Goal: Communication & Community: Answer question/provide support

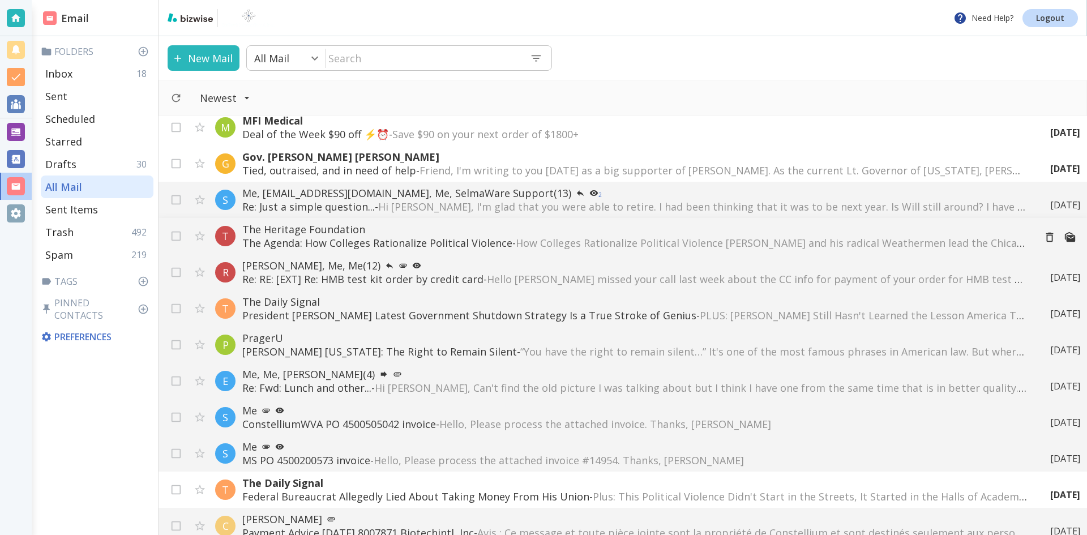
scroll to position [679, 0]
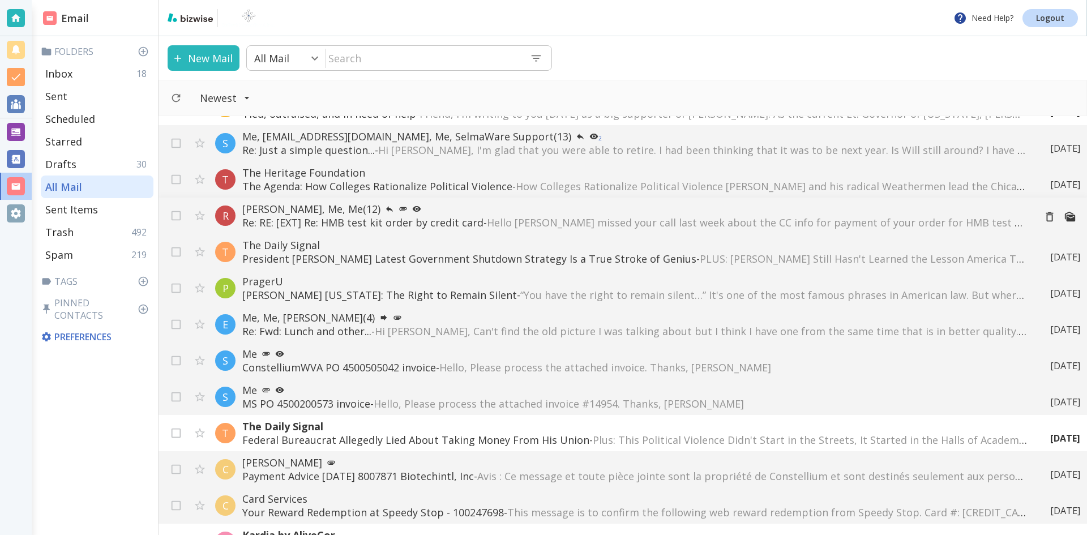
click at [393, 213] on p "[PERSON_NAME], Me, Me (12)" at bounding box center [633, 209] width 783 height 14
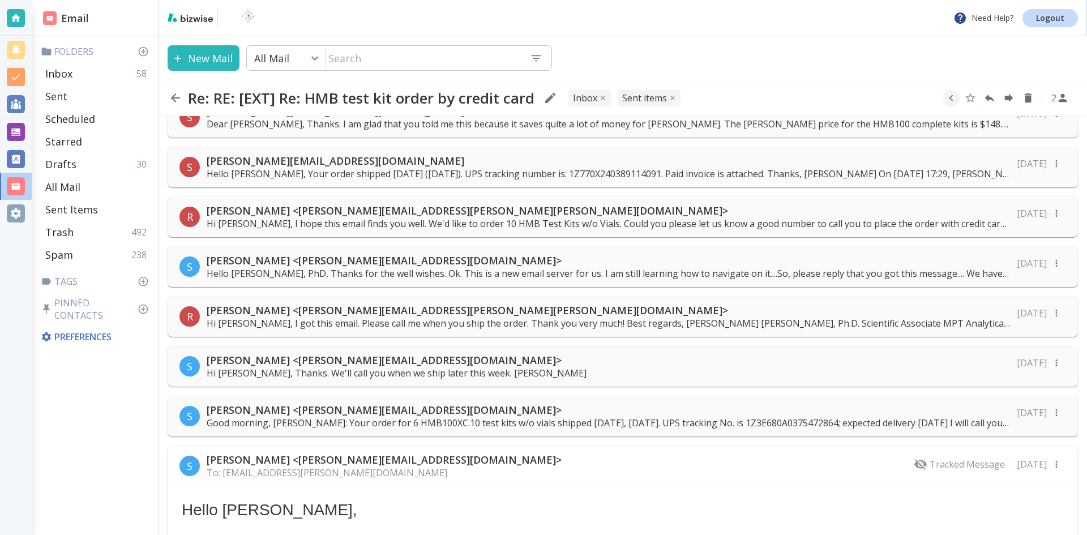
scroll to position [340, 0]
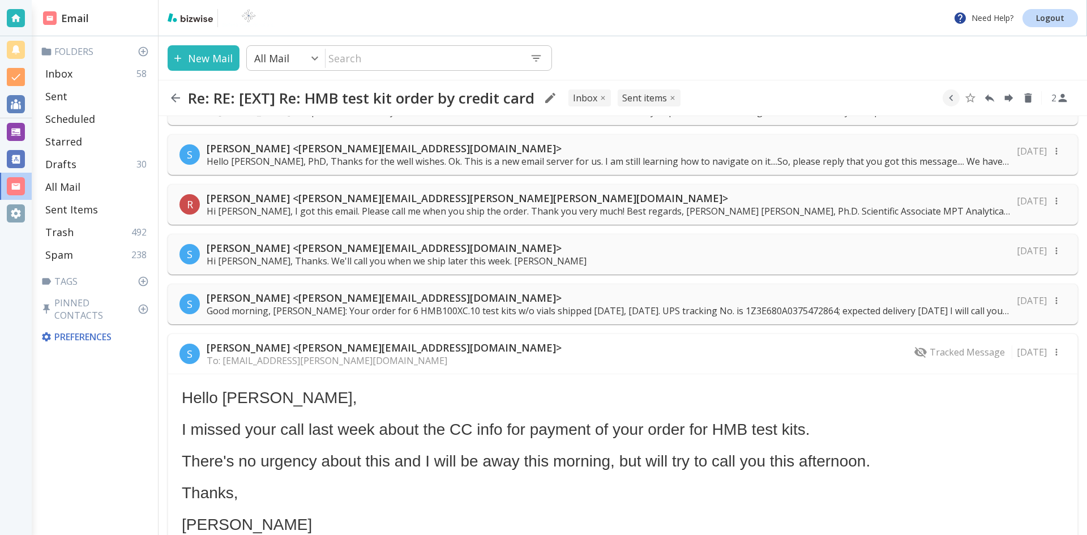
click at [332, 196] on p "[PERSON_NAME] <[PERSON_NAME][EMAIL_ADDRESS][PERSON_NAME][PERSON_NAME][DOMAIN_NA…" at bounding box center [608, 198] width 803 height 14
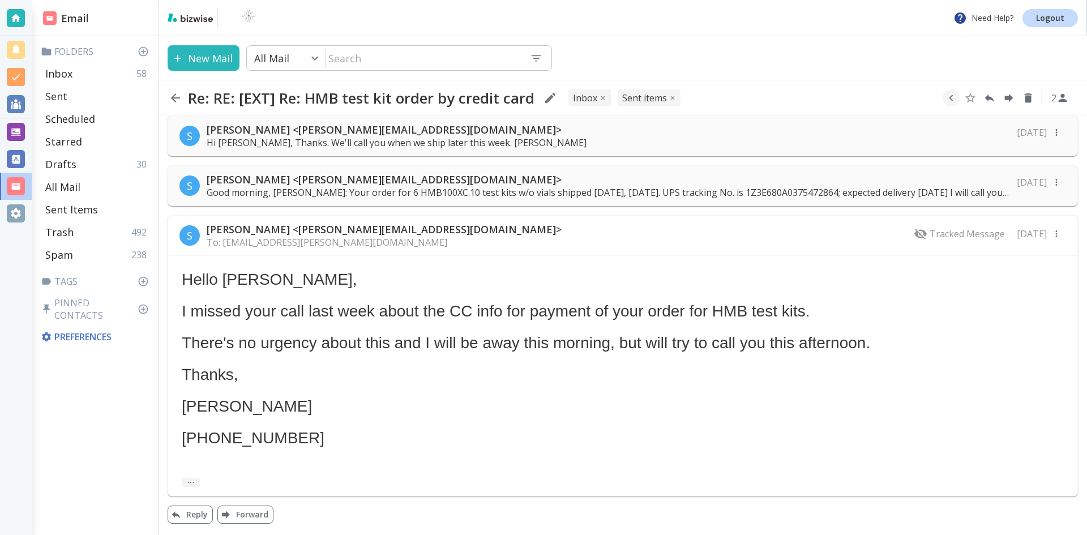
scroll to position [5061, 0]
click at [195, 513] on button "Reply" at bounding box center [190, 514] width 45 height 18
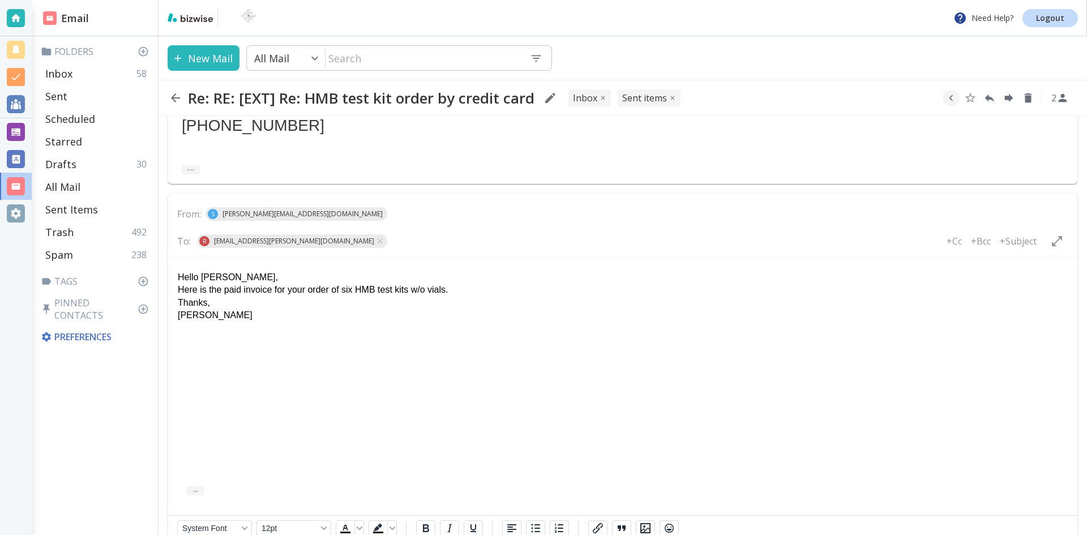
scroll to position [5432, 0]
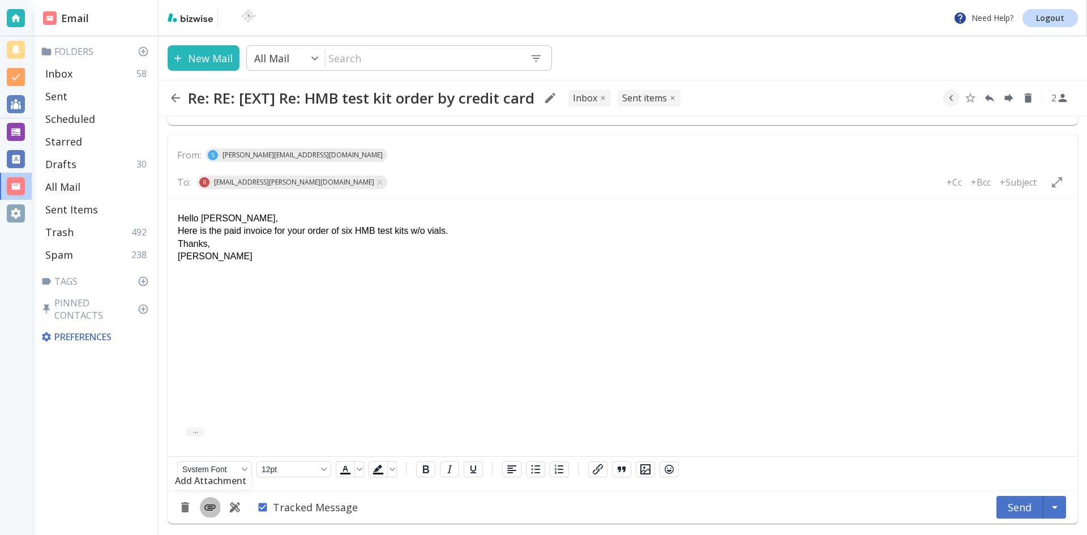
click at [208, 507] on icon "Add Attachment" at bounding box center [209, 507] width 11 height 6
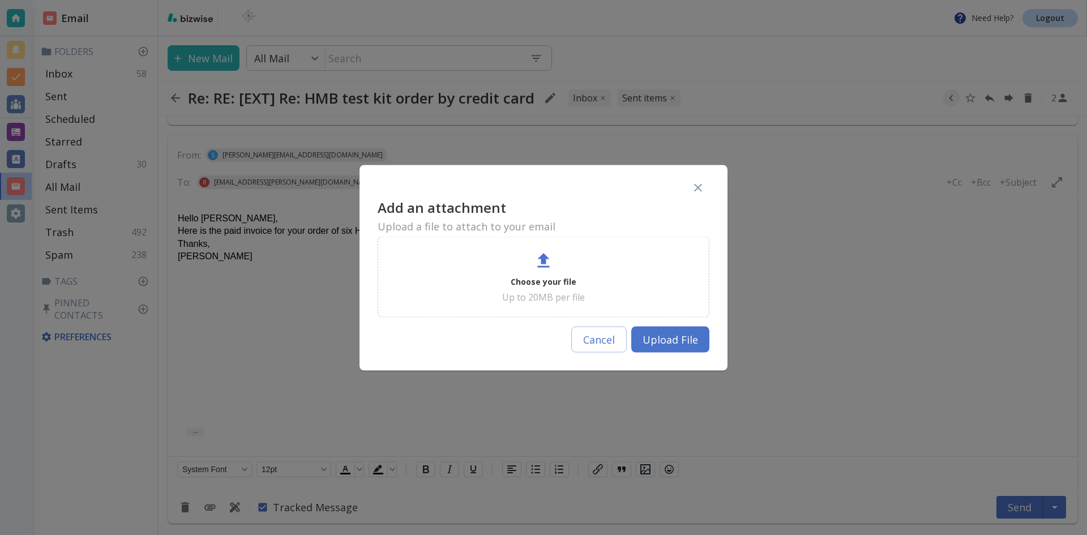
click at [550, 279] on p "Choose your file" at bounding box center [543, 281] width 66 height 14
click at [546, 279] on p "Choose your file" at bounding box center [543, 281] width 66 height 14
click at [697, 185] on icon "button" at bounding box center [698, 188] width 14 height 14
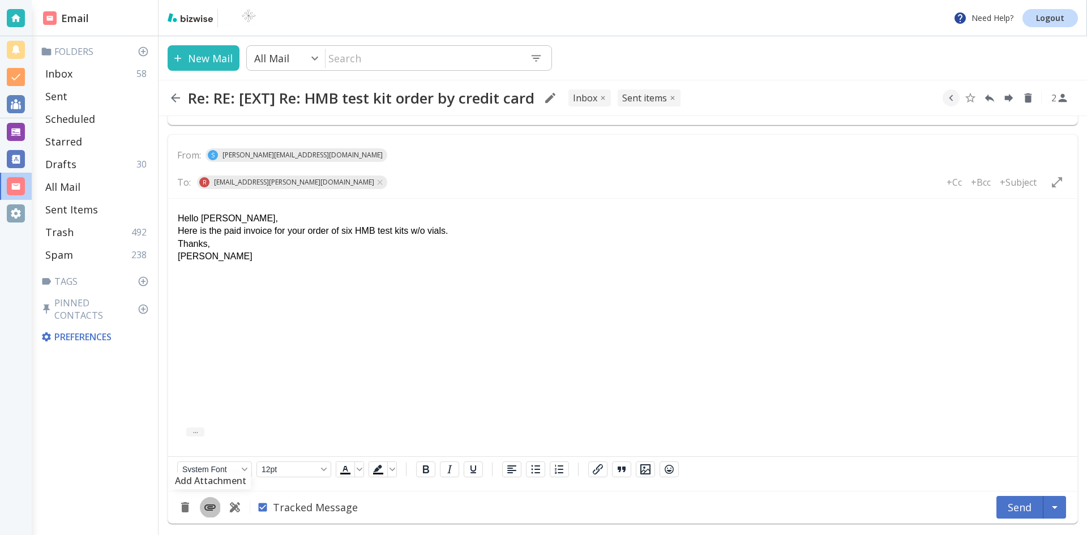
click at [209, 504] on icon "Add Attachment" at bounding box center [210, 507] width 14 height 14
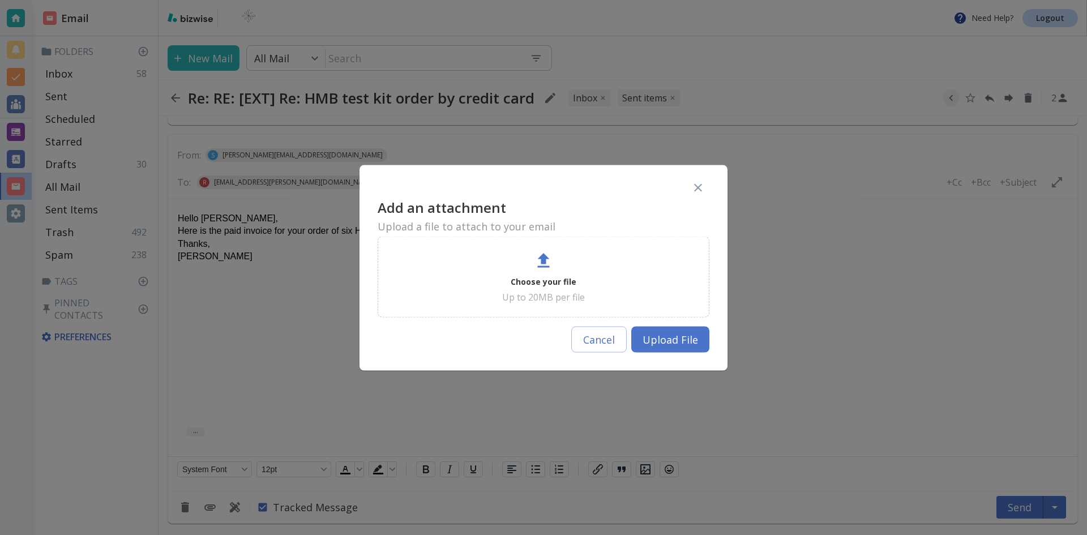
click at [662, 336] on button "Upload File" at bounding box center [670, 339] width 78 height 26
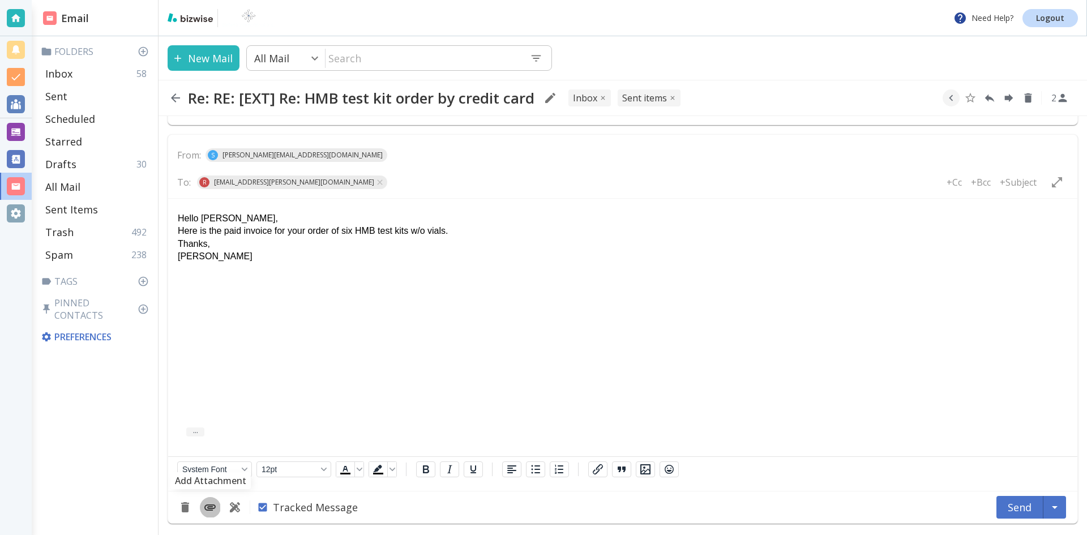
click at [208, 505] on icon "Add Attachment" at bounding box center [210, 507] width 14 height 14
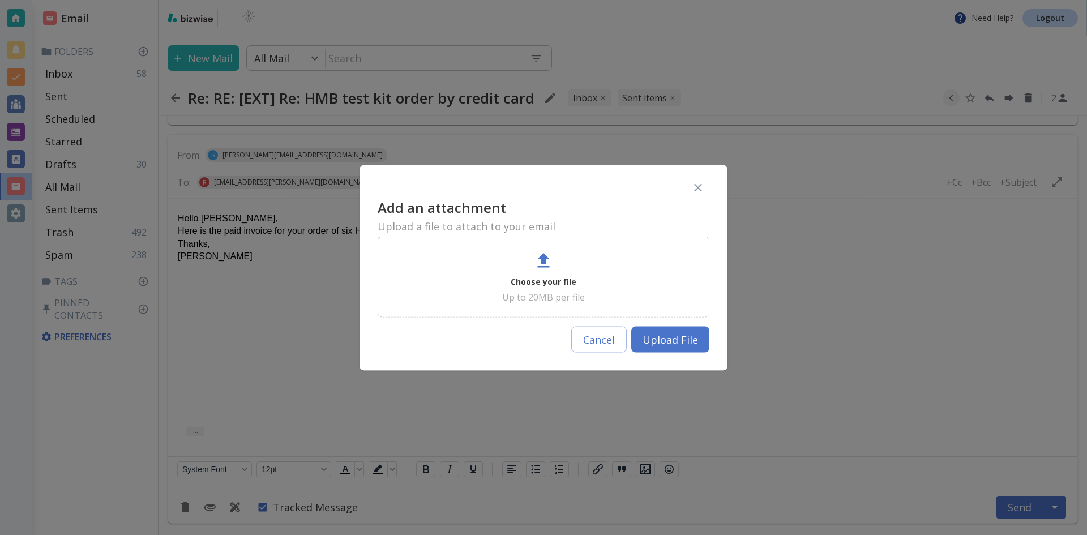
click at [543, 281] on p "Choose your file" at bounding box center [543, 281] width 66 height 14
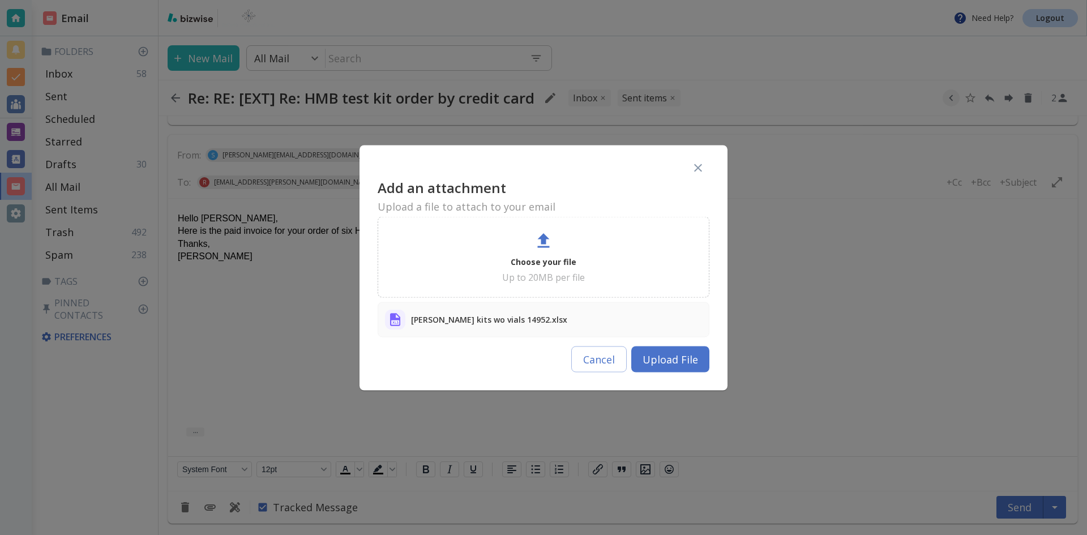
click at [678, 359] on button "Upload File" at bounding box center [670, 359] width 78 height 26
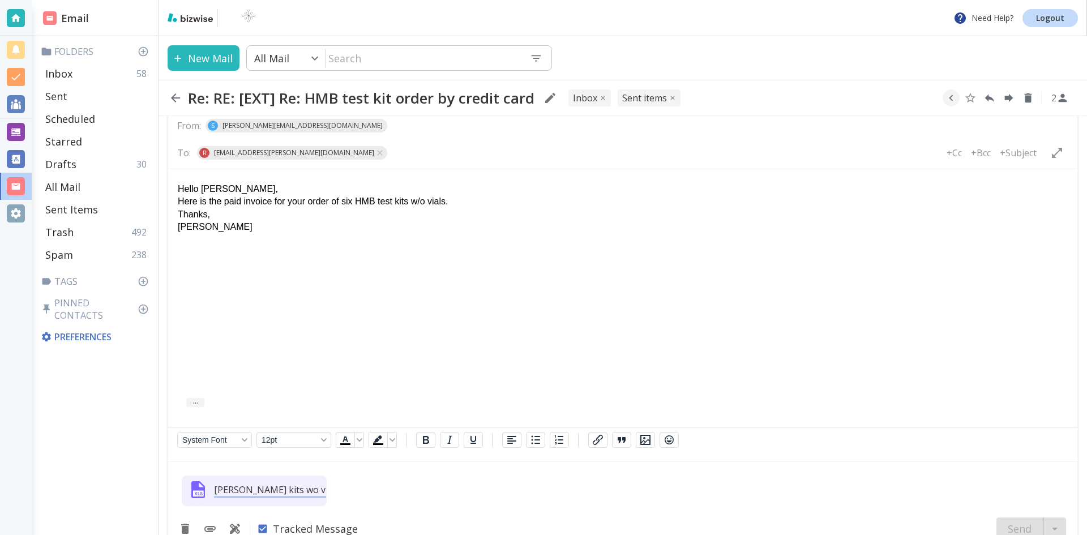
scroll to position [5483, 0]
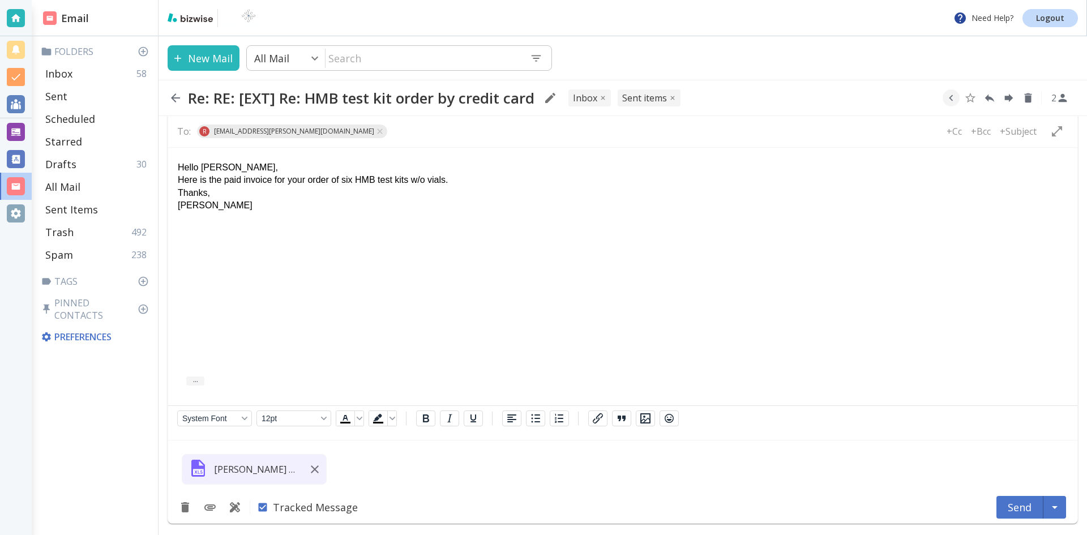
click at [196, 182] on p "Here is the paid invoice for your order of six HMB test kits w/o vials." at bounding box center [623, 180] width 890 height 12
click at [256, 471] on p "[PERSON_NAME] kits wo vials 14952.xlsx" at bounding box center [256, 469] width 85 height 12
click at [384, 466] on div "[PERSON_NAME] kits wo vials 14952.xlsx" at bounding box center [622, 466] width 909 height 52
click at [259, 469] on p "[PERSON_NAME] kits wo vials 14952.xlsx" at bounding box center [256, 469] width 85 height 12
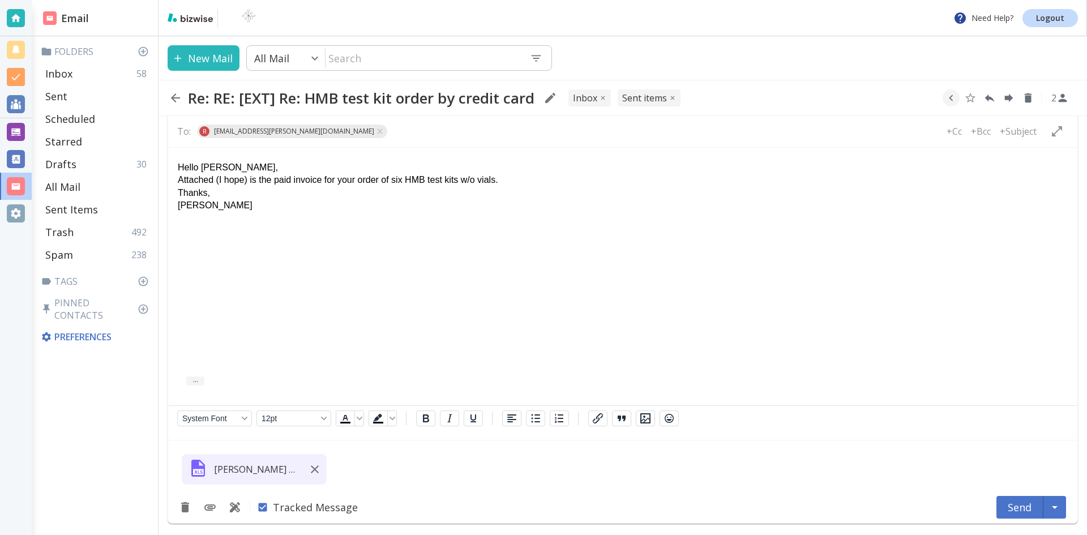
click at [275, 468] on p "[PERSON_NAME] kits wo vials 14952.xlsx" at bounding box center [256, 469] width 85 height 12
click at [1019, 504] on button "Send" at bounding box center [1019, 507] width 47 height 23
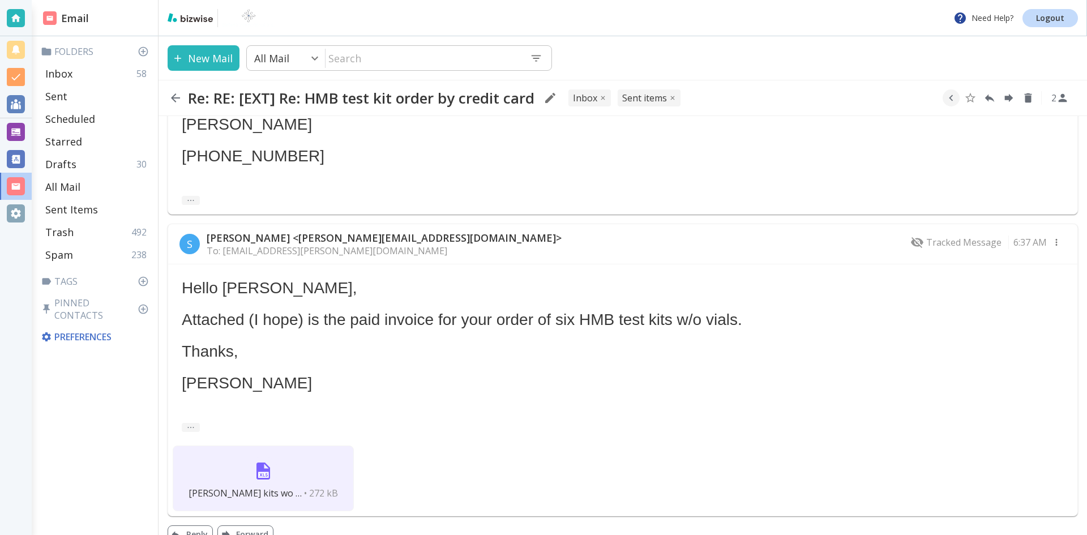
scroll to position [5363, 0]
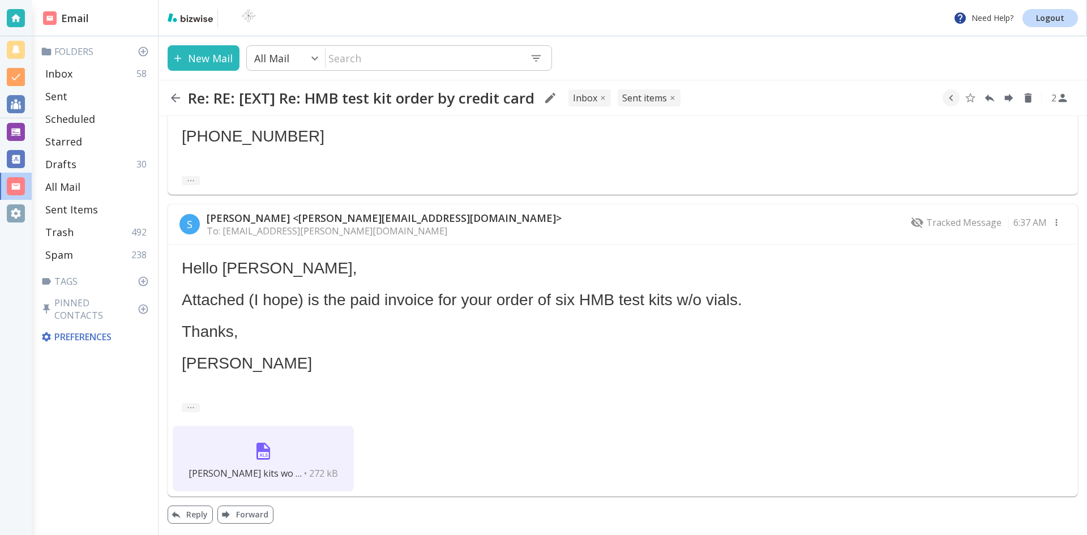
click at [259, 451] on img at bounding box center [263, 450] width 27 height 27
click at [174, 95] on icon "button" at bounding box center [175, 97] width 9 height 9
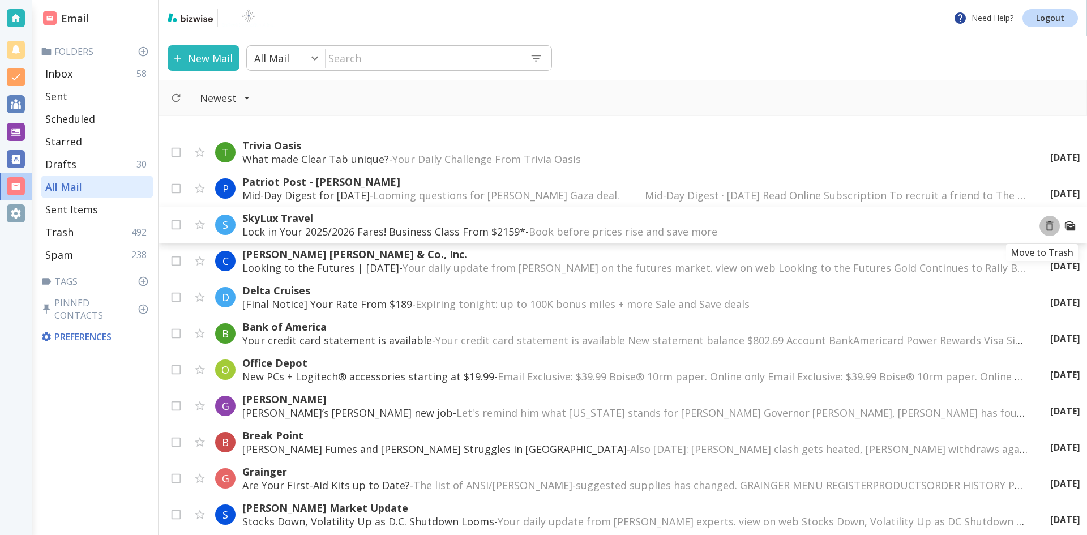
click at [1046, 224] on icon "Move to Trash" at bounding box center [1049, 226] width 7 height 10
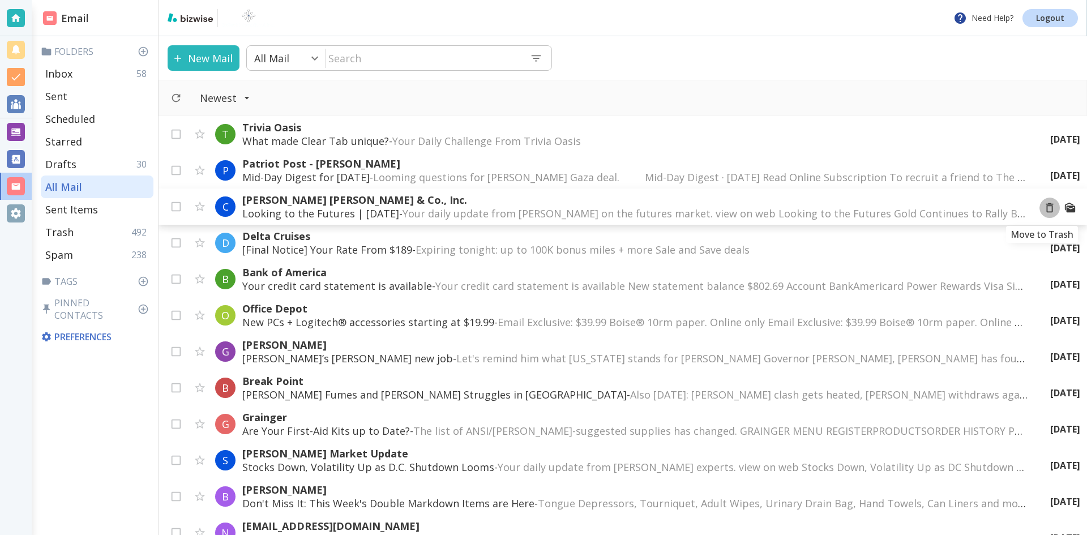
click at [1046, 205] on icon "Move to Trash" at bounding box center [1049, 208] width 7 height 10
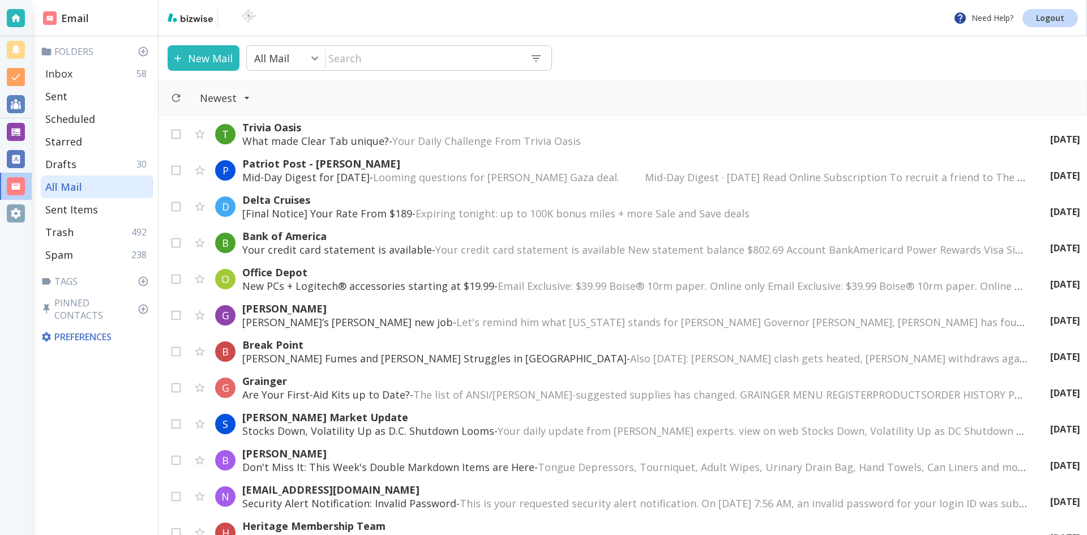
click at [83, 71] on div "Inbox 58" at bounding box center [97, 73] width 113 height 23
type input "0"
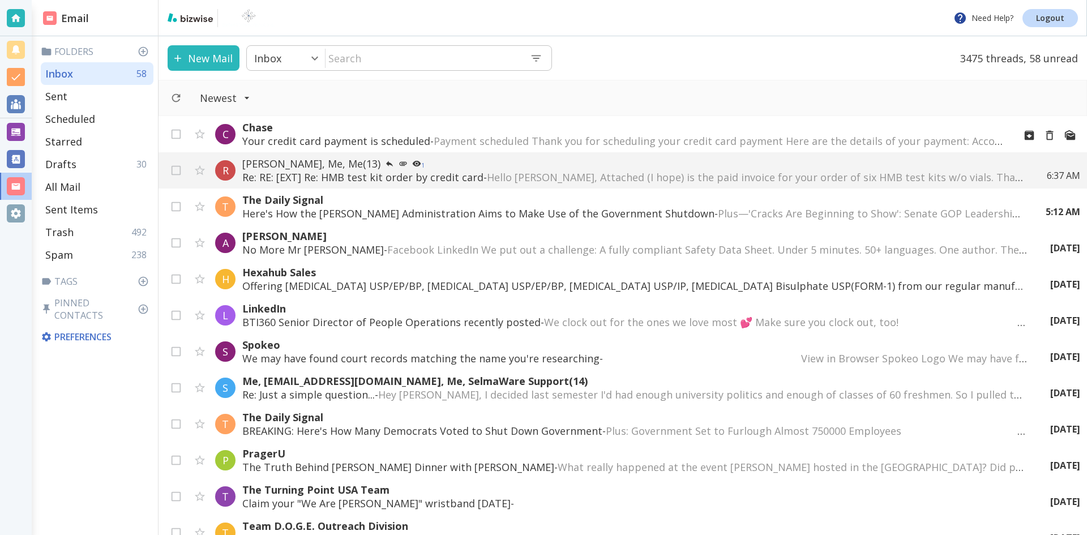
click at [393, 137] on p "Your credit card payment is scheduled - Payment scheduled Thank you for schedul…" at bounding box center [623, 141] width 763 height 14
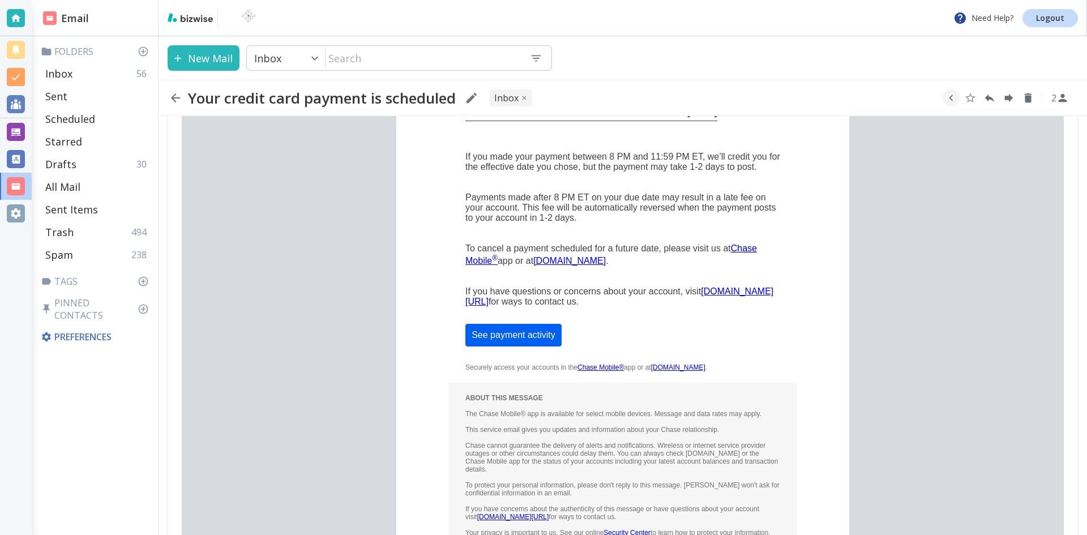
scroll to position [453, 0]
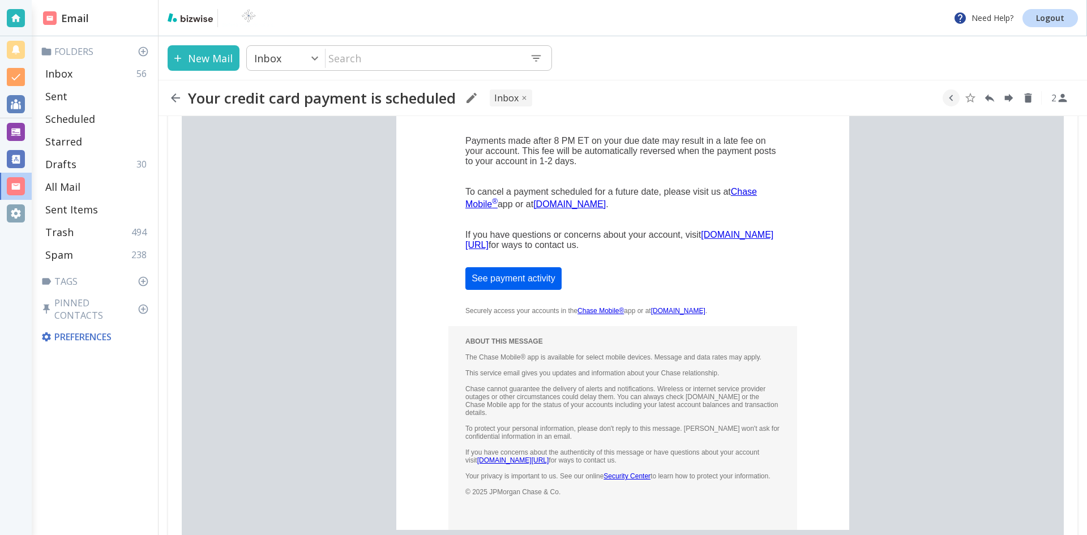
click at [517, 276] on link "See payment activity" at bounding box center [513, 278] width 84 height 10
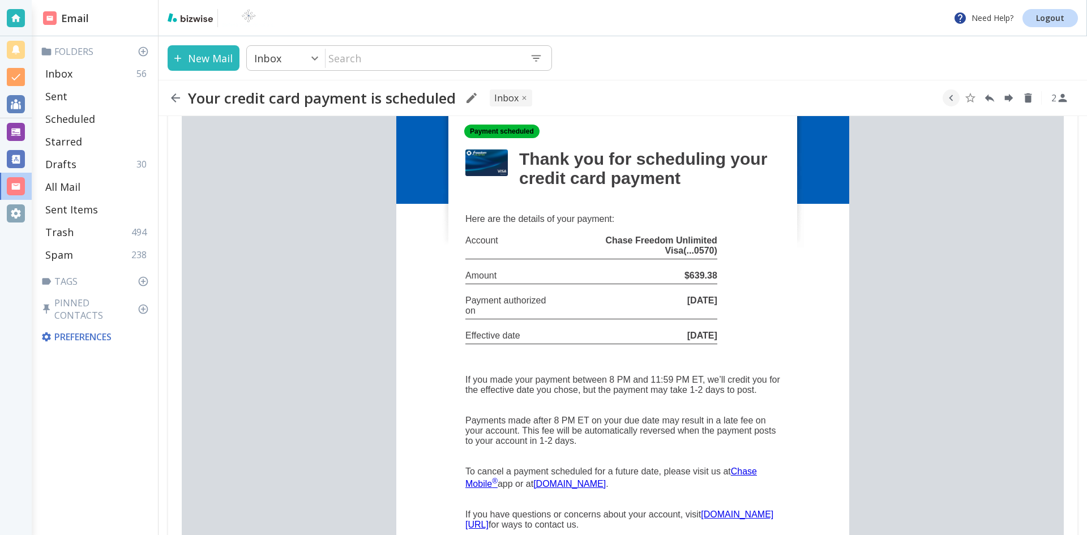
scroll to position [170, 0]
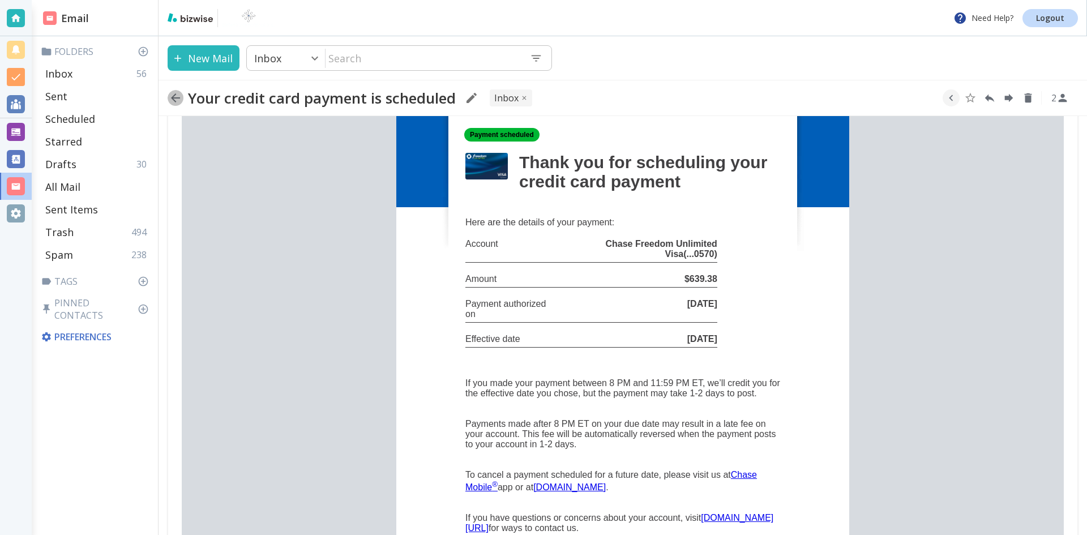
click at [174, 95] on icon "button" at bounding box center [176, 98] width 14 height 14
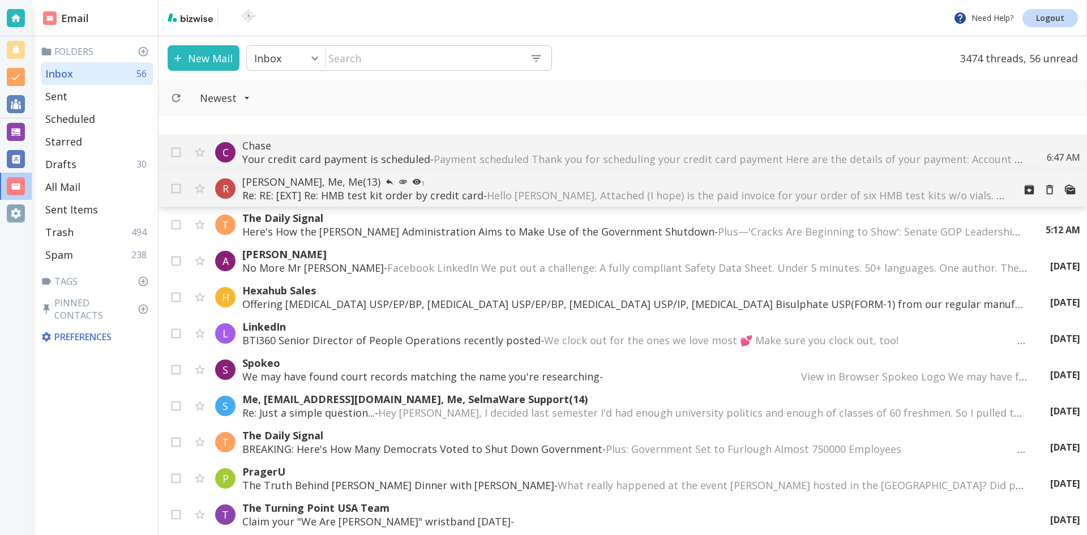
click at [399, 180] on icon at bounding box center [402, 182] width 7 height 4
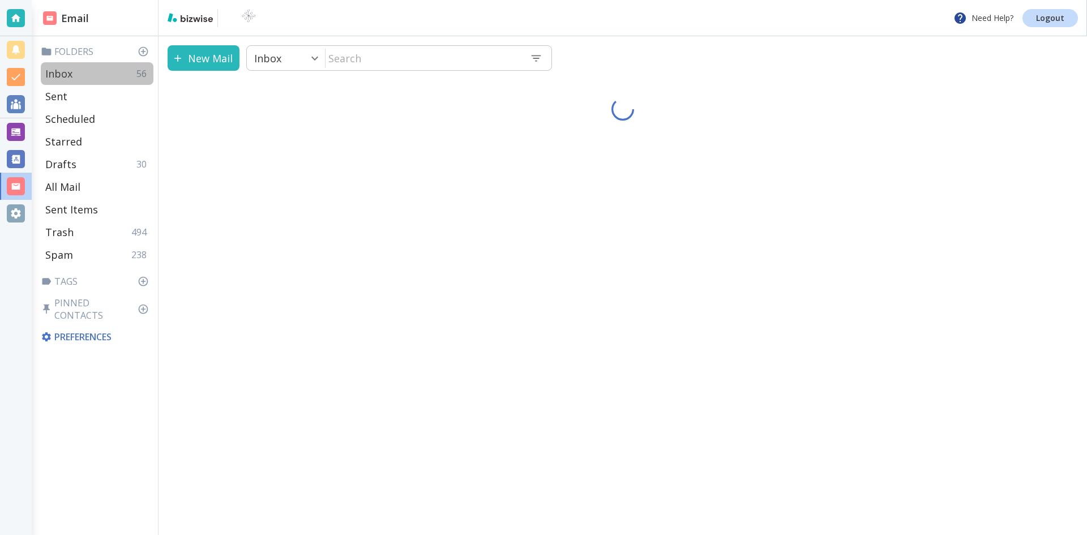
click at [63, 76] on p "Inbox" at bounding box center [58, 74] width 27 height 14
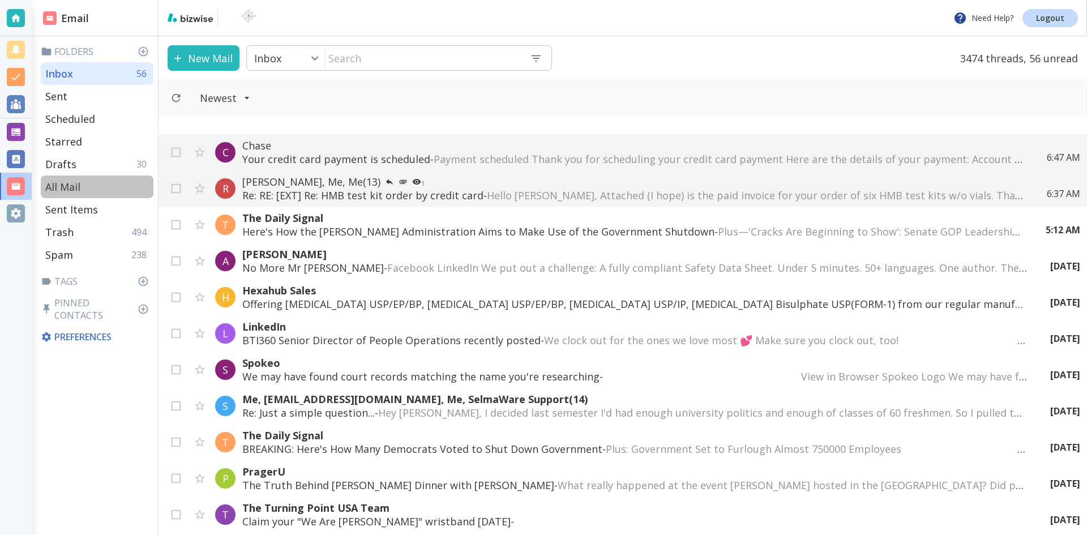
click at [66, 185] on p "All Mail" at bounding box center [62, 187] width 35 height 14
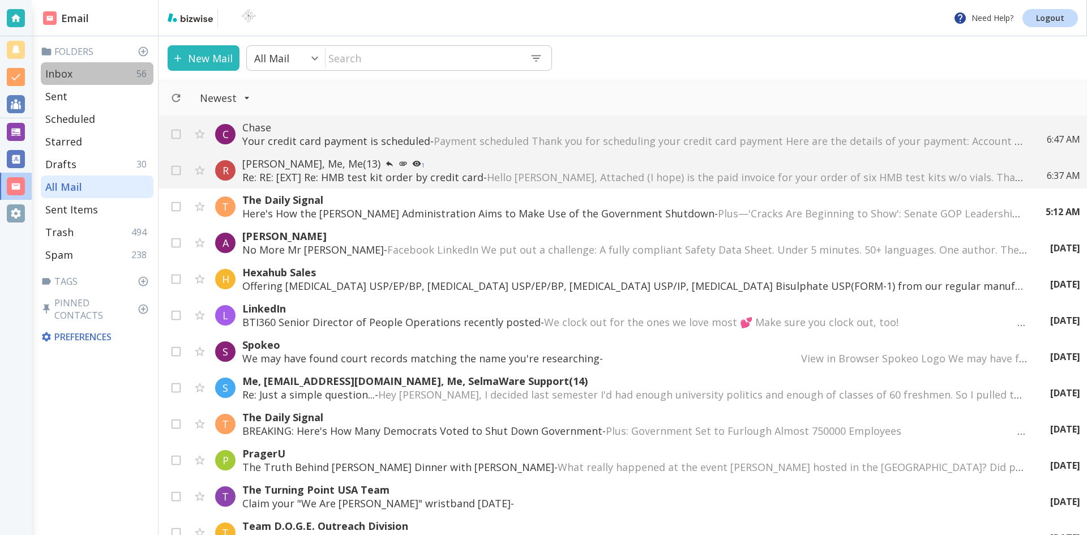
click at [66, 72] on p "Inbox" at bounding box center [58, 74] width 27 height 14
type input "0"
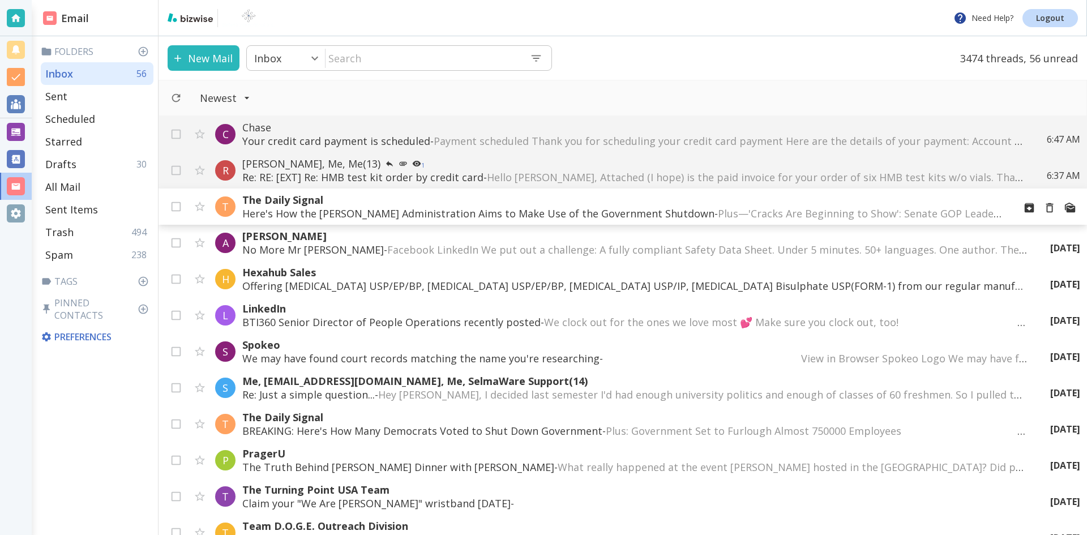
click at [718, 211] on span "Plus—'Cracks Are Beginning to Show': Senate GOP Leadership Outlines Post-Shutdo…" at bounding box center [1024, 214] width 612 height 14
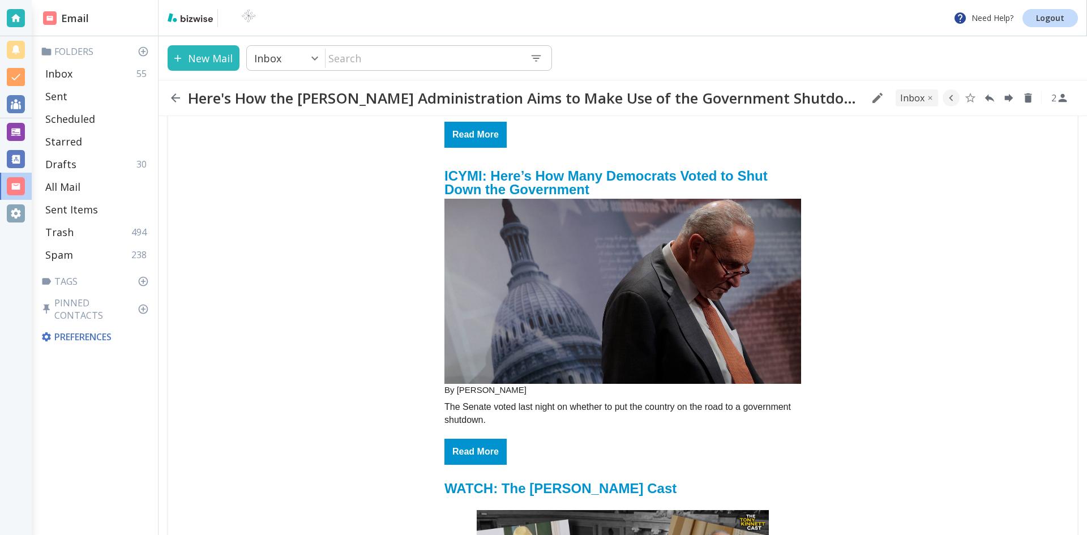
scroll to position [2717, 0]
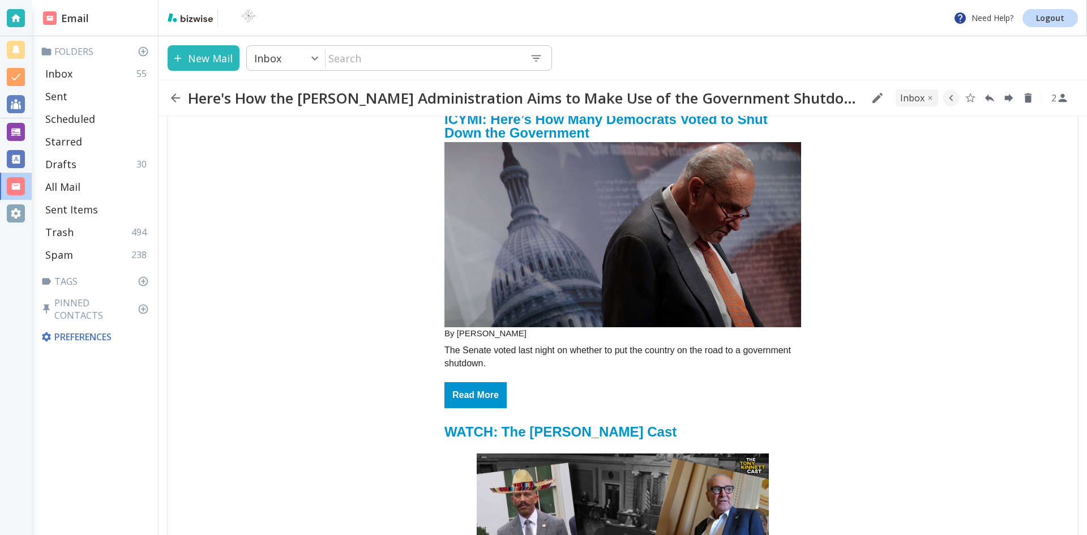
click at [659, 230] on img "email_name" at bounding box center [622, 235] width 357 height 186
click at [175, 96] on icon "button" at bounding box center [176, 98] width 14 height 14
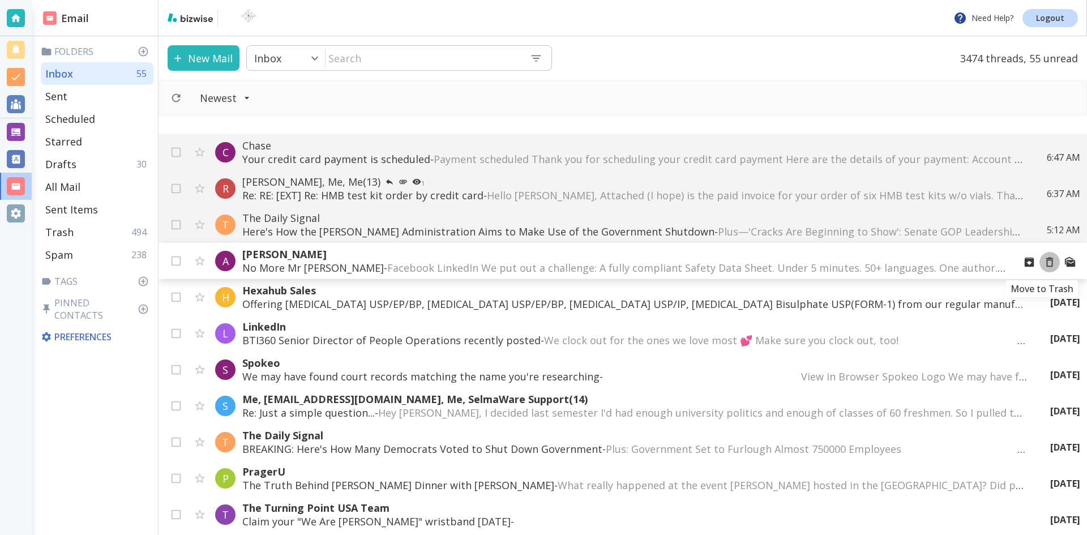
click at [1043, 261] on icon "Move to Trash" at bounding box center [1049, 262] width 12 height 12
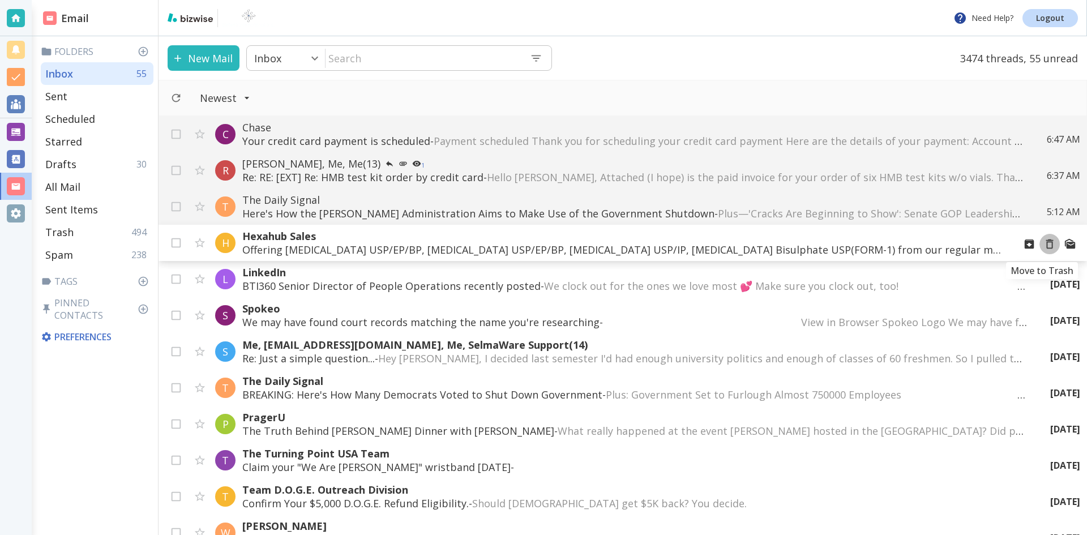
click at [1043, 243] on icon "Move to Trash" at bounding box center [1049, 244] width 12 height 12
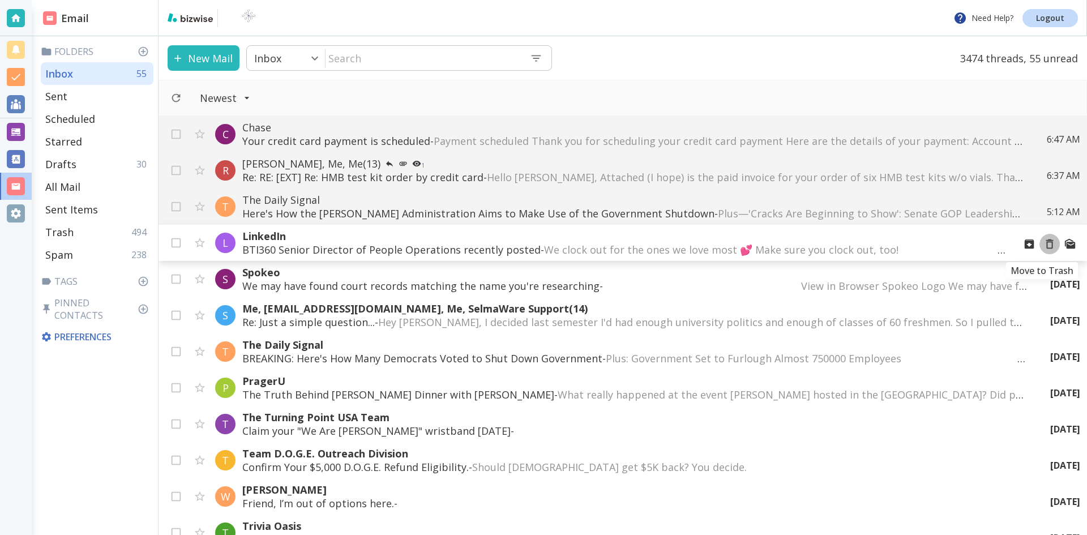
click at [1043, 245] on icon "Move to Trash" at bounding box center [1049, 244] width 12 height 12
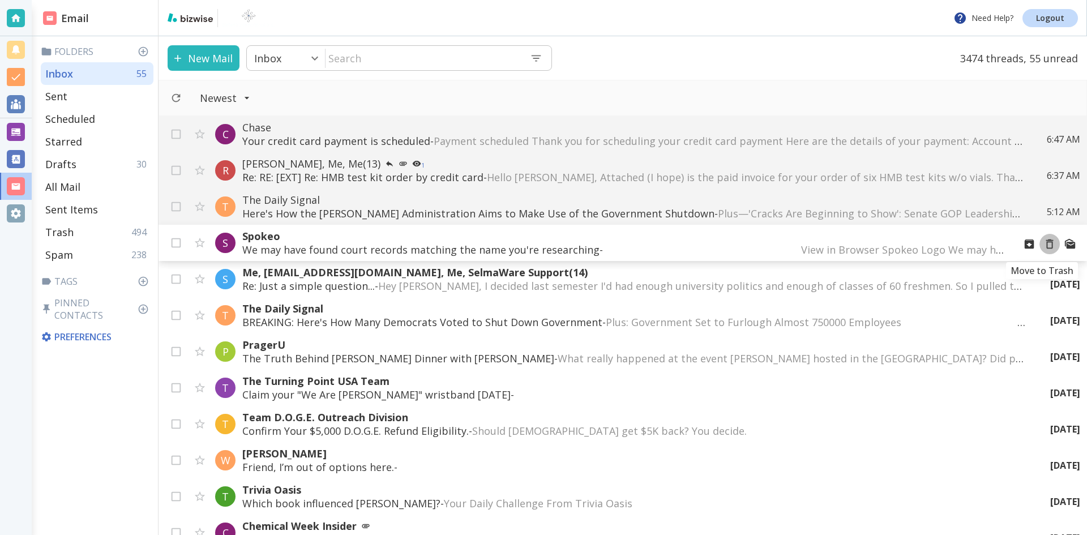
click at [1043, 243] on icon "Move to Trash" at bounding box center [1049, 244] width 12 height 12
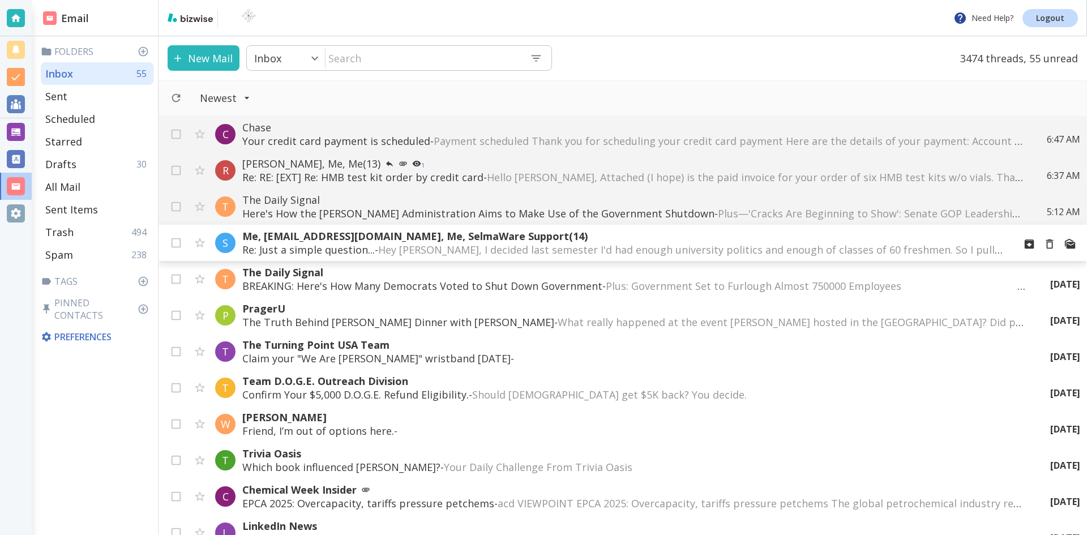
click at [604, 249] on span "Hey [PERSON_NAME], I decided last semester I'd had enough university politics a…" at bounding box center [855, 250] width 954 height 14
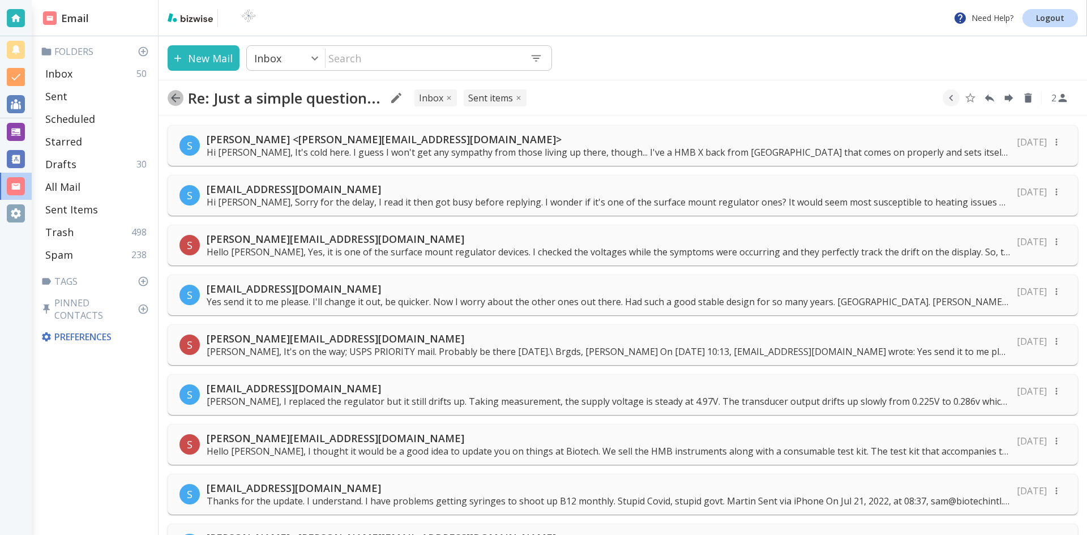
click at [173, 97] on icon "button" at bounding box center [175, 97] width 9 height 9
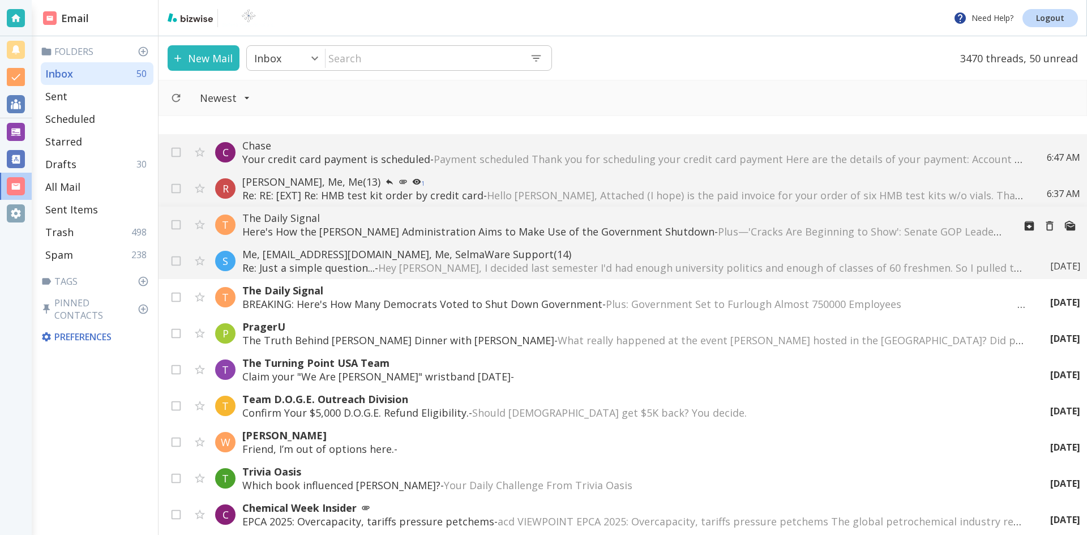
click at [641, 229] on p "Here's How the [PERSON_NAME] Administration Aims to Make Use of the Government …" at bounding box center [623, 232] width 763 height 14
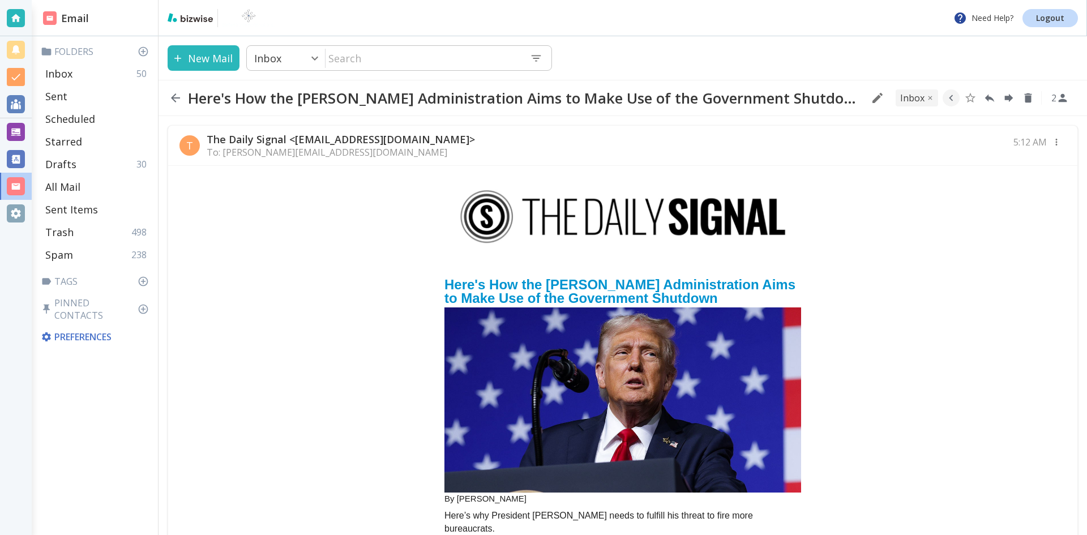
click at [569, 340] on img "email_name" at bounding box center [622, 400] width 357 height 186
click at [175, 98] on icon "button" at bounding box center [175, 97] width 9 height 9
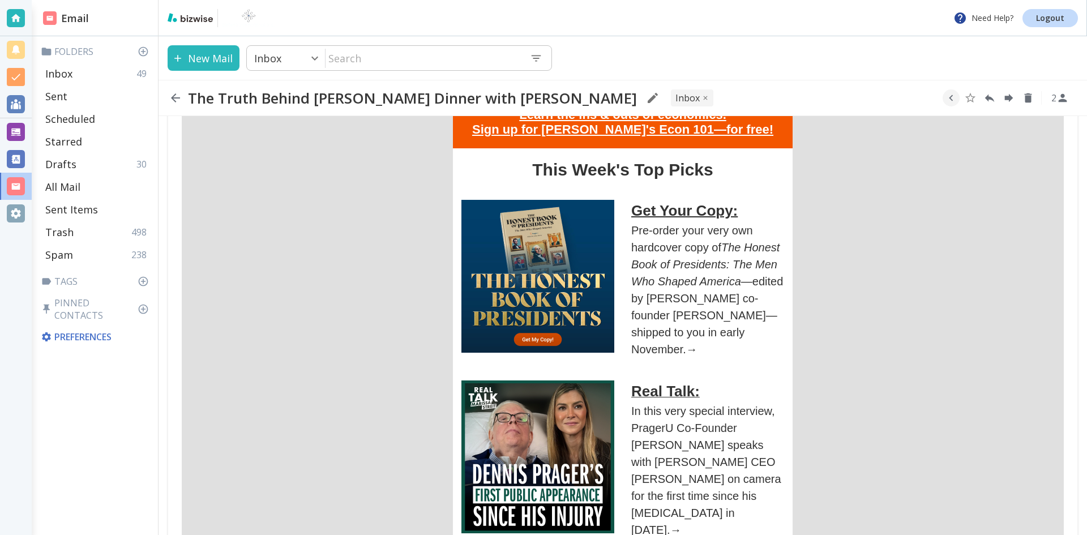
scroll to position [679, 0]
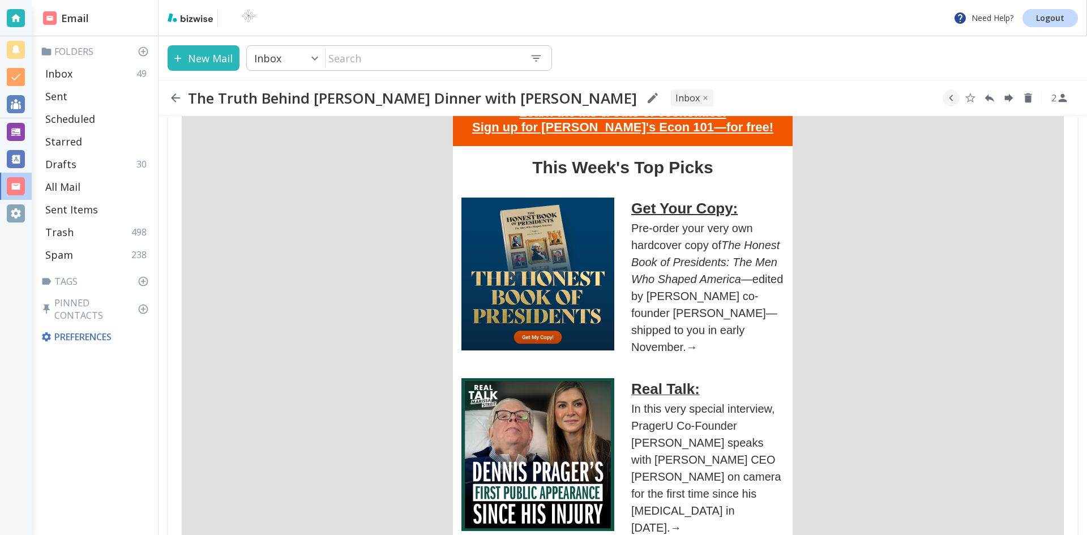
click at [173, 97] on icon "button" at bounding box center [175, 97] width 9 height 9
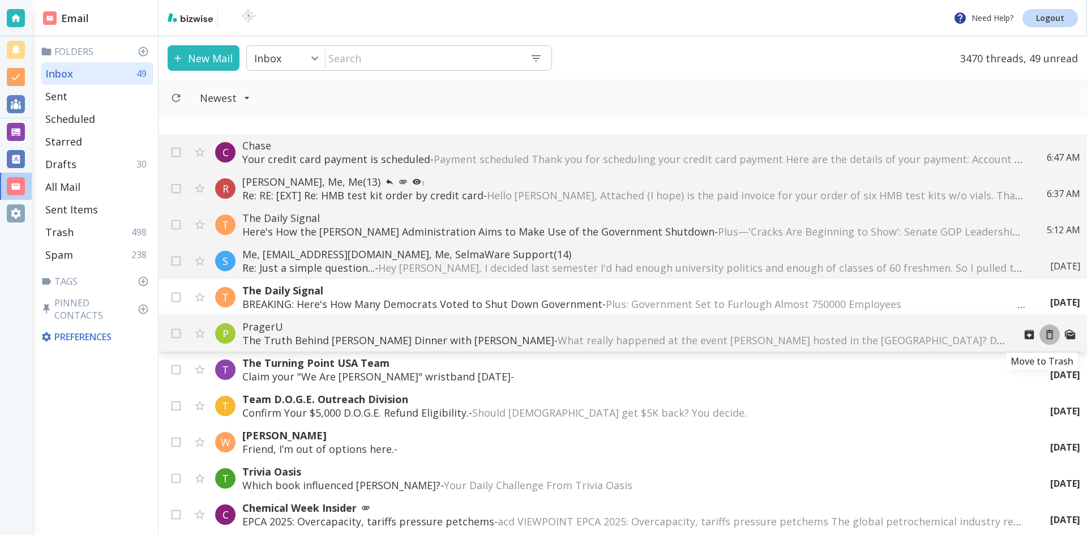
click at [1043, 334] on icon "Move to Trash" at bounding box center [1049, 334] width 12 height 12
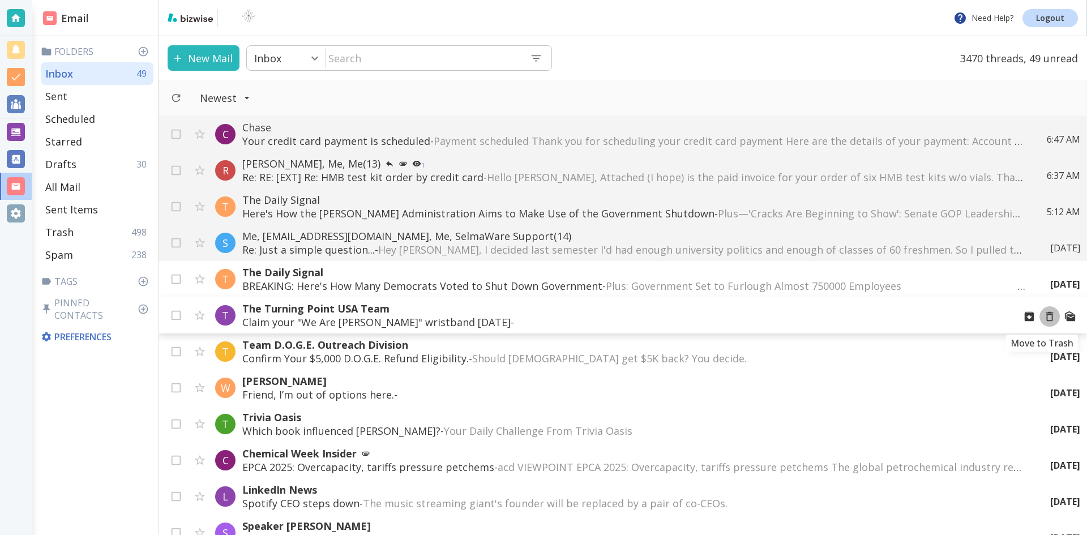
click at [1043, 319] on icon "Move to Trash" at bounding box center [1049, 316] width 12 height 12
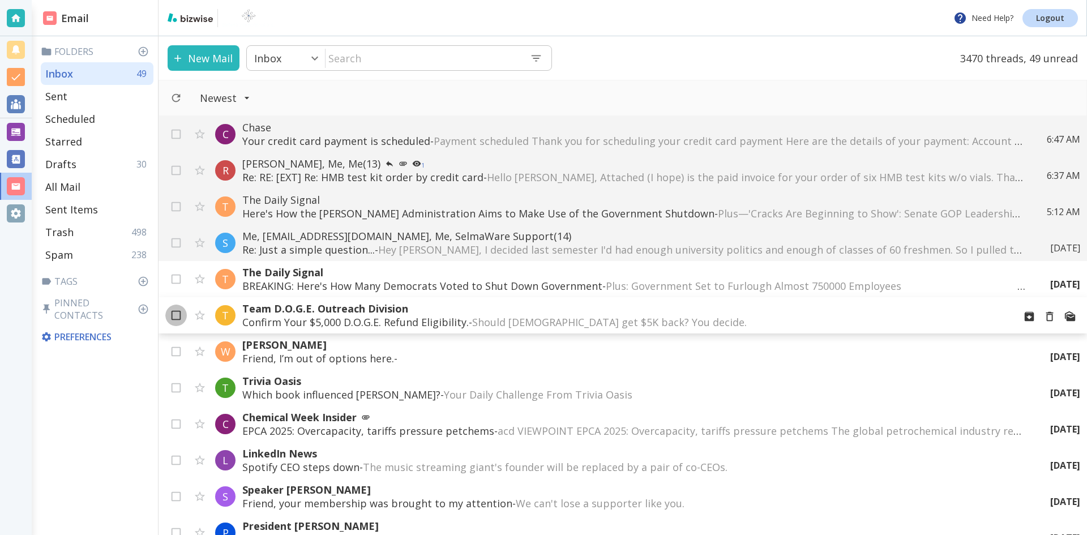
click at [177, 315] on input "checkbox" at bounding box center [176, 318] width 22 height 22
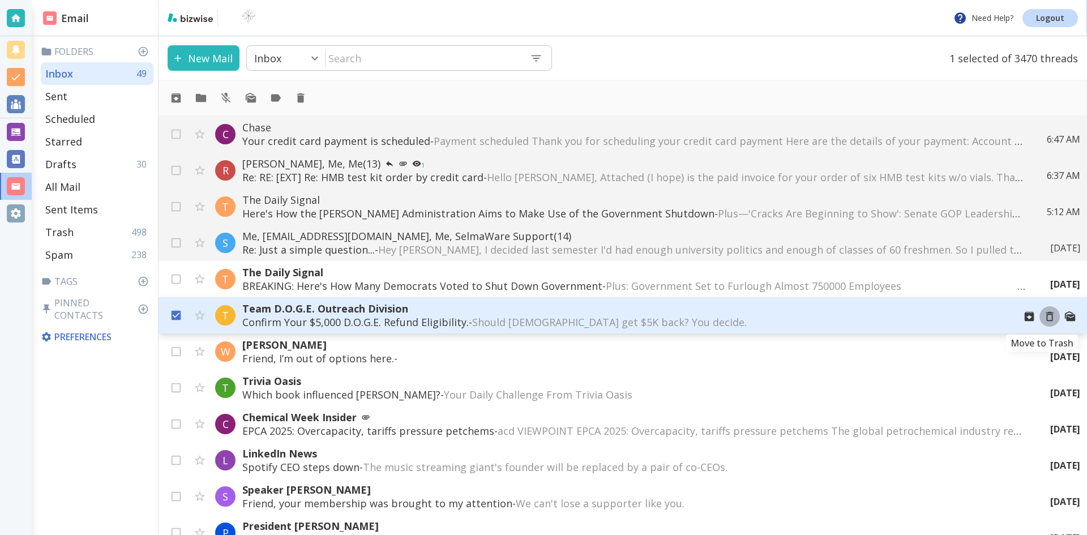
click at [1046, 314] on icon "Move to Trash" at bounding box center [1049, 317] width 7 height 10
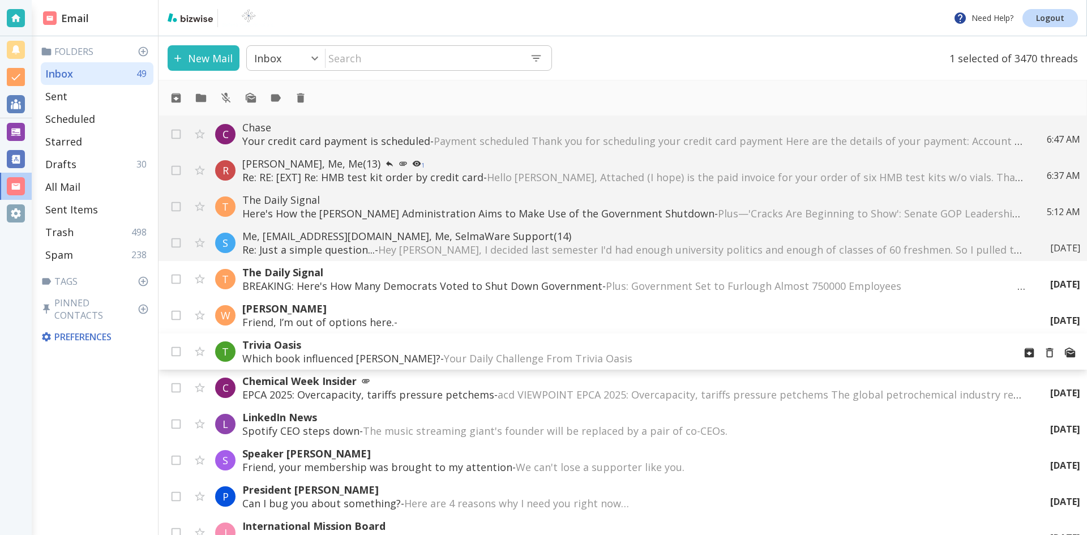
click at [484, 356] on span "Your Daily Challenge From Trivia Oasis ‌ ‌ ‌ ‌ ‌ ‌ ‌ ‌ ‌ ‌ ‌ ‌ ‌ ‌ ‌ ‌ ‌ ‌ ‌ ‌ …" at bounding box center [653, 358] width 418 height 14
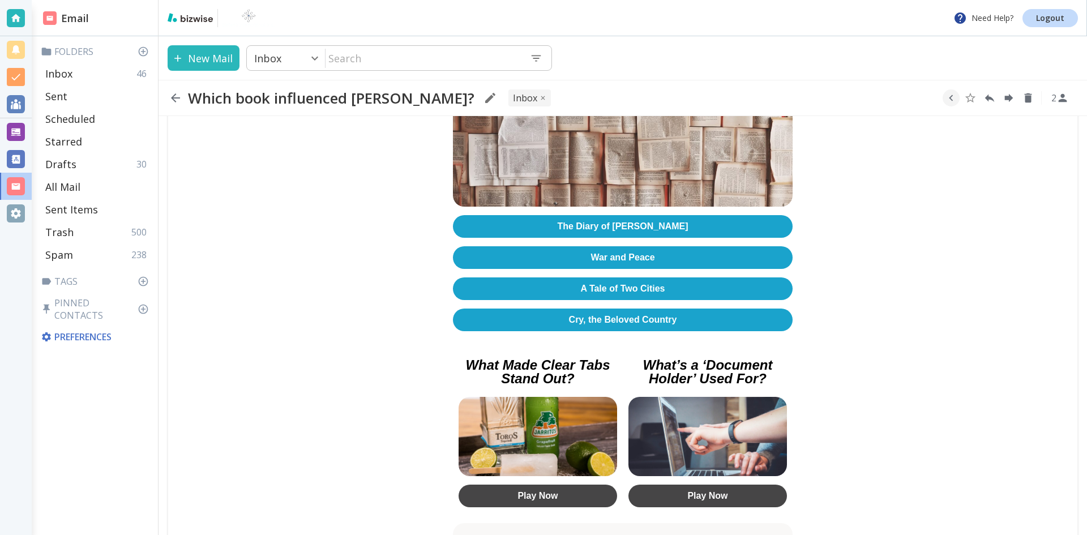
scroll to position [283, 0]
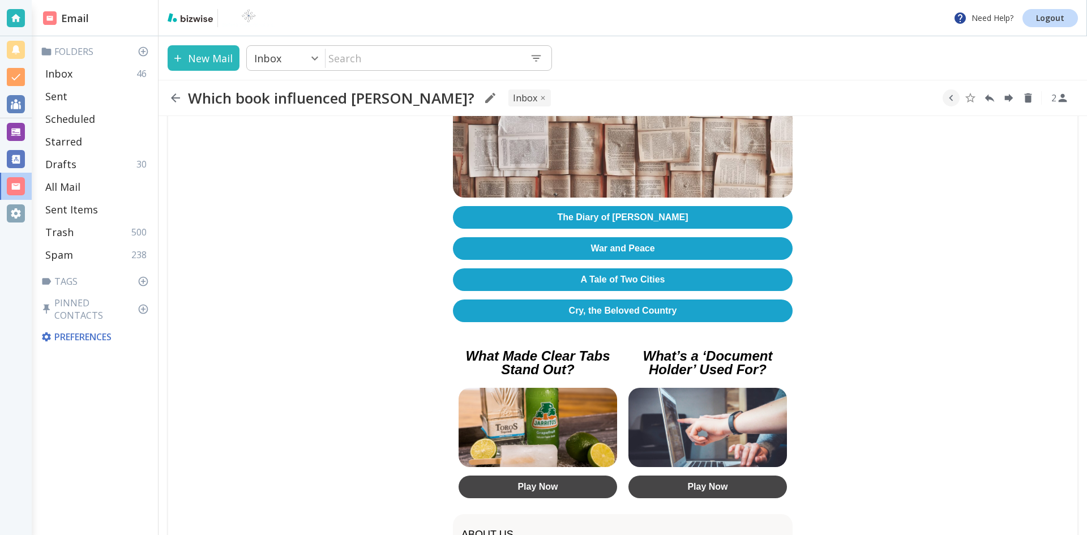
click at [617, 299] on link "Cry, the Beloved Country" at bounding box center [623, 310] width 340 height 23
click at [173, 97] on icon "button" at bounding box center [175, 97] width 9 height 9
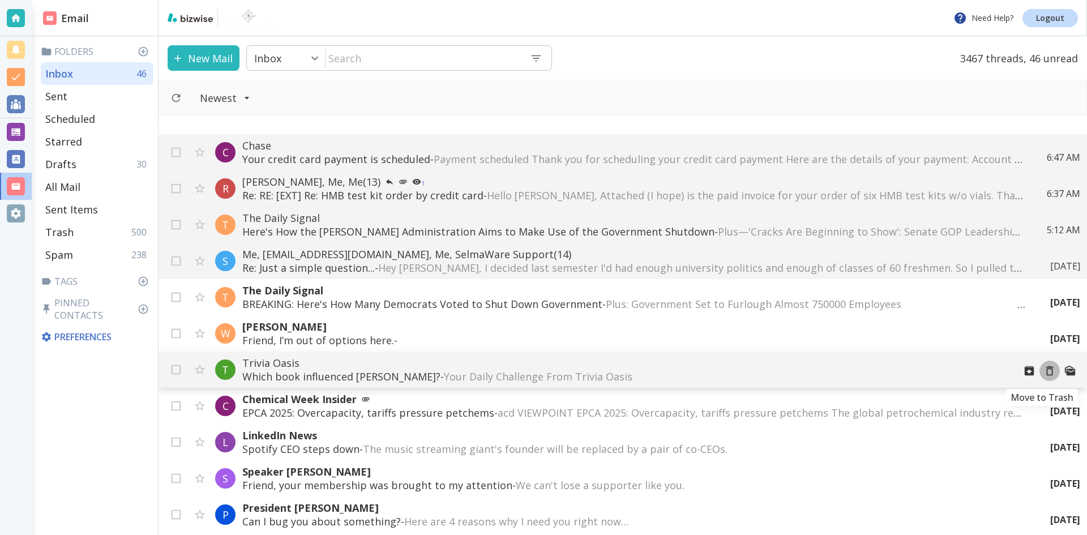
click at [1043, 371] on icon "Move to Trash" at bounding box center [1049, 370] width 12 height 12
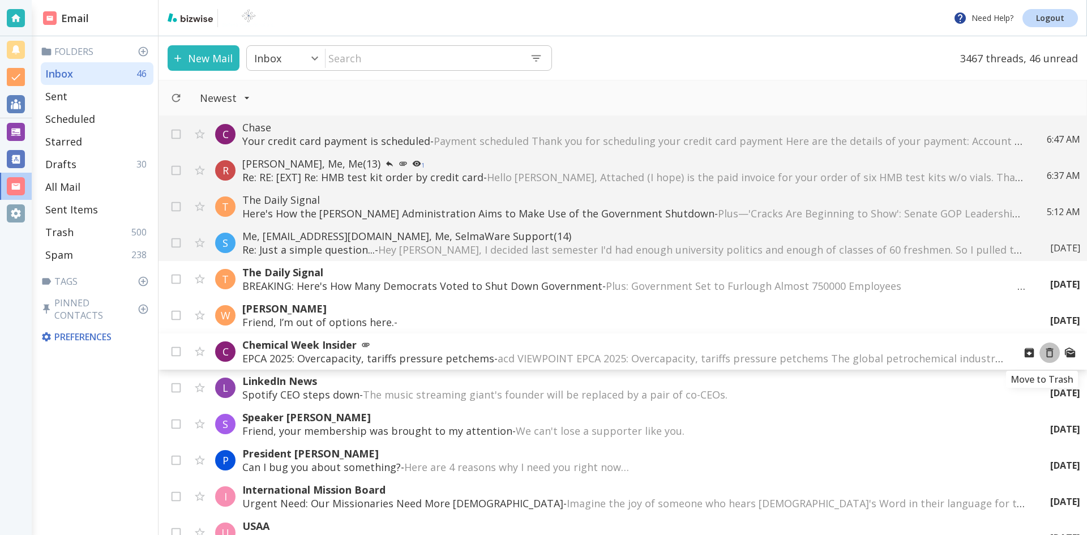
click at [1043, 352] on icon "Move to Trash" at bounding box center [1049, 352] width 12 height 12
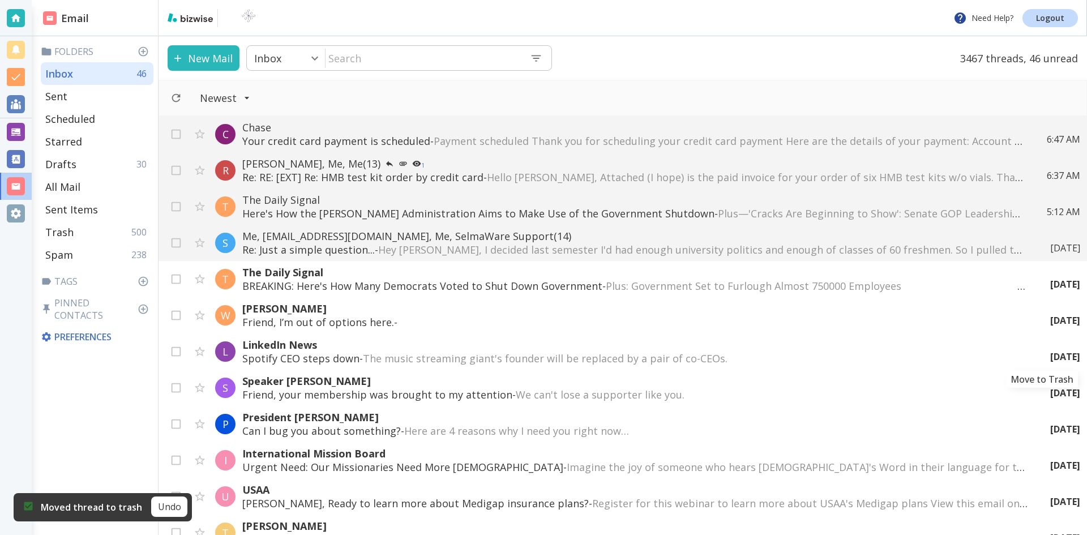
click at [0, 0] on icon "Move to Trash" at bounding box center [0, 0] width 0 height 0
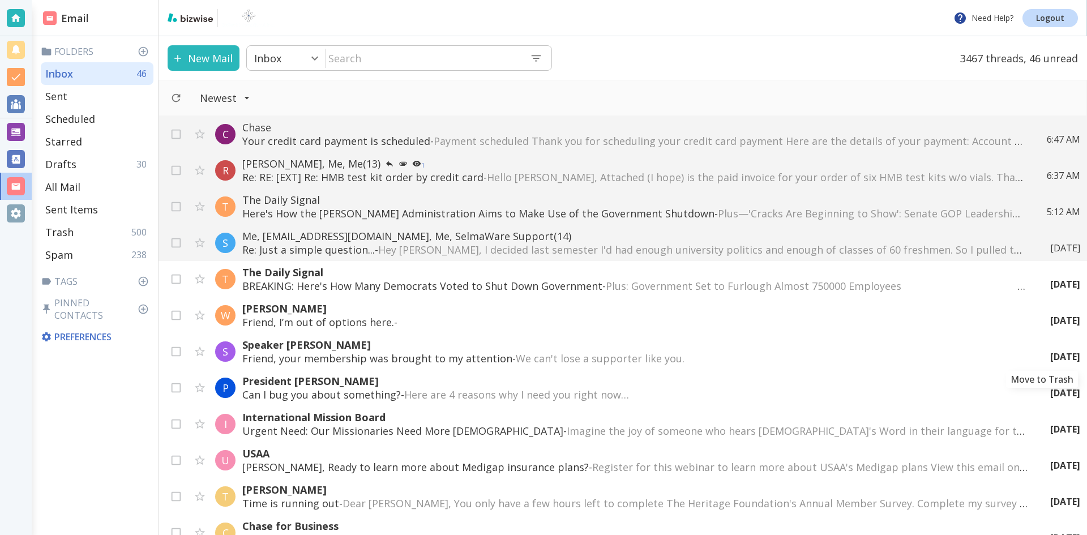
click at [0, 0] on icon "Move to Trash" at bounding box center [0, 0] width 0 height 0
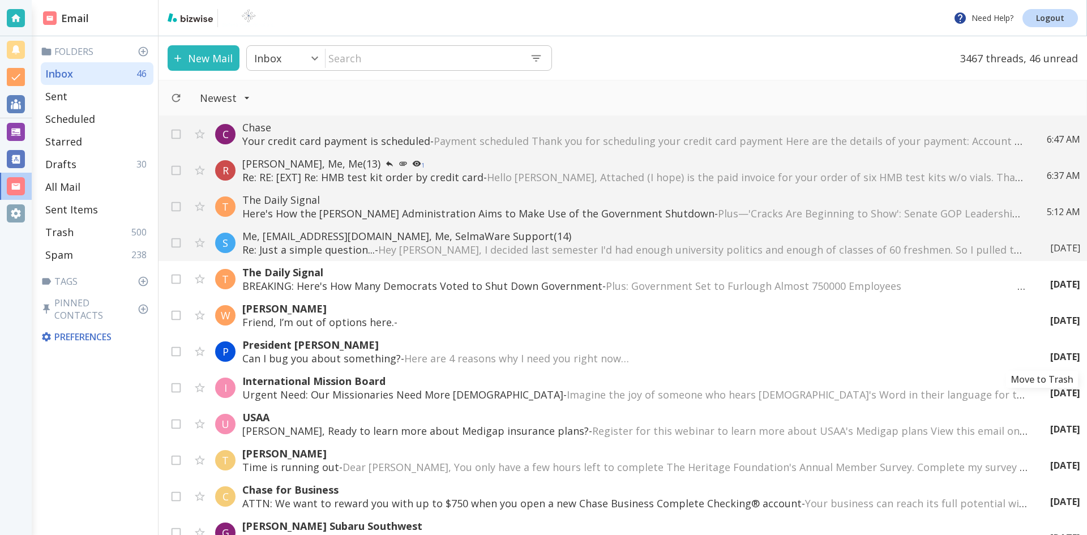
click at [1041, 353] on div "[DATE]" at bounding box center [1060, 356] width 39 height 12
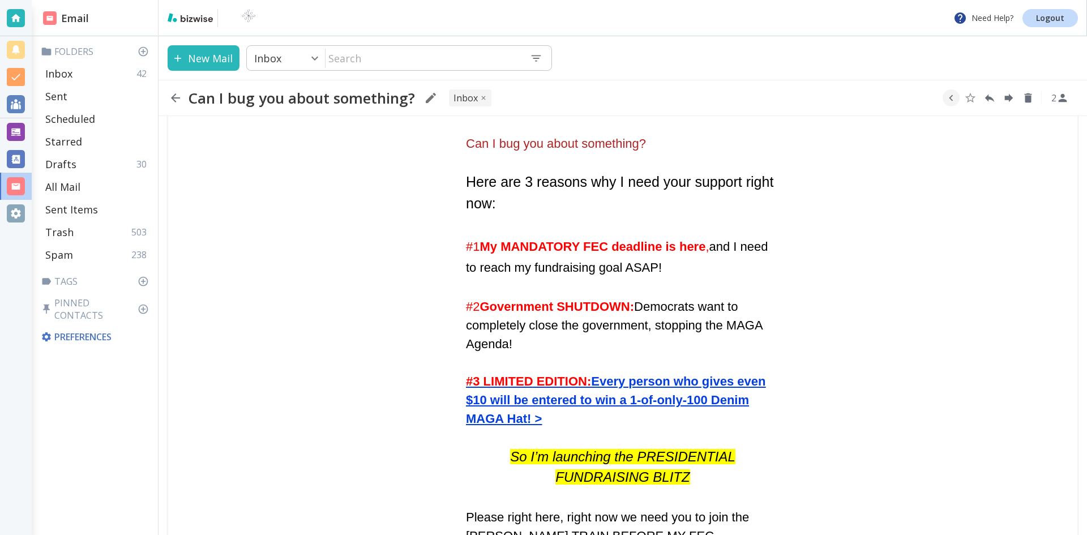
scroll to position [396, 0]
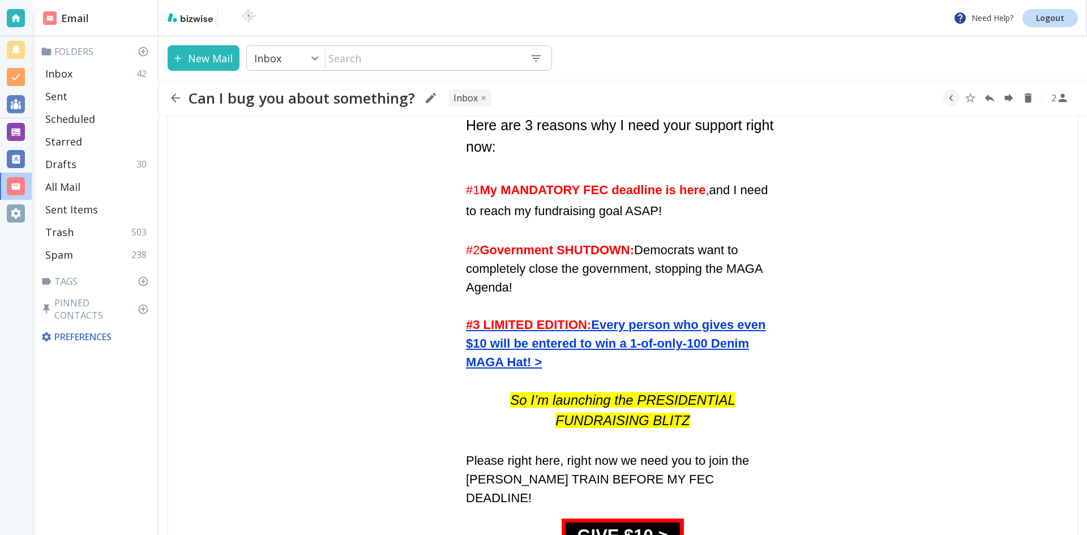
click at [174, 96] on icon "button" at bounding box center [175, 97] width 9 height 9
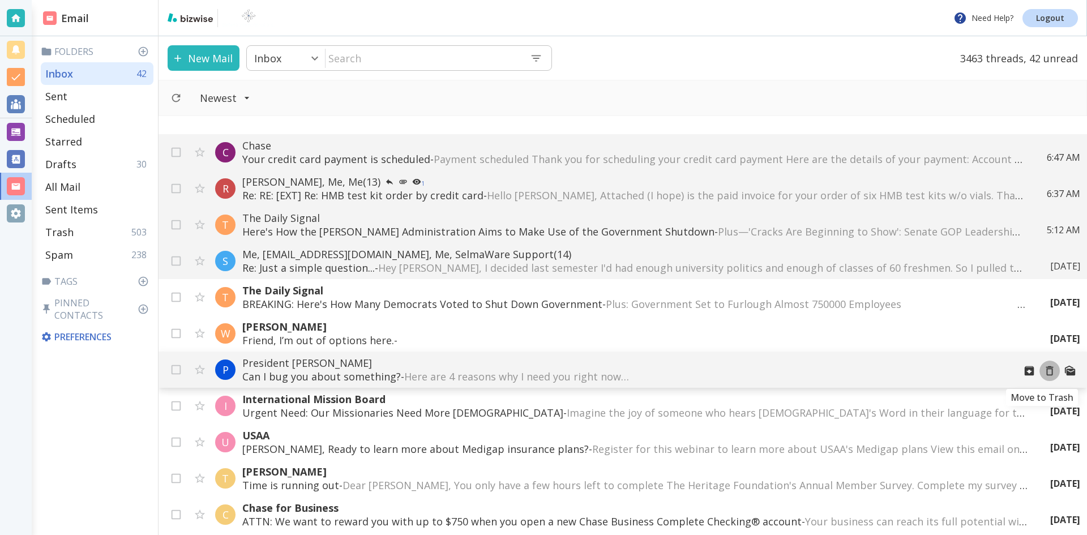
click at [1043, 371] on icon "Move to Trash" at bounding box center [1049, 370] width 12 height 12
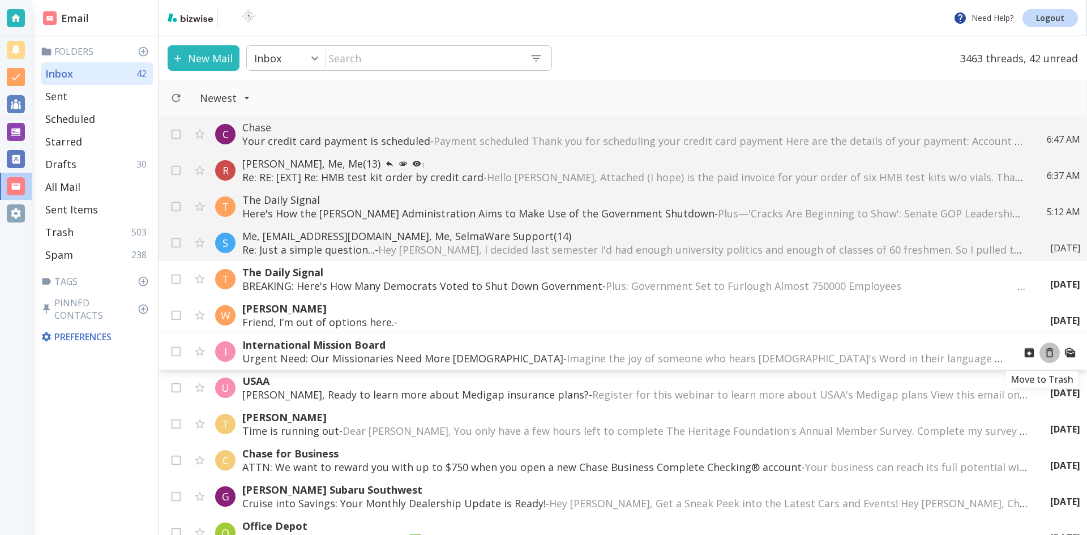
click at [1043, 353] on icon "Move to Trash" at bounding box center [1049, 352] width 12 height 12
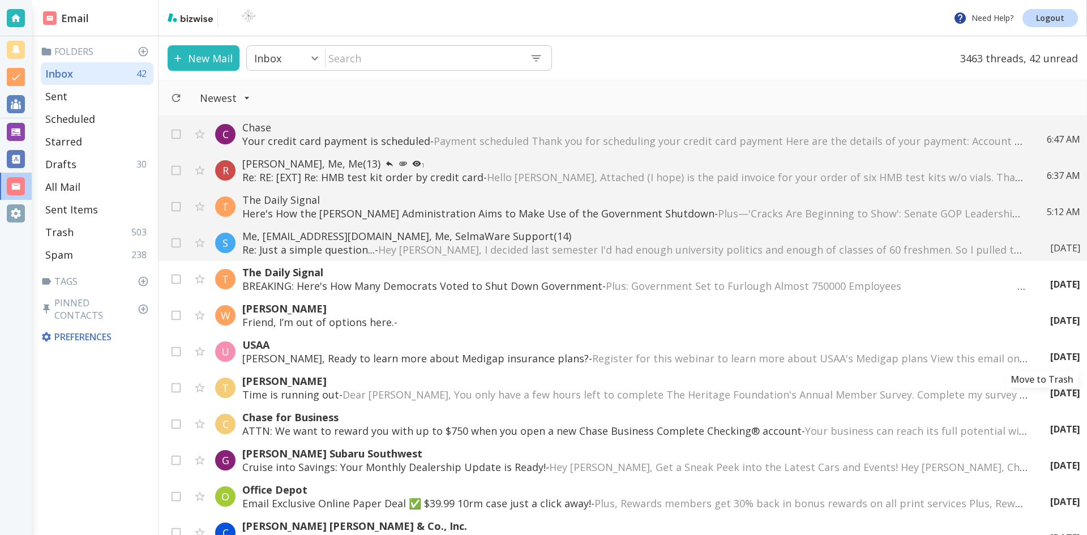
click at [0, 0] on icon "Move to Trash" at bounding box center [0, 0] width 0 height 0
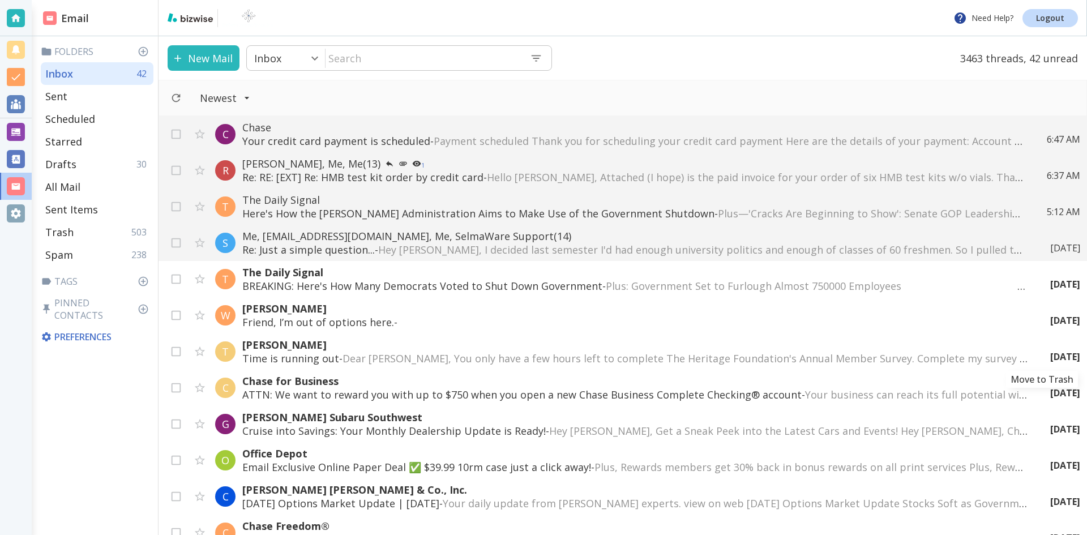
click at [0, 0] on icon "Move to Trash" at bounding box center [0, 0] width 0 height 0
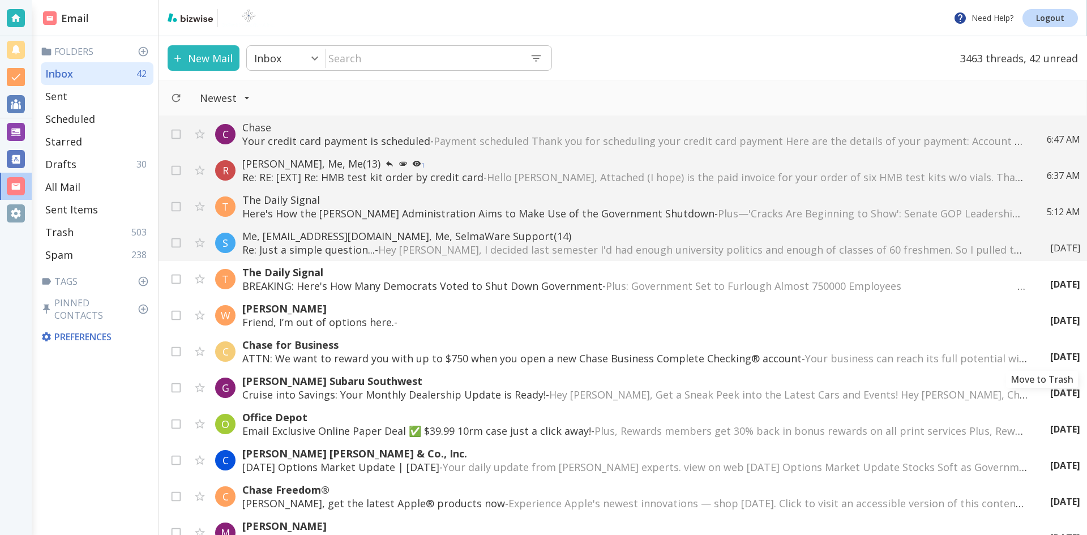
click at [0, 0] on icon "Move to Trash" at bounding box center [0, 0] width 0 height 0
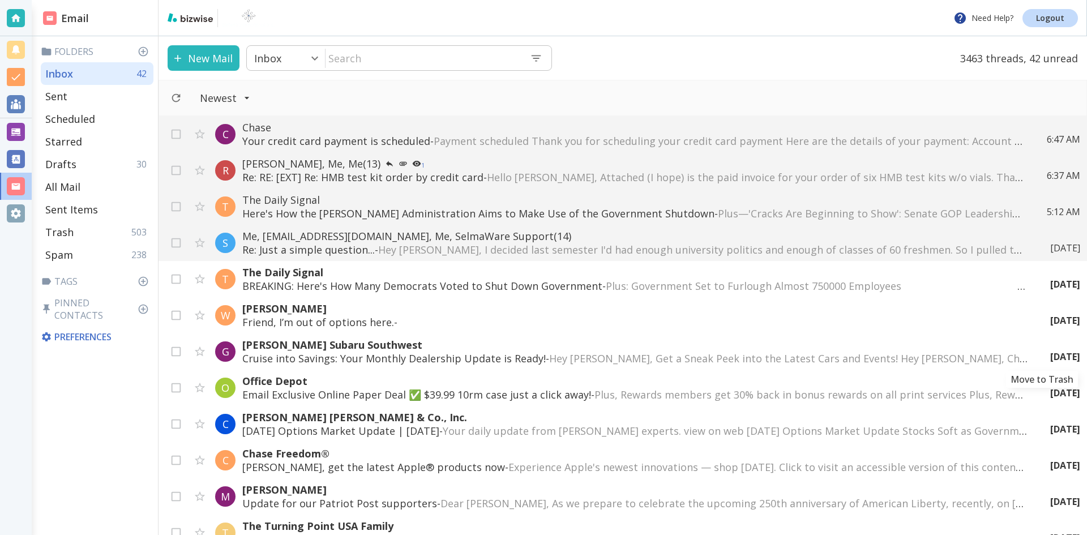
click at [0, 0] on icon "Move to Trash" at bounding box center [0, 0] width 0 height 0
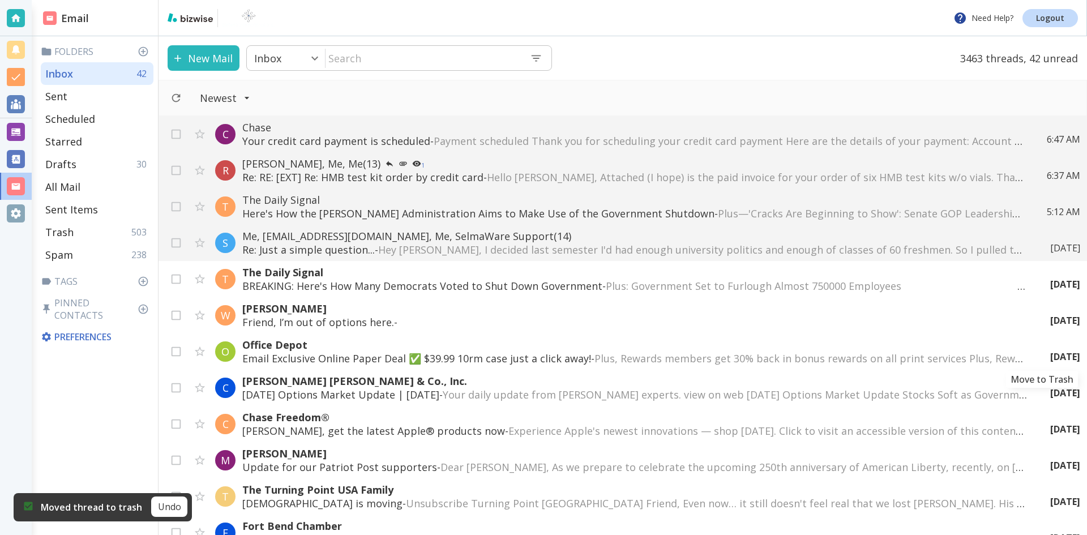
click at [0, 0] on icon "Move to Trash" at bounding box center [0, 0] width 0 height 0
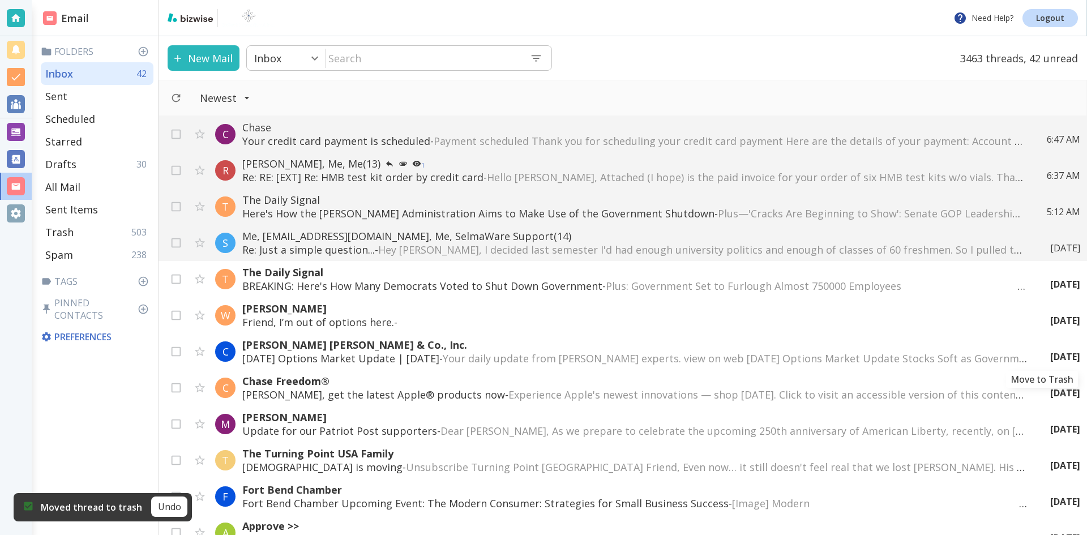
click at [0, 0] on icon "Move to Trash" at bounding box center [0, 0] width 0 height 0
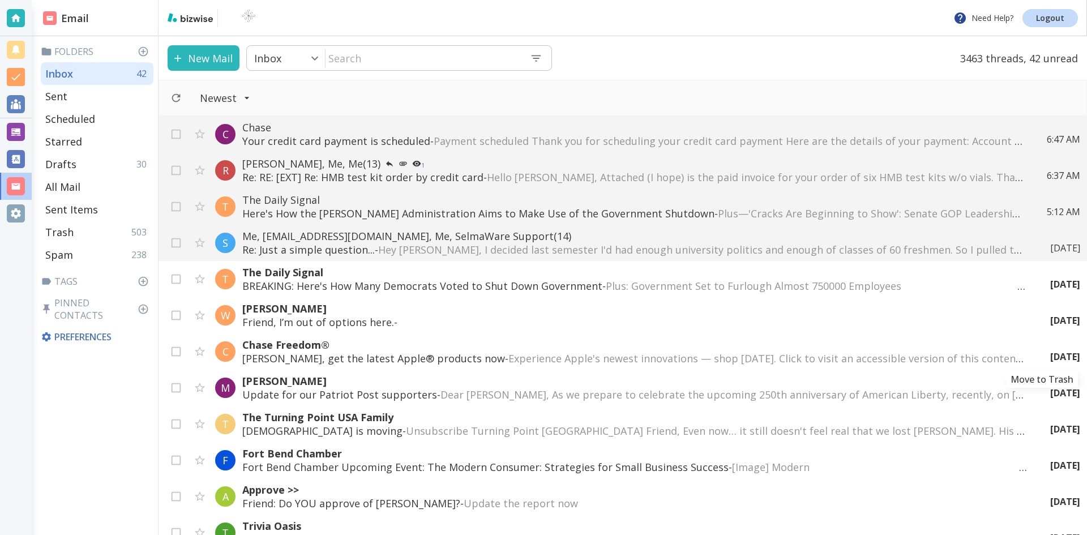
click at [0, 0] on icon "Move to Trash" at bounding box center [0, 0] width 0 height 0
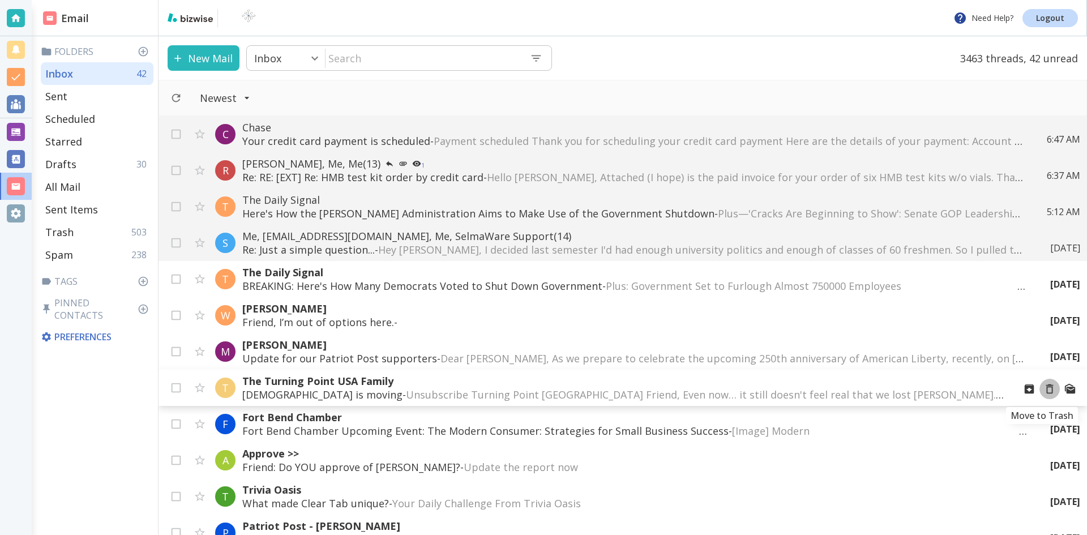
click at [1043, 389] on icon "Move to Trash" at bounding box center [1049, 389] width 12 height 12
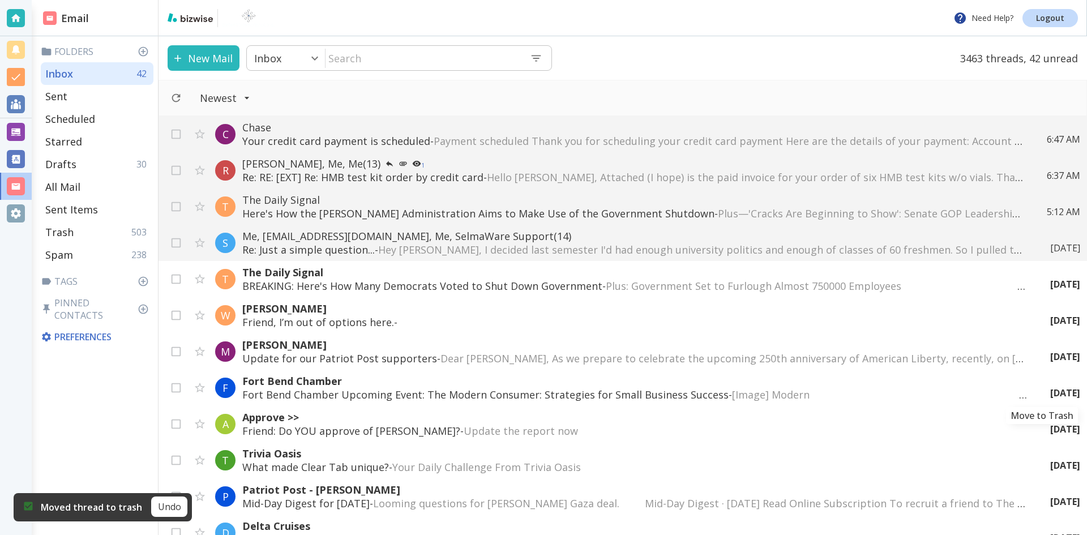
click at [0, 0] on icon "Move to Trash" at bounding box center [0, 0] width 0 height 0
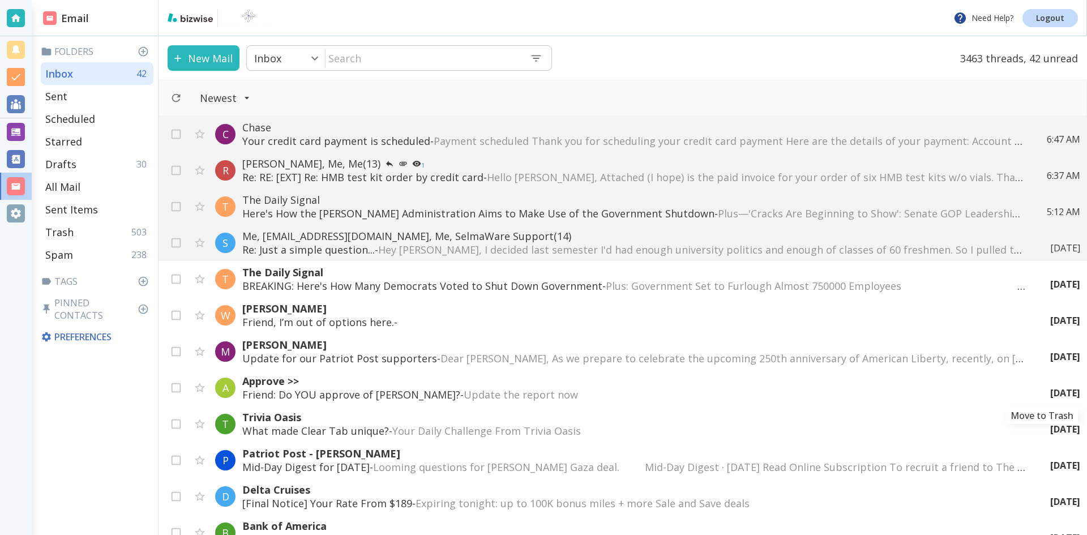
click at [0, 0] on icon "Move to Trash" at bounding box center [0, 0] width 0 height 0
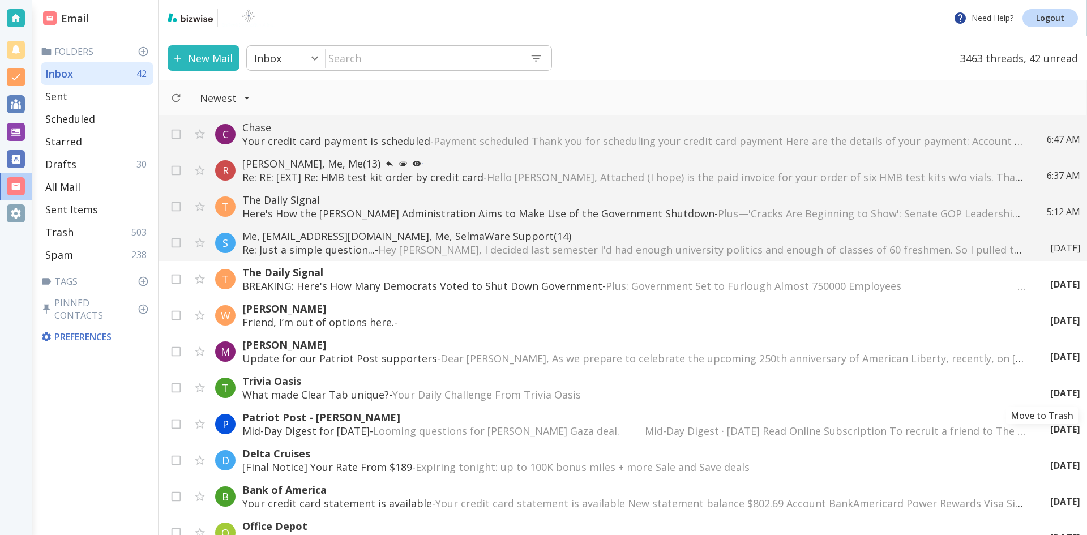
click at [0, 0] on icon "Move to Trash" at bounding box center [0, 0] width 0 height 0
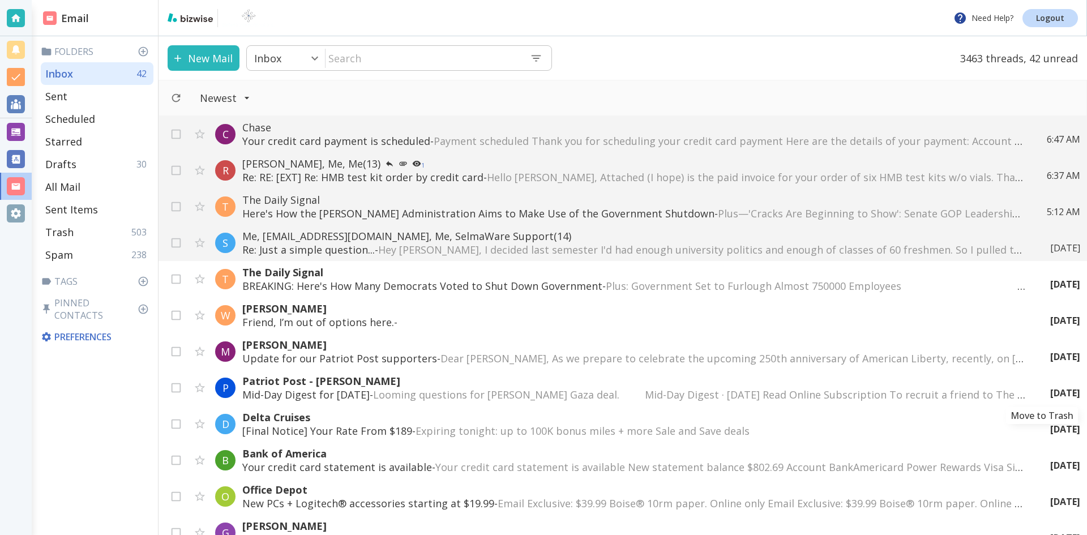
click at [0, 0] on icon "Move to Trash" at bounding box center [0, 0] width 0 height 0
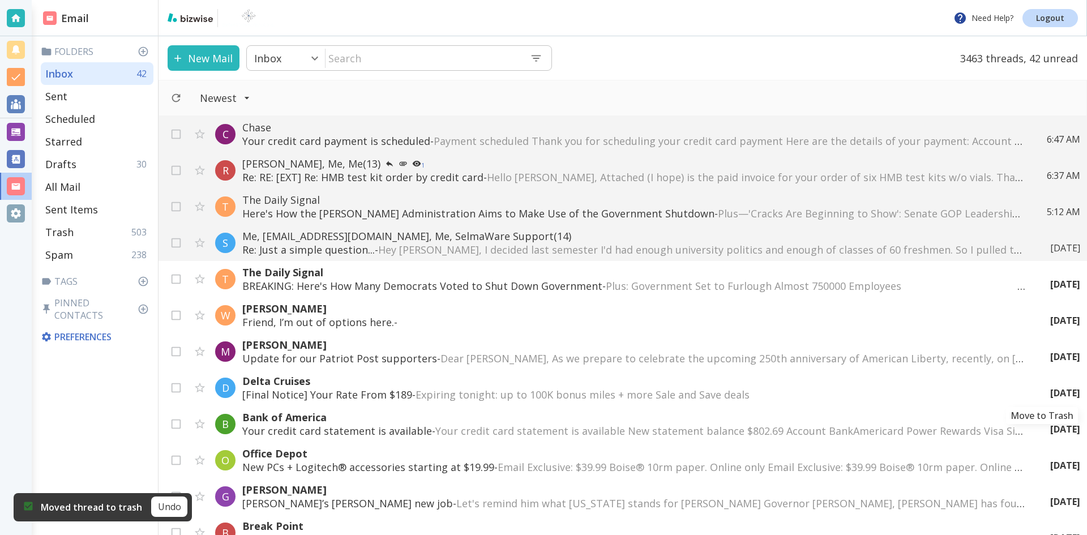
click at [0, 0] on icon "Move to Trash" at bounding box center [0, 0] width 0 height 0
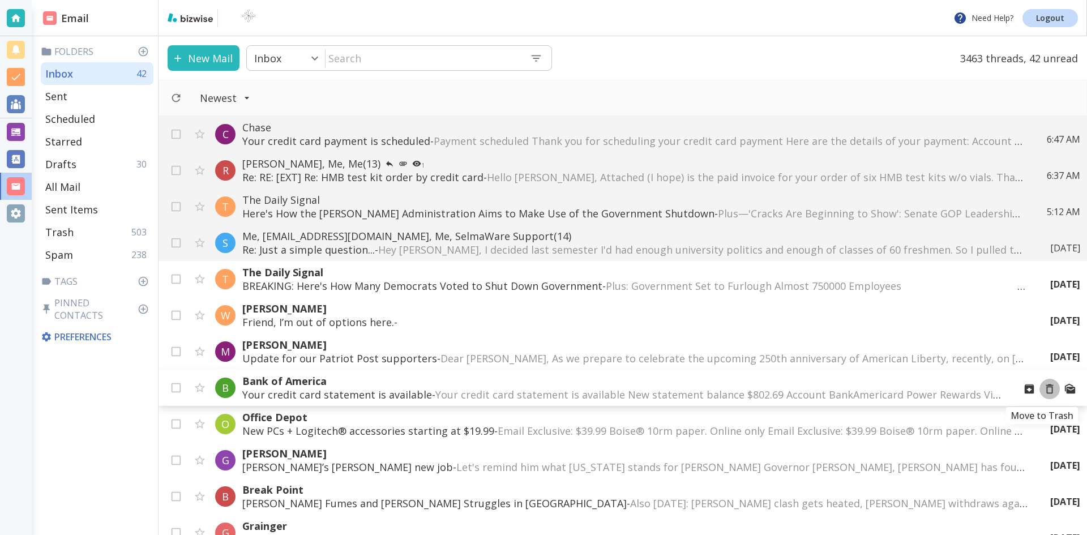
click at [1043, 388] on icon "Move to Trash" at bounding box center [1049, 389] width 12 height 12
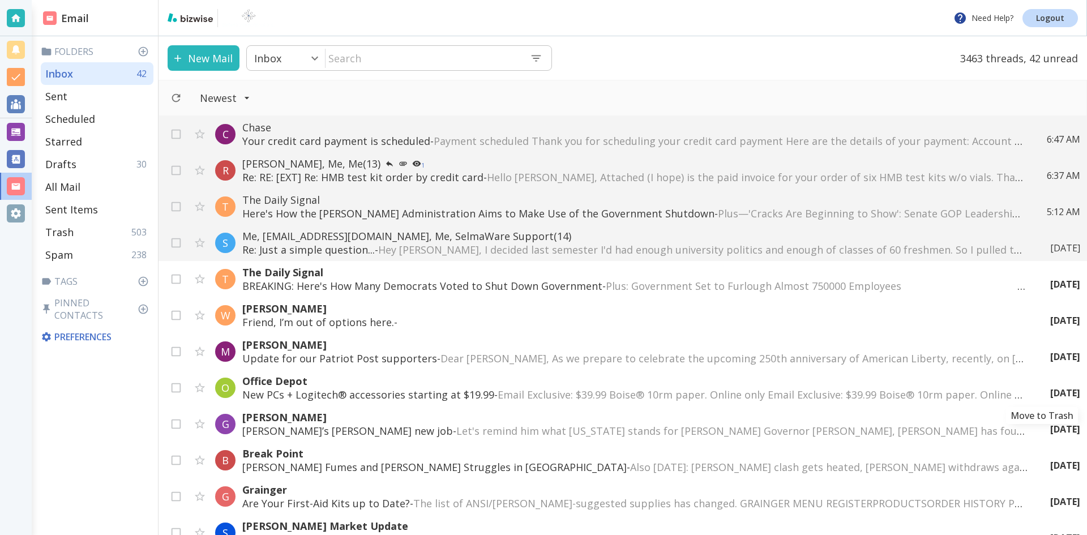
click at [0, 0] on icon "Move to Trash" at bounding box center [0, 0] width 0 height 0
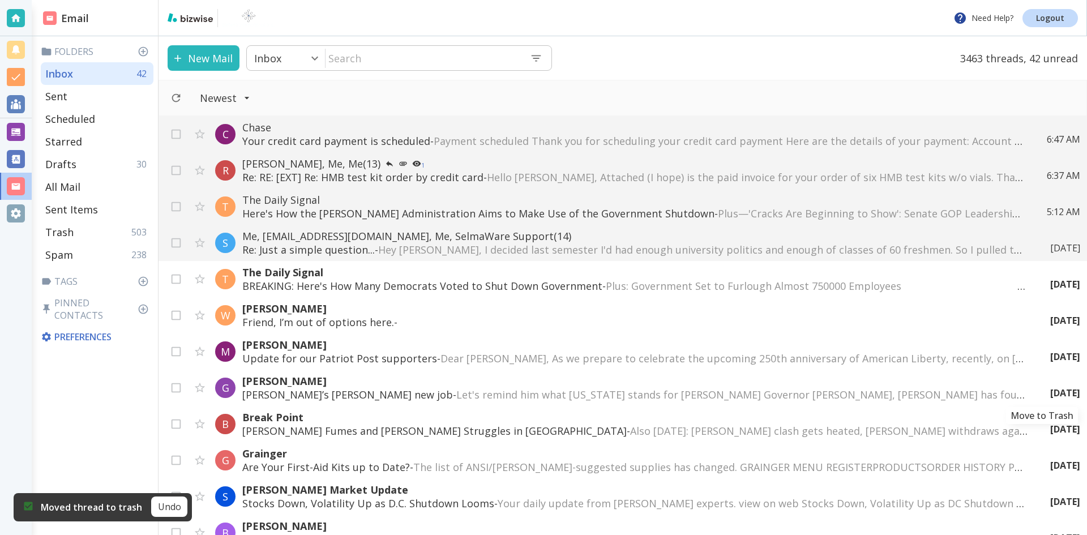
click at [0, 0] on icon "Move to Trash" at bounding box center [0, 0] width 0 height 0
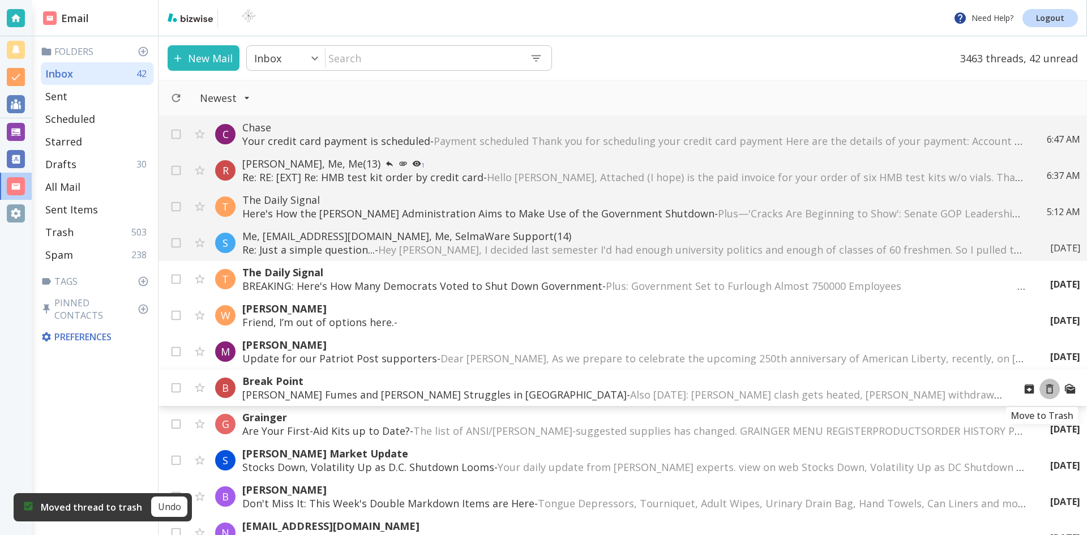
click at [1043, 388] on icon "Move to Trash" at bounding box center [1049, 389] width 12 height 12
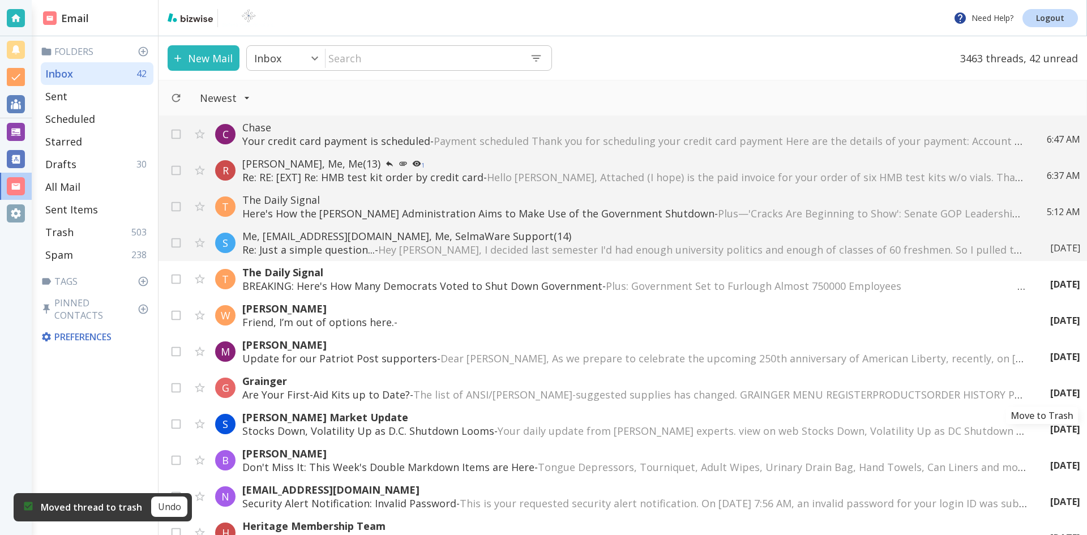
click at [0, 0] on icon "Move to Trash" at bounding box center [0, 0] width 0 height 0
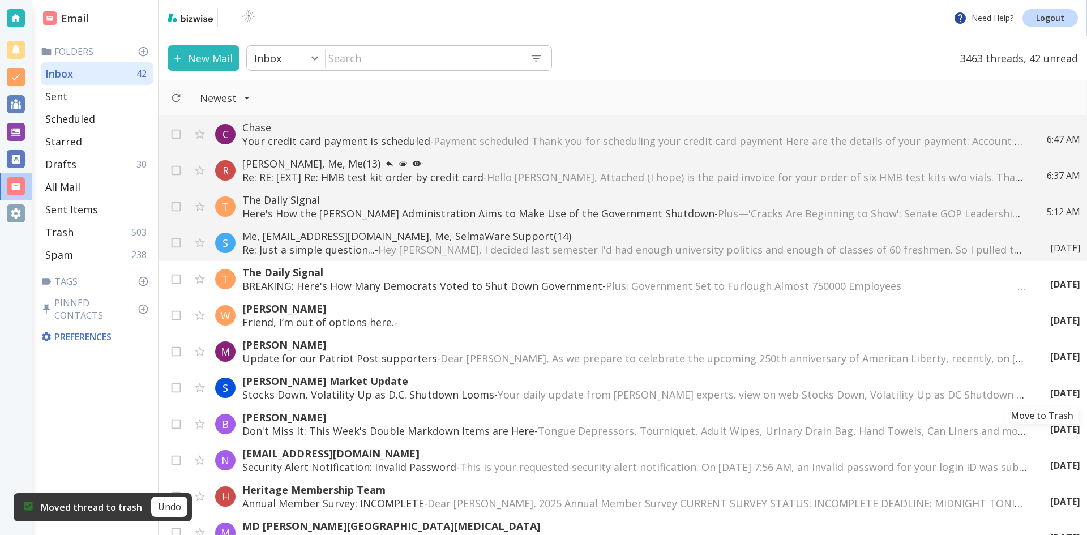
click at [0, 0] on icon "Move to Trash" at bounding box center [0, 0] width 0 height 0
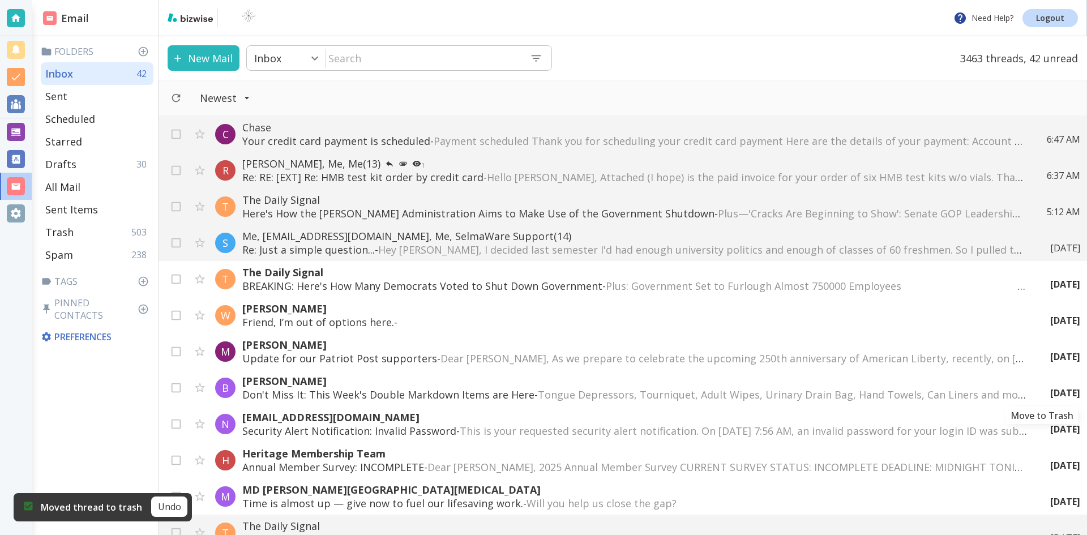
click at [0, 0] on icon "Move to Trash" at bounding box center [0, 0] width 0 height 0
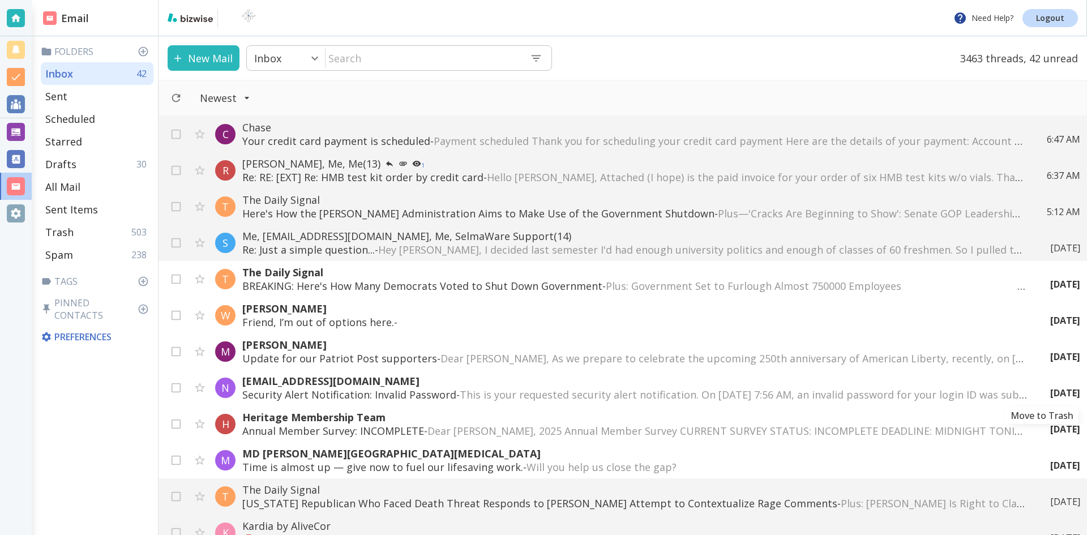
click at [0, 0] on icon "Move to Trash" at bounding box center [0, 0] width 0 height 0
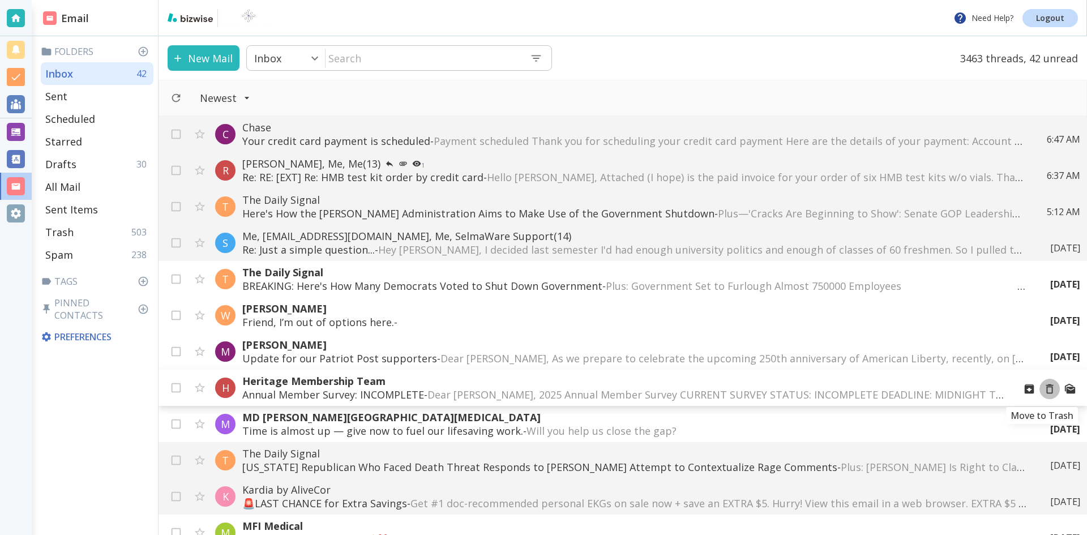
click at [1043, 389] on icon "Move to Trash" at bounding box center [1049, 389] width 12 height 12
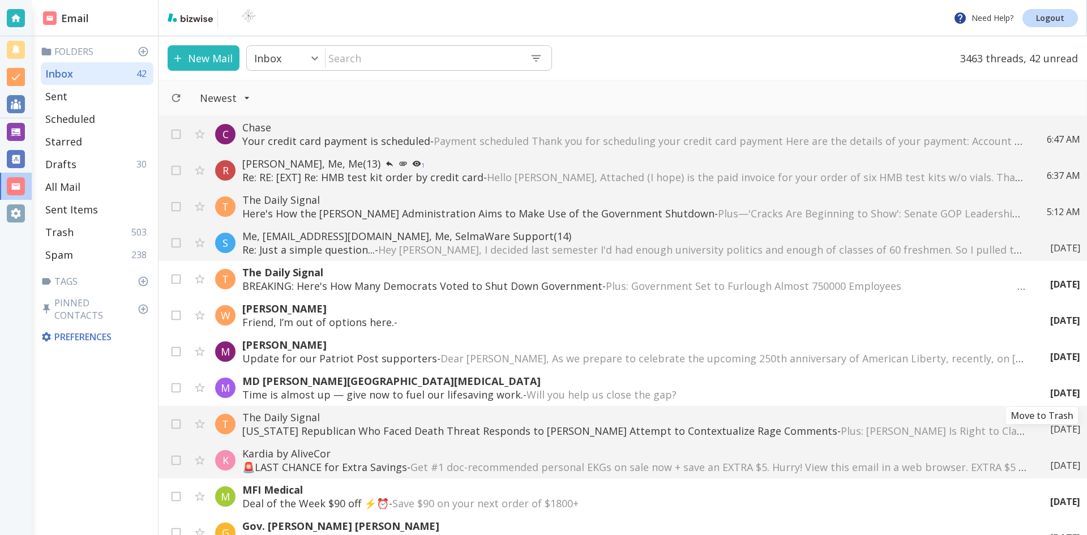
click at [0, 0] on icon "Move to Trash" at bounding box center [0, 0] width 0 height 0
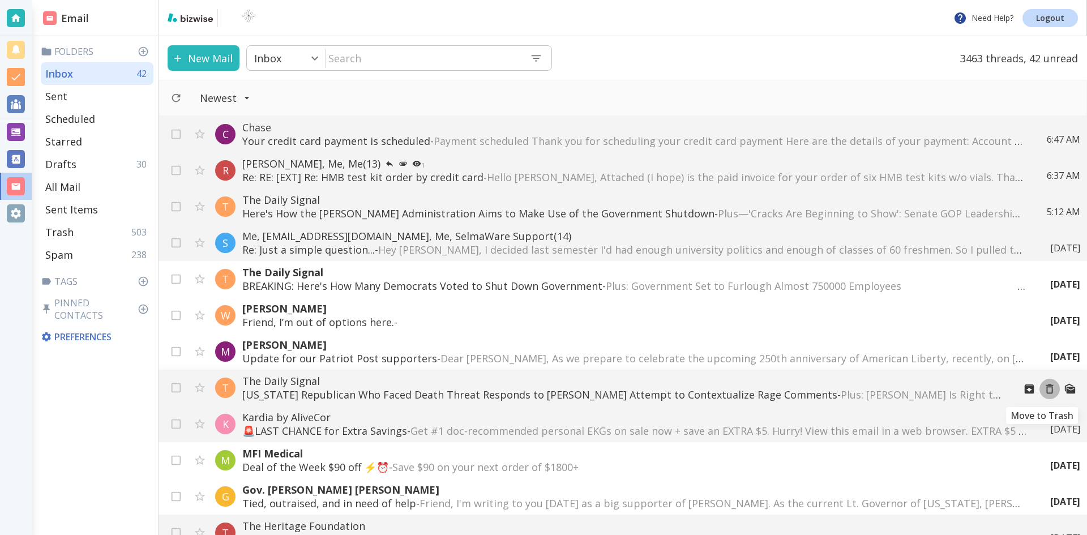
click at [1043, 389] on icon "Move to Trash" at bounding box center [1049, 389] width 12 height 12
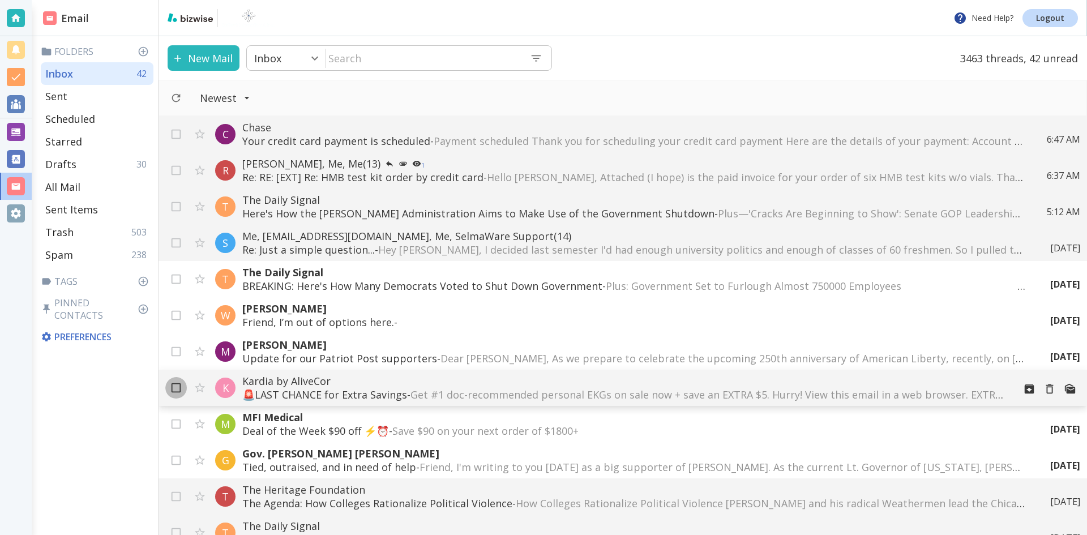
click at [178, 387] on input "checkbox" at bounding box center [176, 390] width 22 height 22
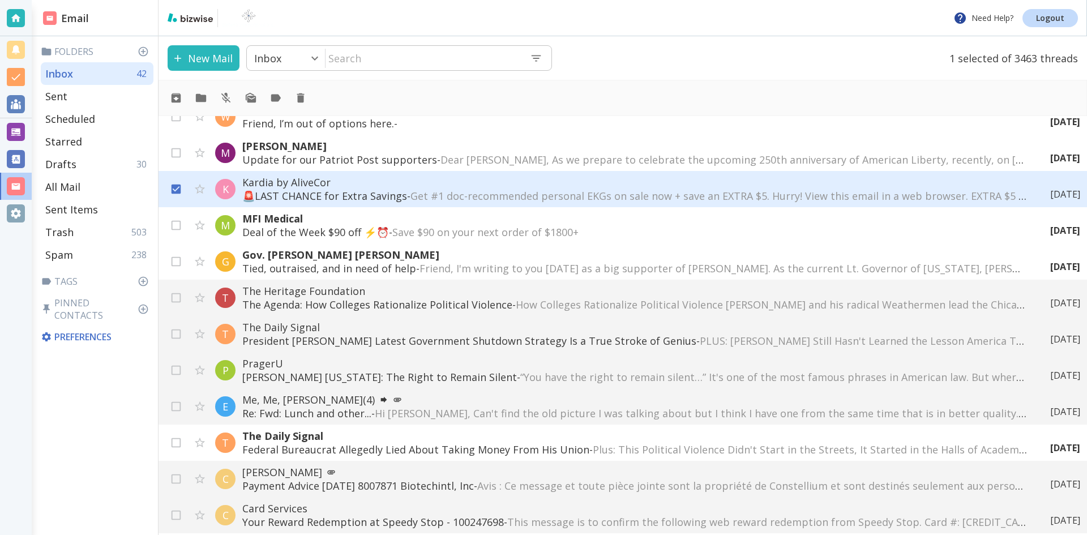
scroll to position [226, 0]
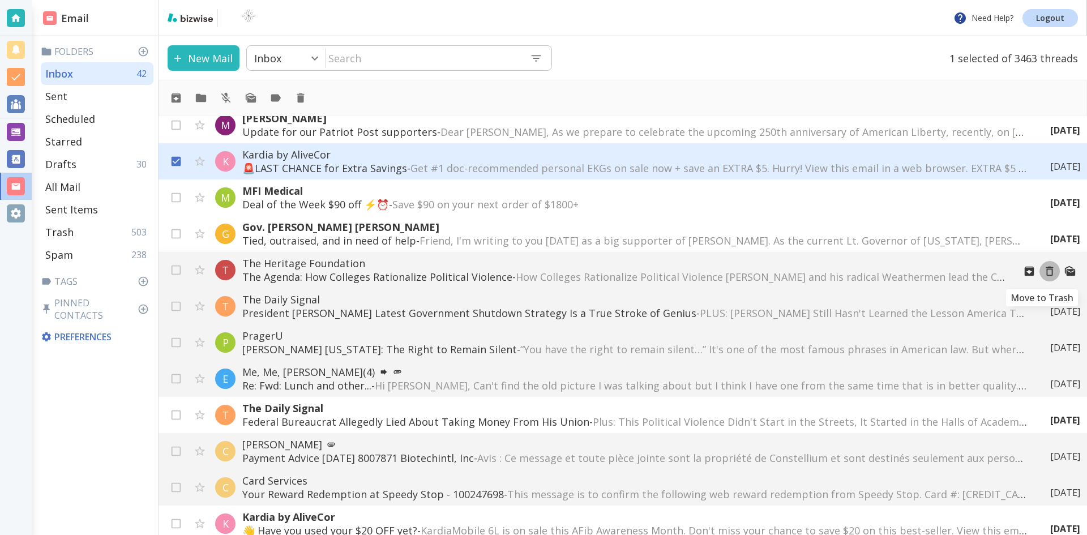
click at [1043, 272] on icon "Move to Trash" at bounding box center [1049, 271] width 12 height 12
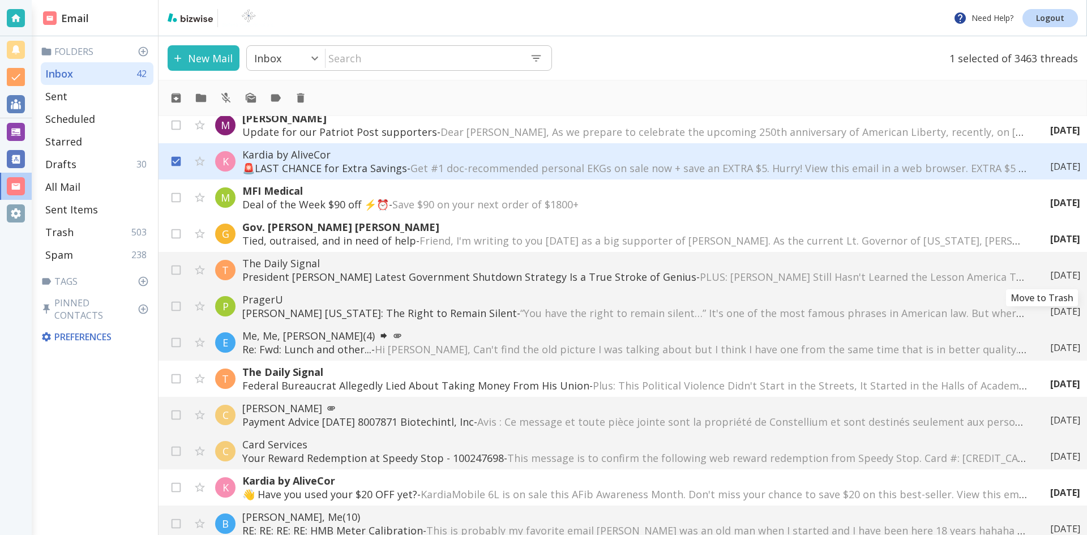
click at [1041, 272] on div "[DATE]" at bounding box center [1060, 275] width 39 height 12
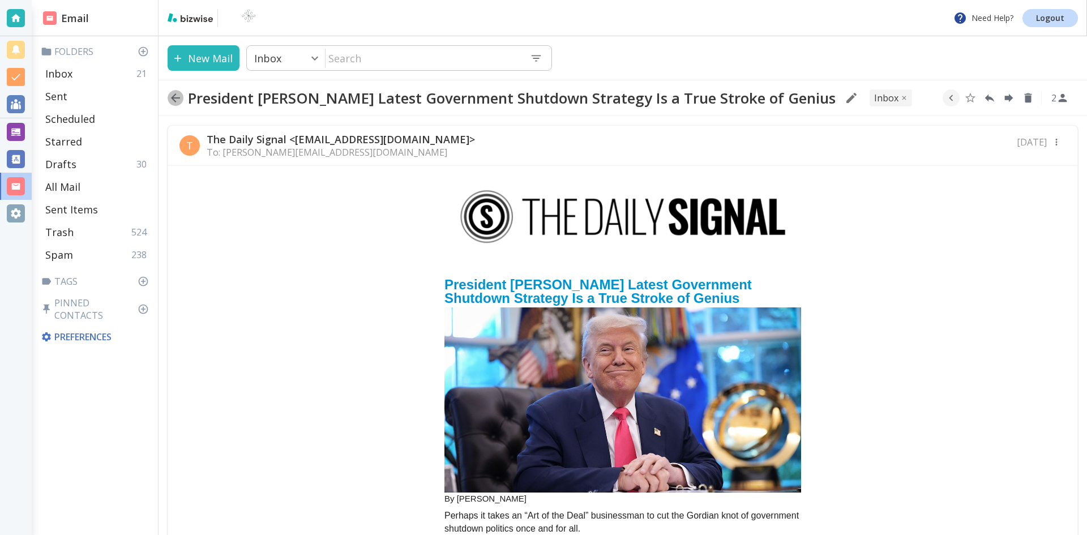
click at [175, 96] on icon "button" at bounding box center [176, 98] width 14 height 14
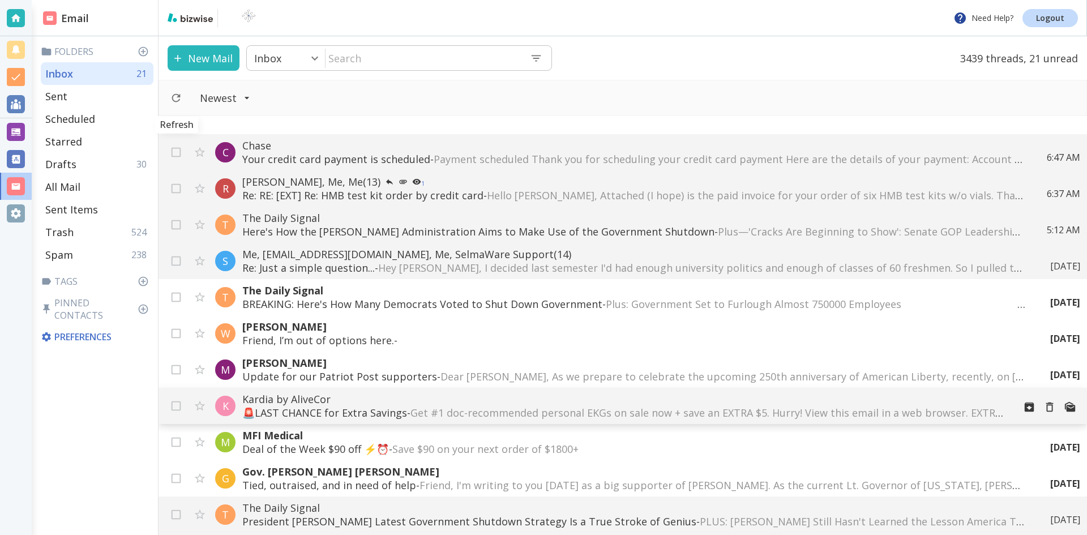
scroll to position [226, 0]
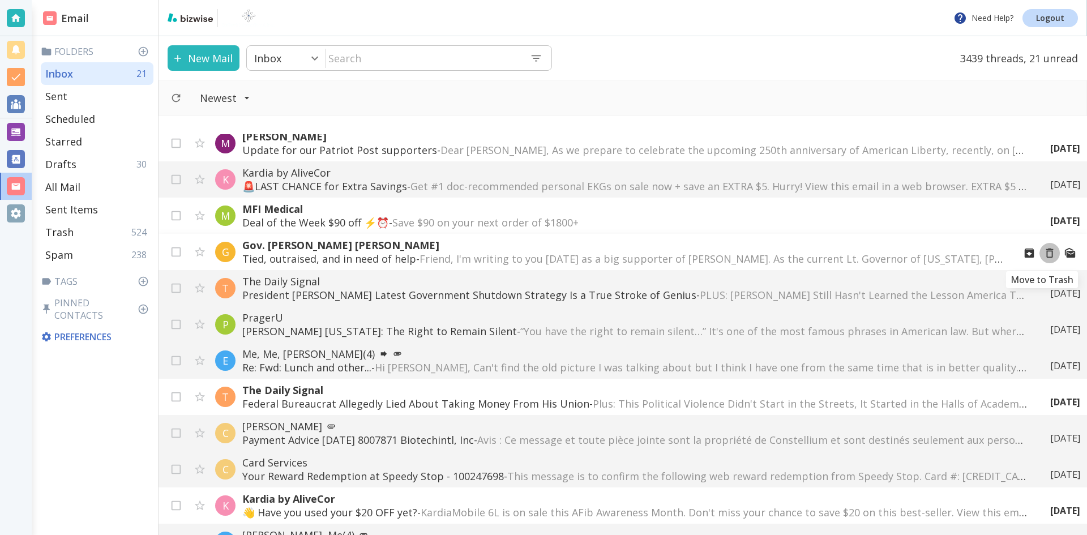
click at [1043, 252] on icon "Move to Trash" at bounding box center [1049, 253] width 12 height 12
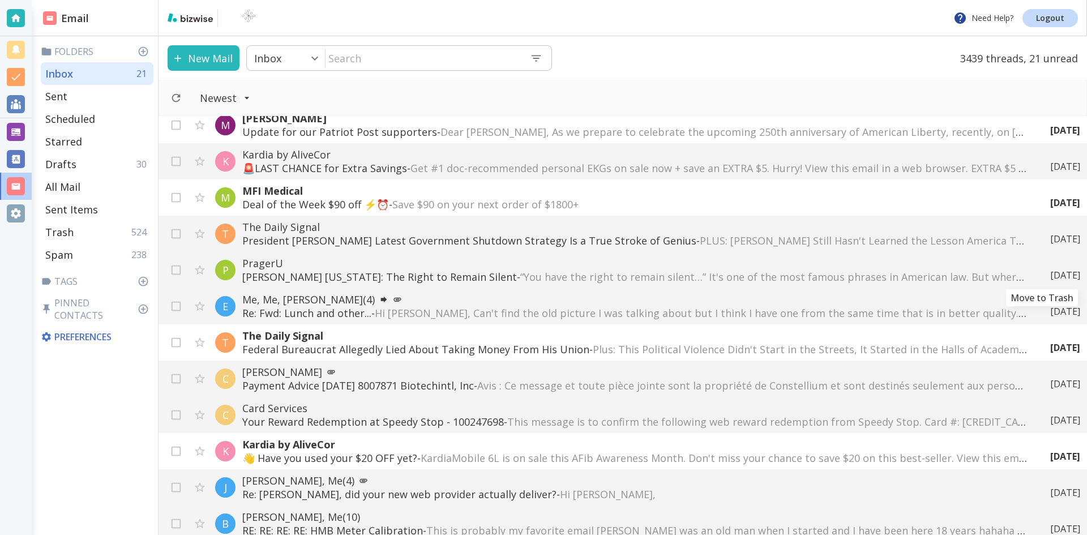
click at [1041, 272] on div "[DATE]" at bounding box center [1060, 275] width 39 height 12
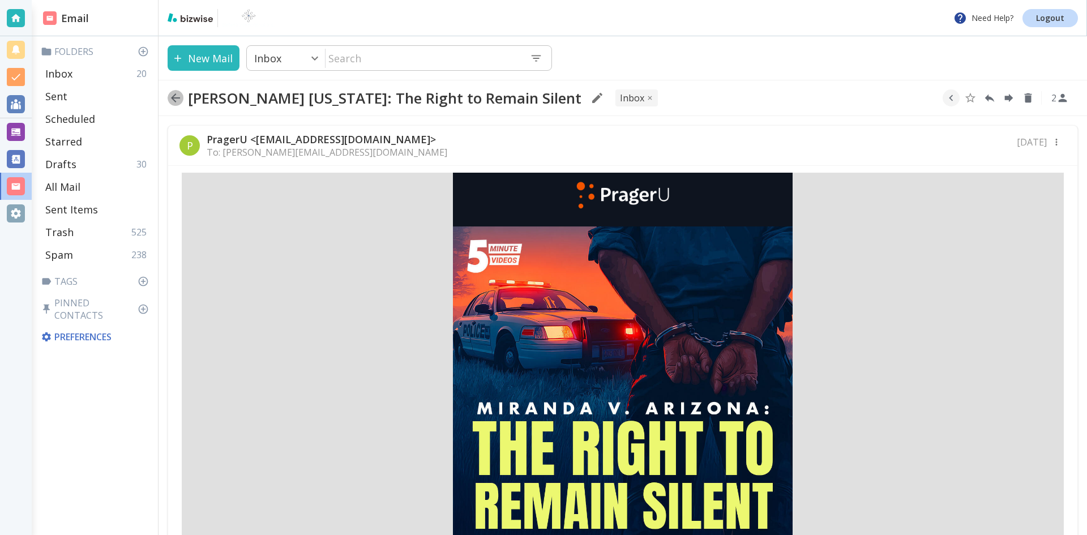
click at [177, 96] on icon "button" at bounding box center [176, 98] width 14 height 14
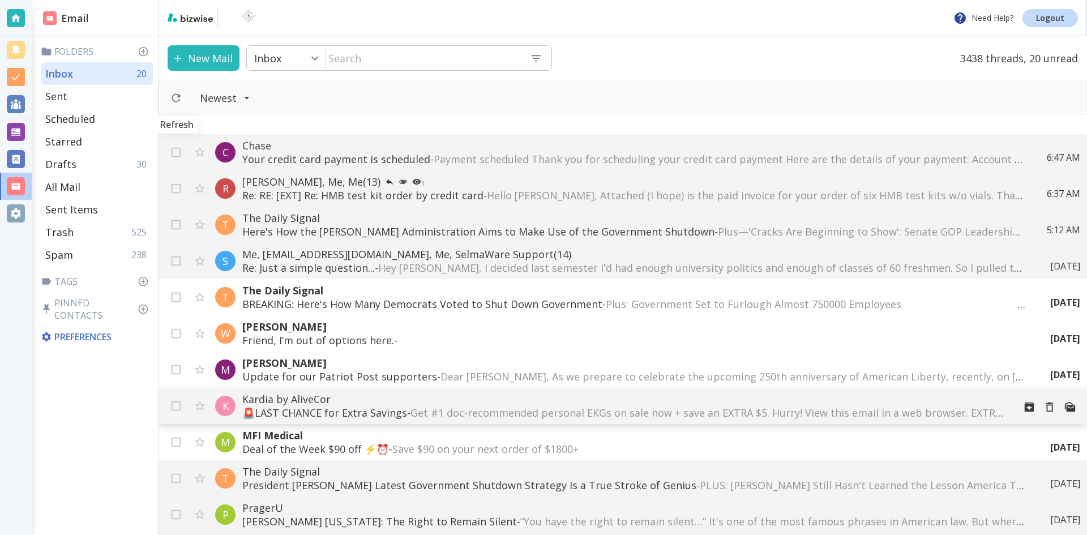
scroll to position [226, 0]
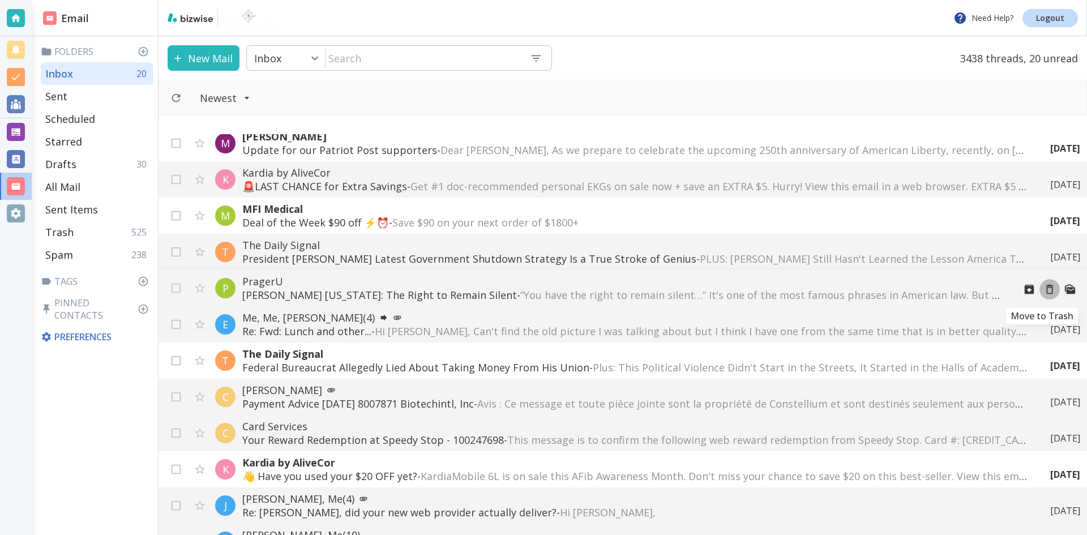
click at [1043, 289] on icon "Move to Trash" at bounding box center [1049, 289] width 12 height 12
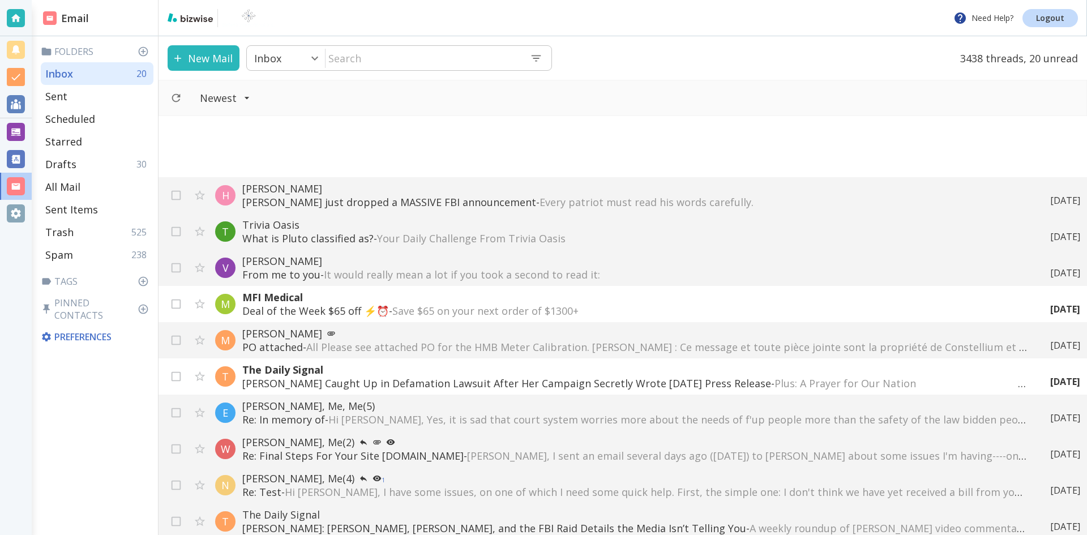
scroll to position [849, 0]
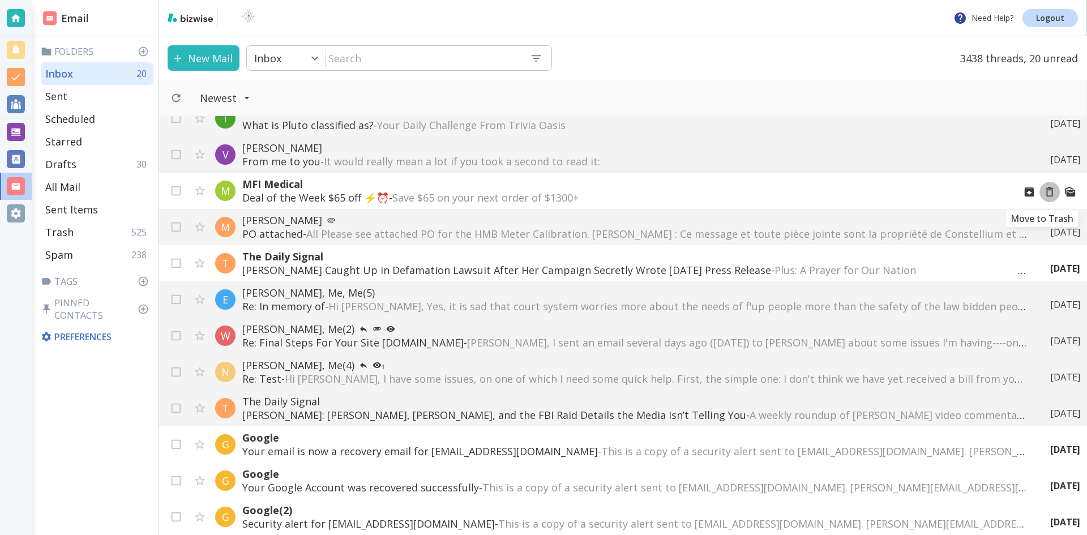
click at [1043, 193] on icon "Move to Trash" at bounding box center [1049, 192] width 12 height 12
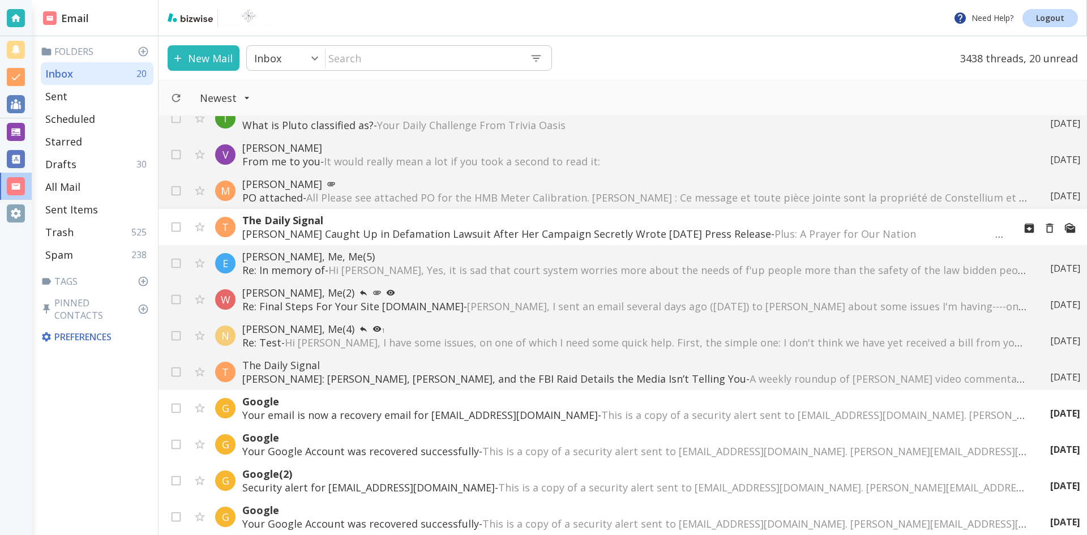
click at [735, 230] on p "[PERSON_NAME] Caught Up in Defamation Lawsuit After Her Campaign Secretly Wrote…" at bounding box center [623, 234] width 763 height 14
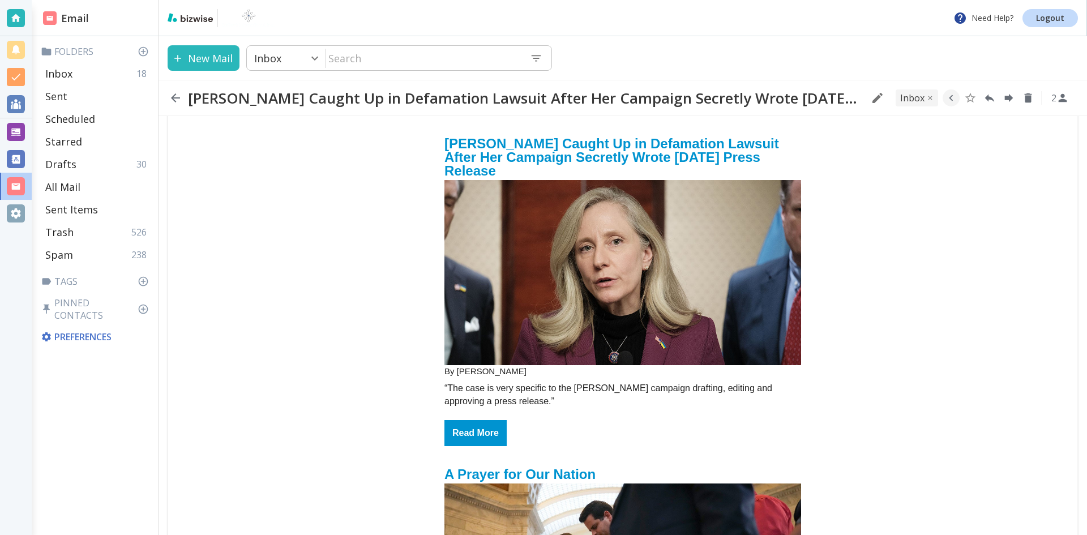
scroll to position [113, 0]
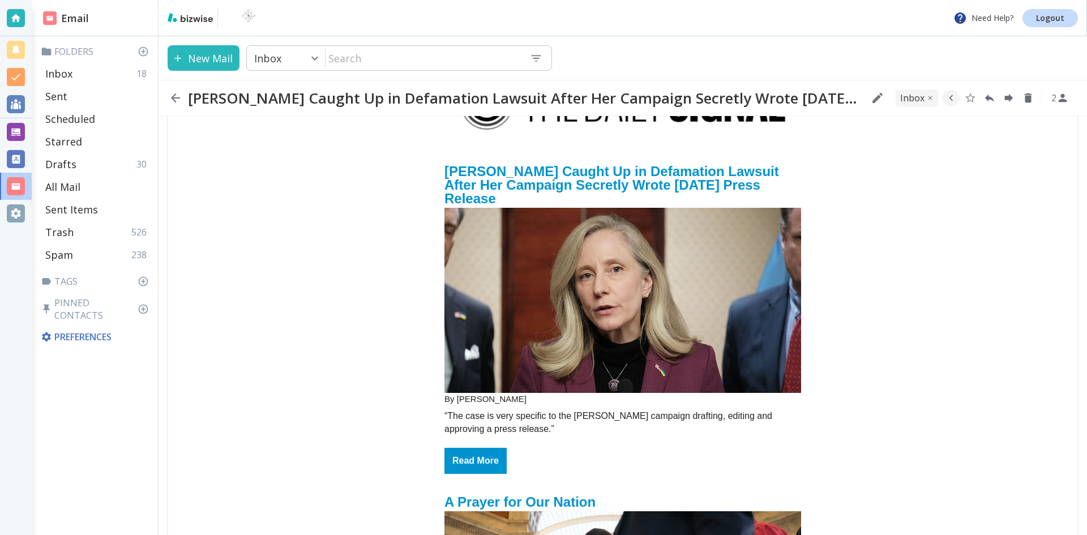
click at [613, 279] on img "email_name" at bounding box center [622, 301] width 357 height 186
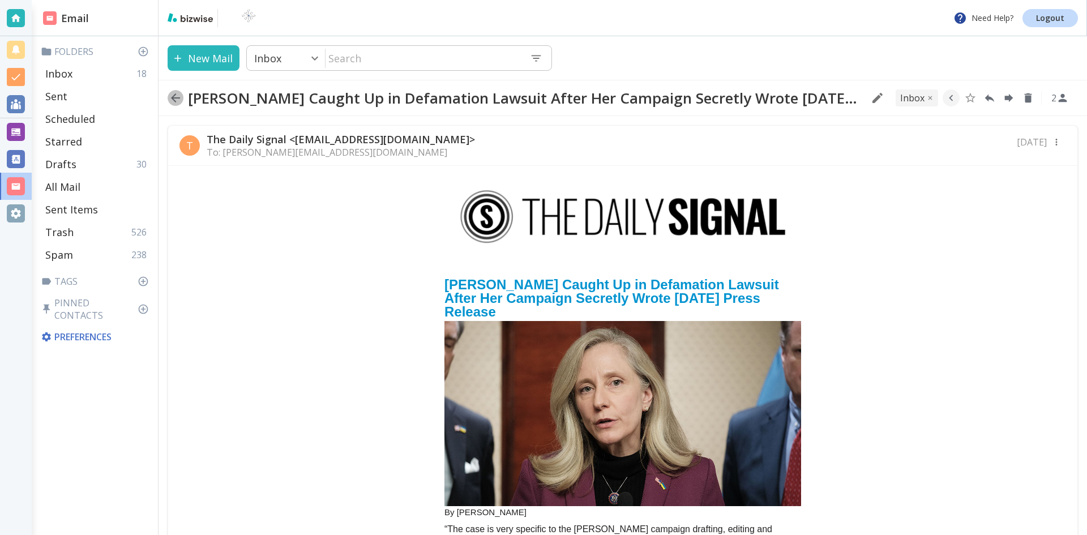
click at [175, 97] on icon "button" at bounding box center [175, 97] width 9 height 9
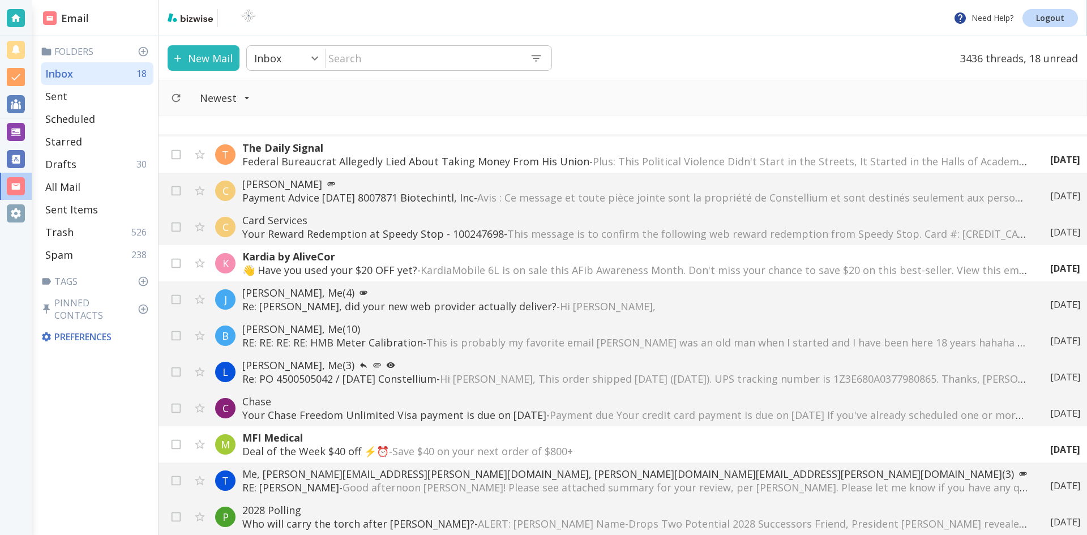
scroll to position [453, 0]
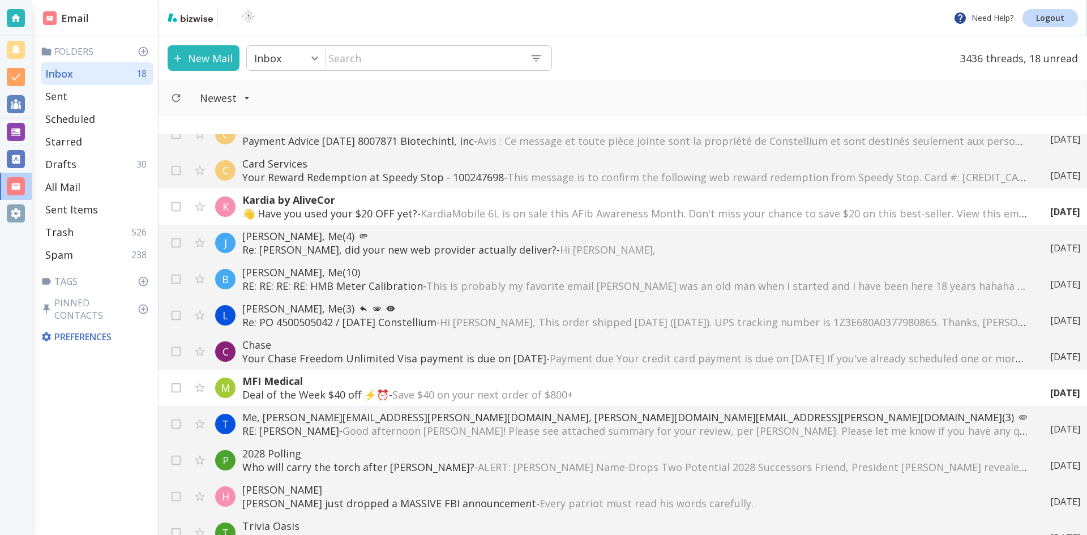
drag, startPoint x: 298, startPoint y: 276, endPoint x: 551, endPoint y: 272, distance: 253.0
click at [551, 272] on p "[PERSON_NAME], Me (10)" at bounding box center [634, 272] width 785 height 14
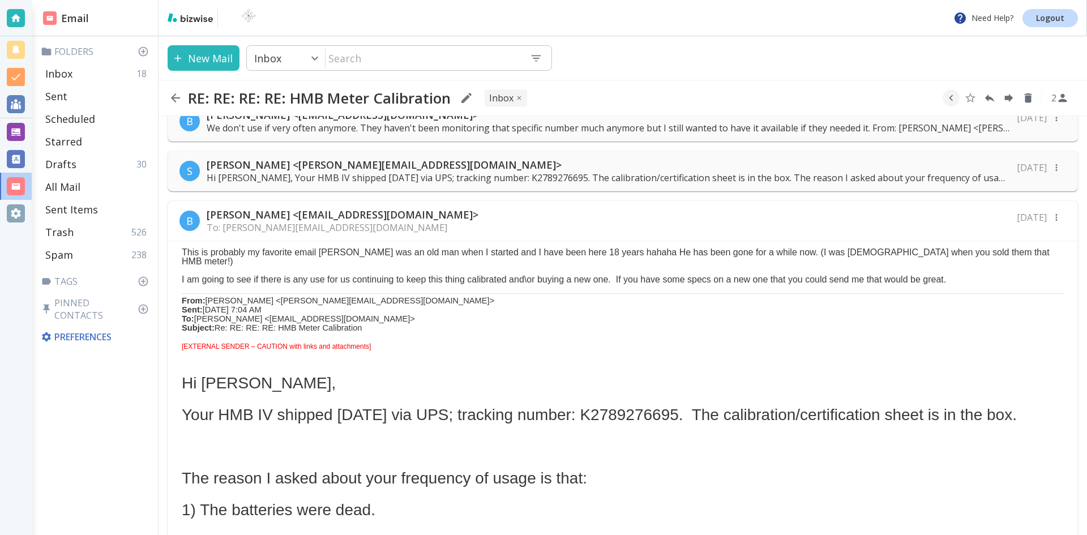
scroll to position [396, 0]
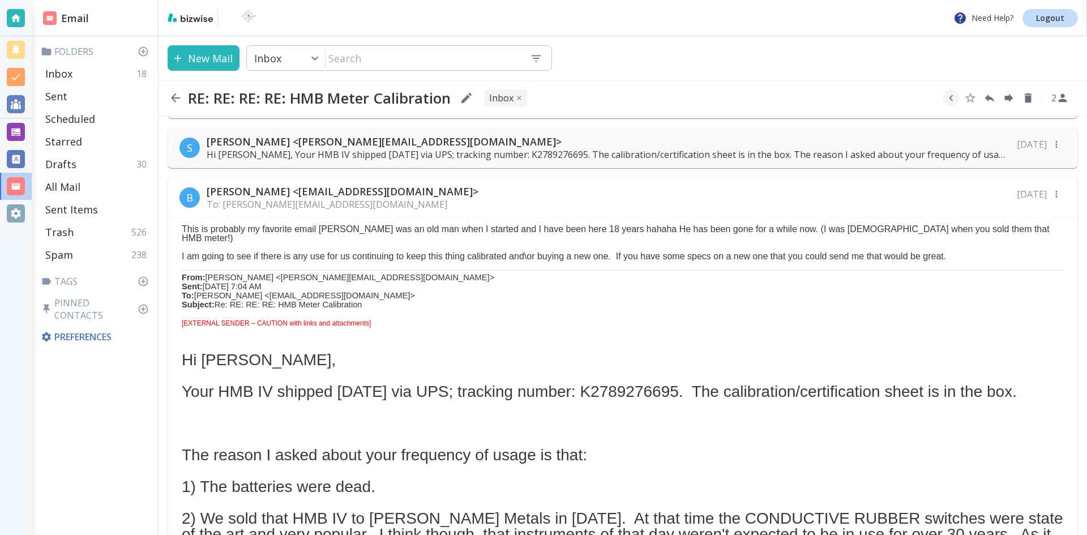
click at [176, 96] on icon "button" at bounding box center [176, 98] width 14 height 14
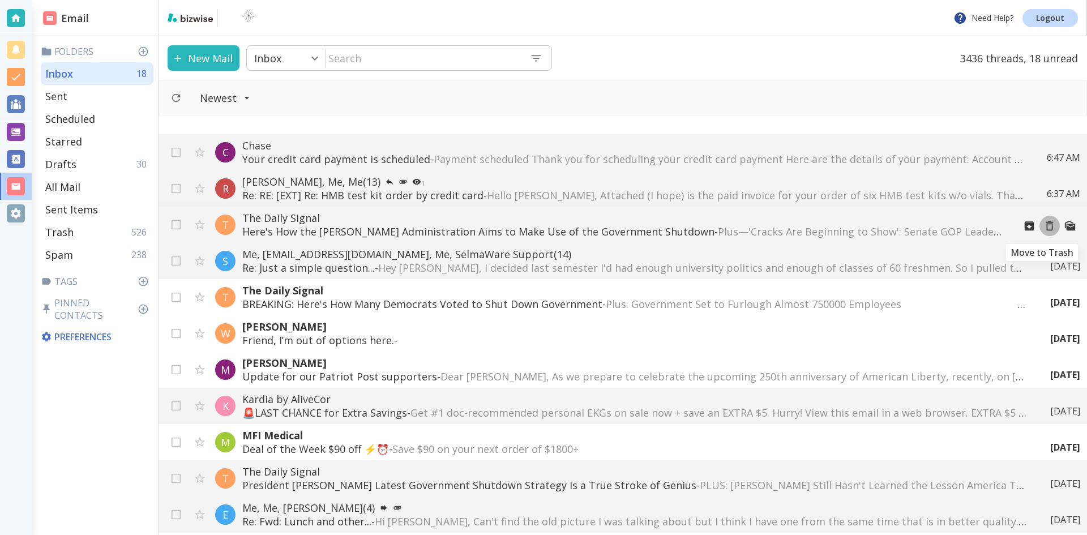
click at [1043, 226] on icon "Move to Trash" at bounding box center [1049, 226] width 12 height 12
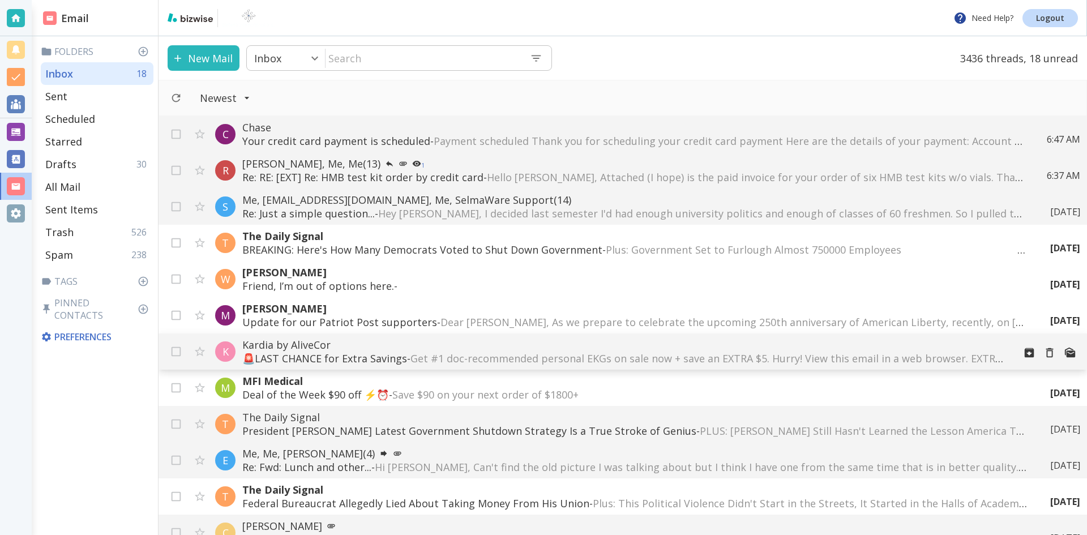
click at [379, 345] on p "Kardia by AliveCor" at bounding box center [623, 345] width 763 height 14
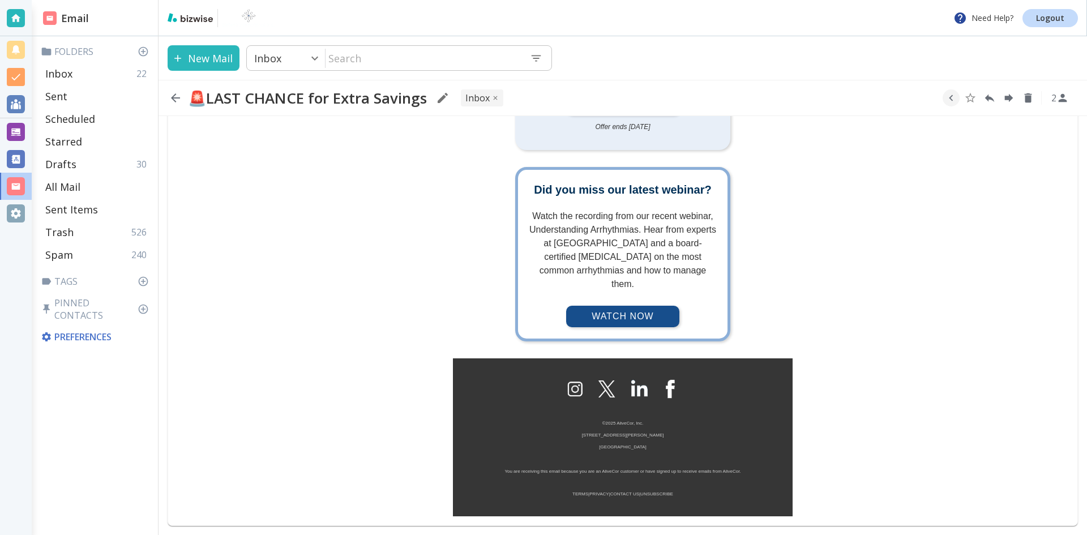
scroll to position [571, 0]
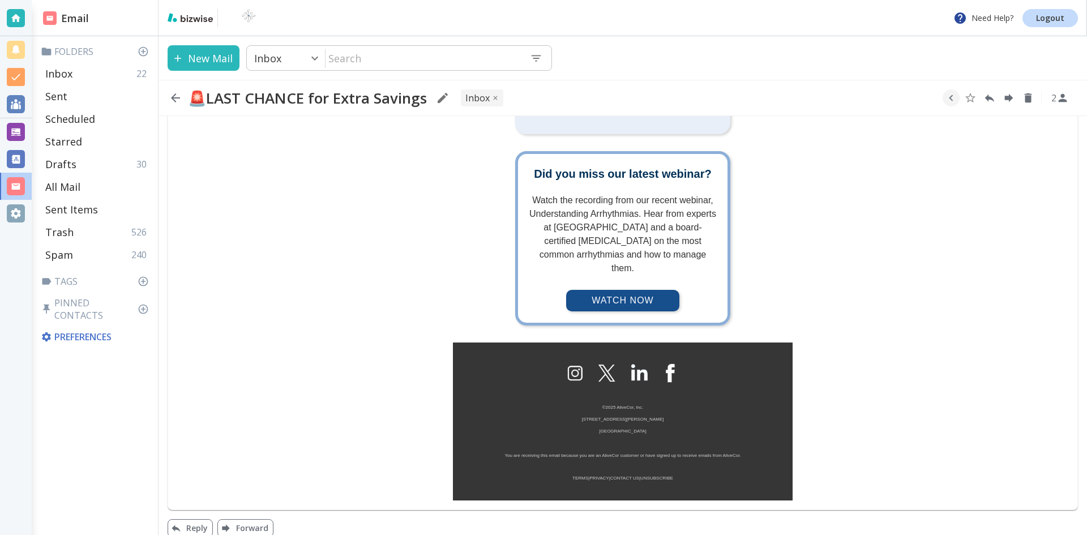
click at [601, 362] on img "footer" at bounding box center [607, 373] width 22 height 22
click at [987, 97] on icon "Reply" at bounding box center [990, 99] width 10 height 8
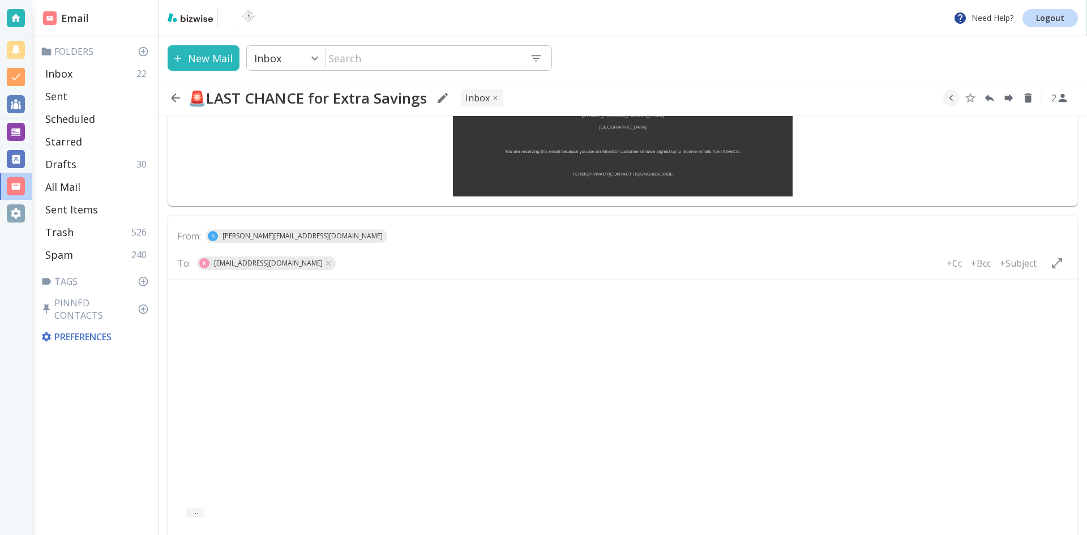
scroll to position [942, 0]
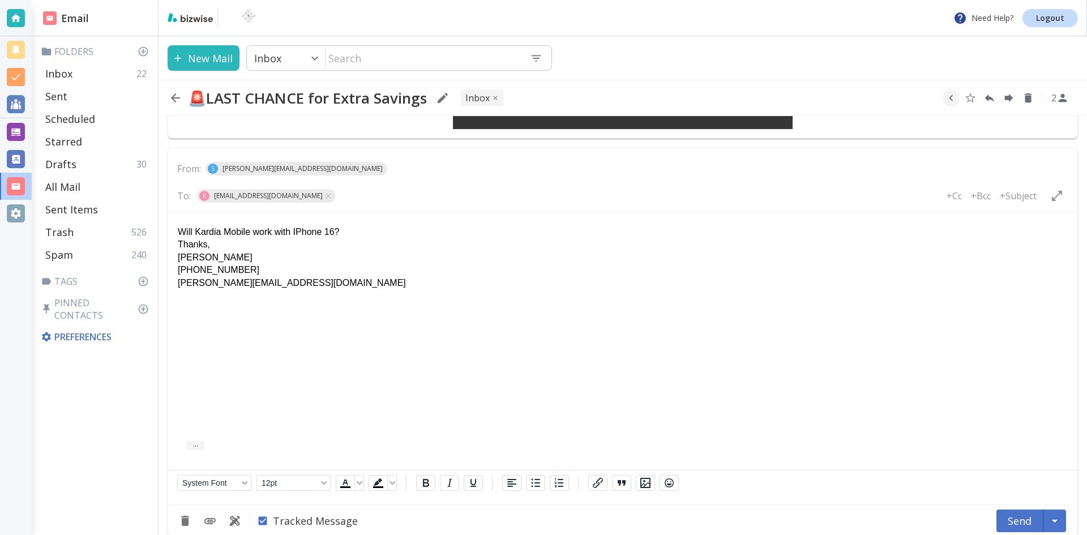
click at [359, 218] on html "Will Kardia Mobile work with IPhone 16? Thanks, [PERSON_NAME] [PHONE_NUMBER] [P…" at bounding box center [622, 255] width 909 height 86
click at [1010, 509] on button "Send" at bounding box center [1019, 520] width 47 height 23
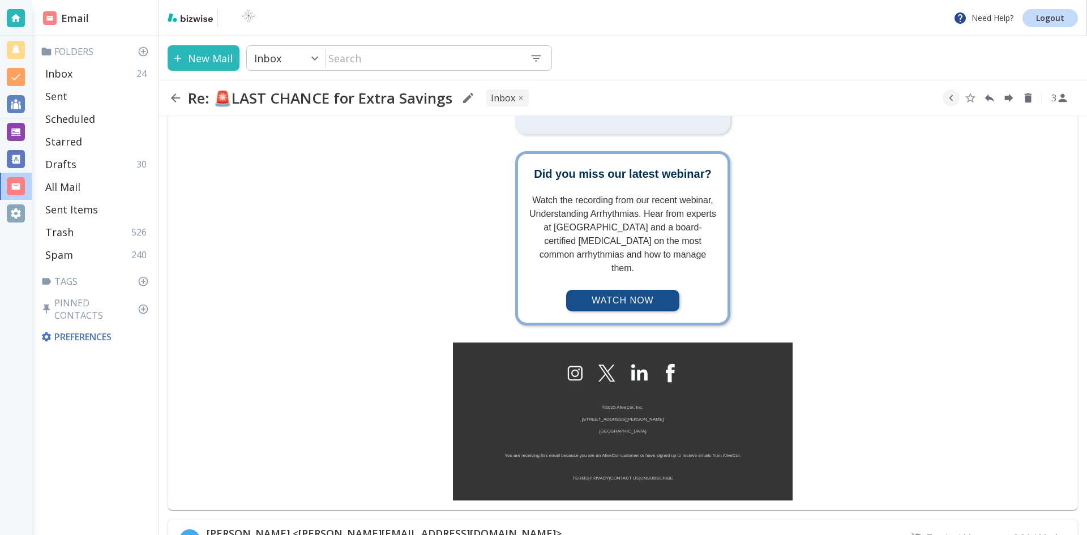
scroll to position [706, 0]
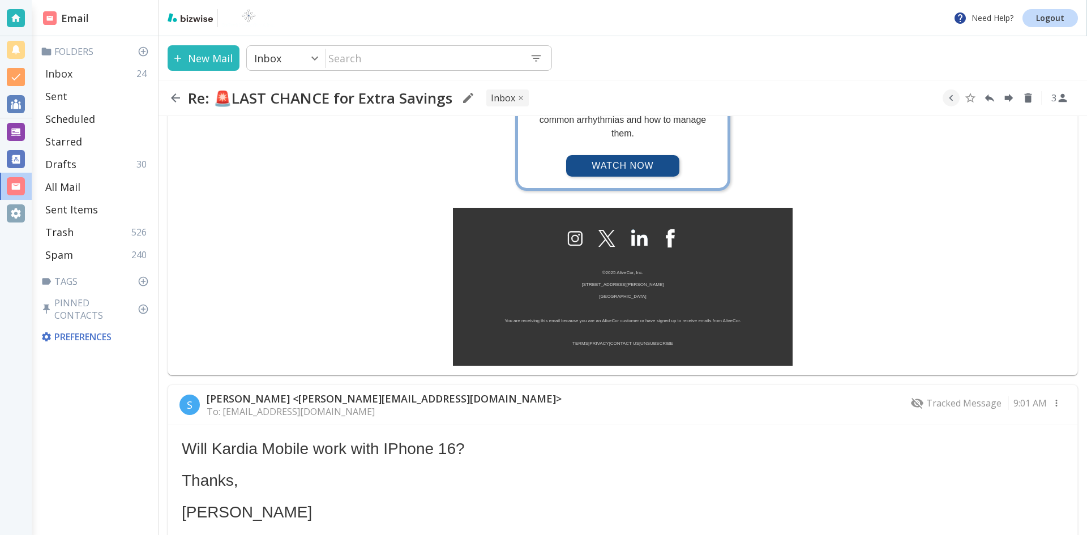
click at [62, 71] on p "Inbox" at bounding box center [58, 74] width 27 height 14
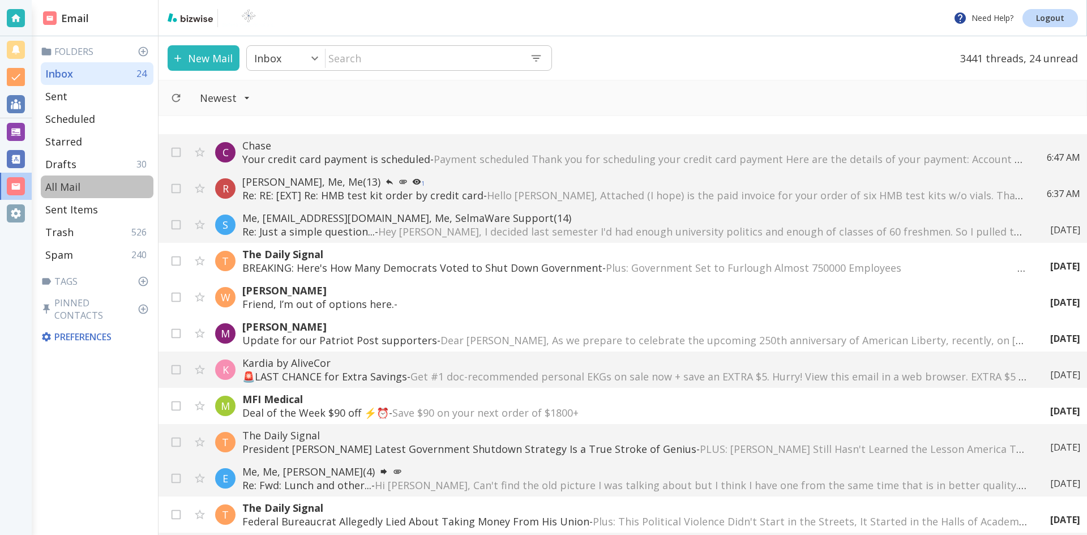
click at [69, 186] on p "All Mail" at bounding box center [62, 187] width 35 height 14
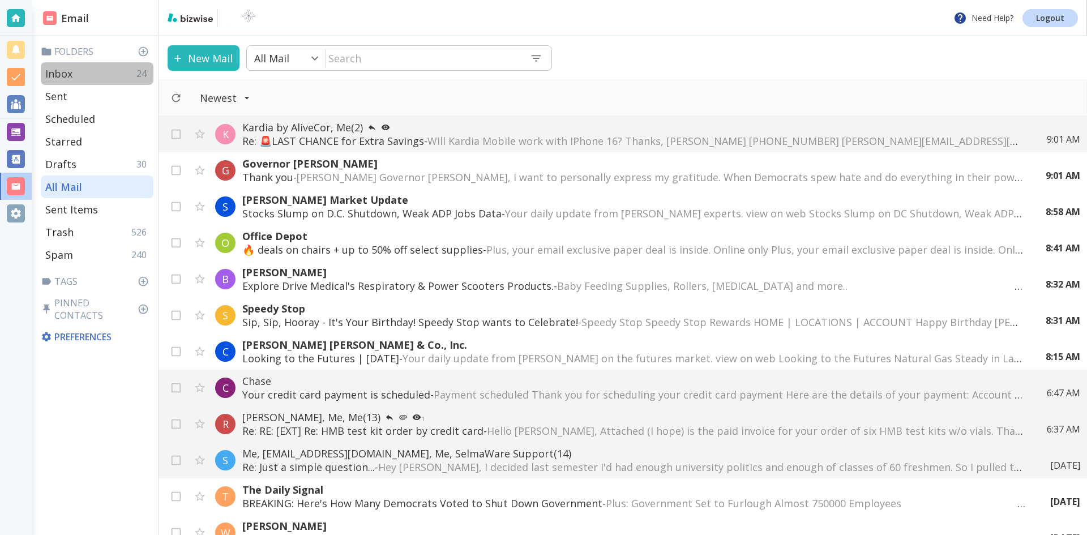
click at [74, 72] on div "Inbox 24" at bounding box center [97, 73] width 113 height 23
type input "0"
